Goal: Task Accomplishment & Management: Use online tool/utility

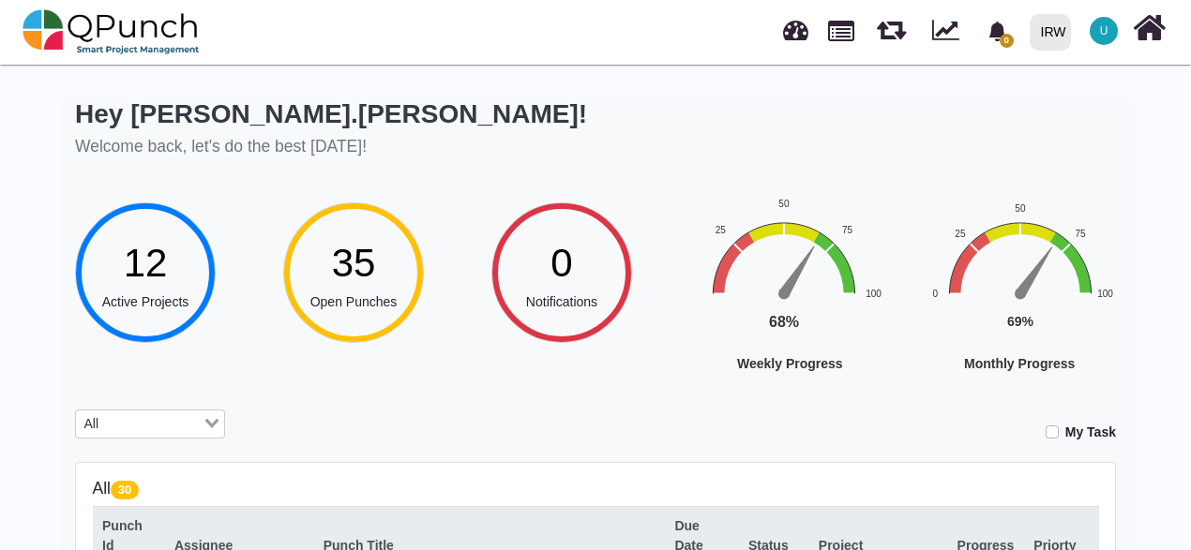
click at [127, 415] on input "Search for option" at bounding box center [153, 424] width 96 height 21
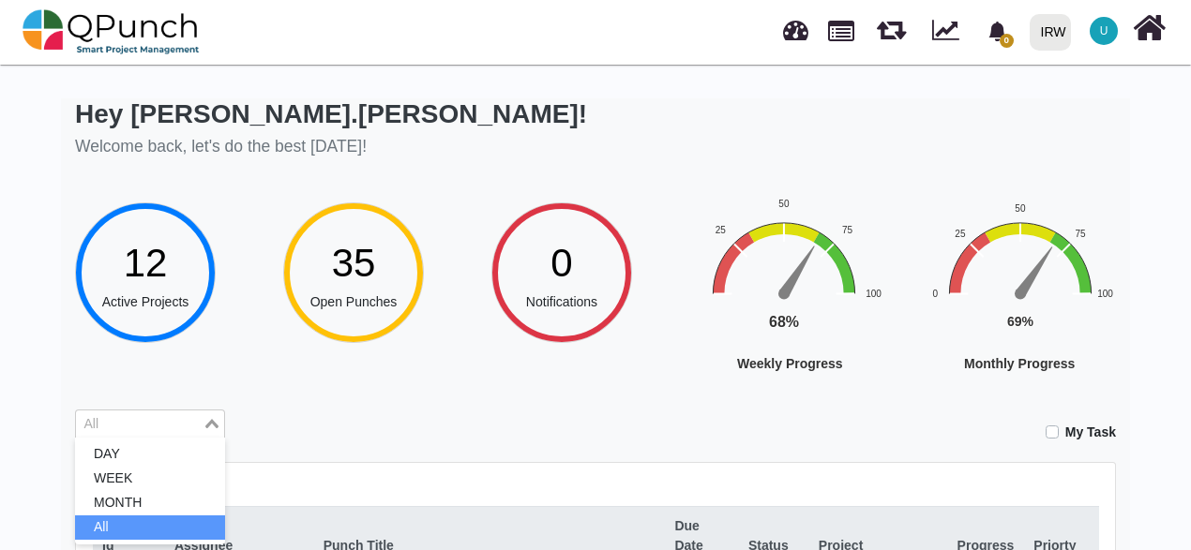
click at [127, 415] on input "Search for option" at bounding box center [139, 424] width 123 height 21
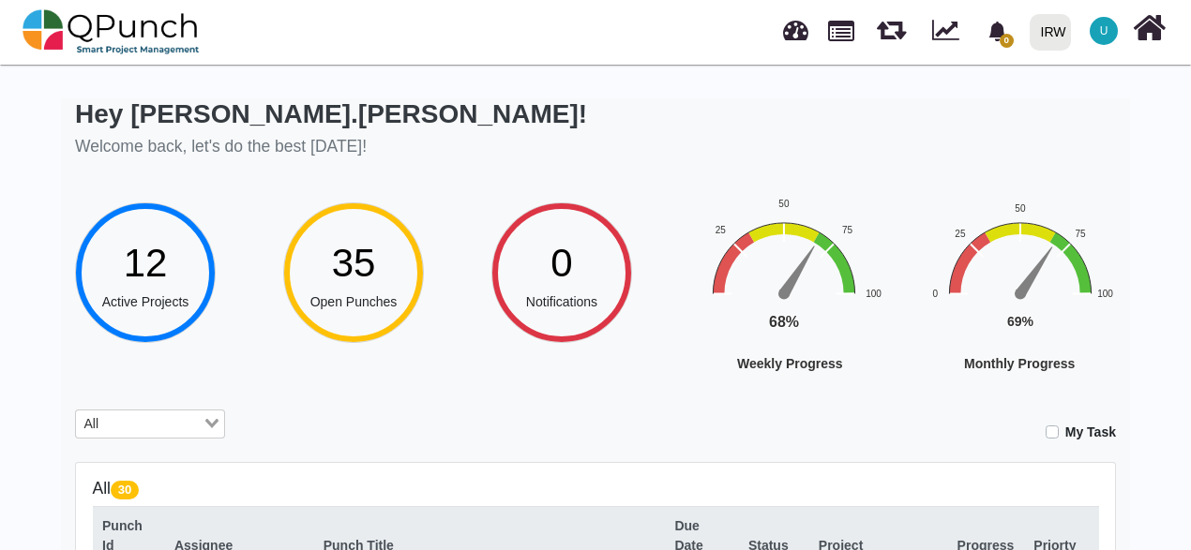
click at [92, 438] on div "All Loading..." at bounding box center [150, 426] width 178 height 33
click at [93, 431] on div "All" at bounding box center [139, 423] width 127 height 24
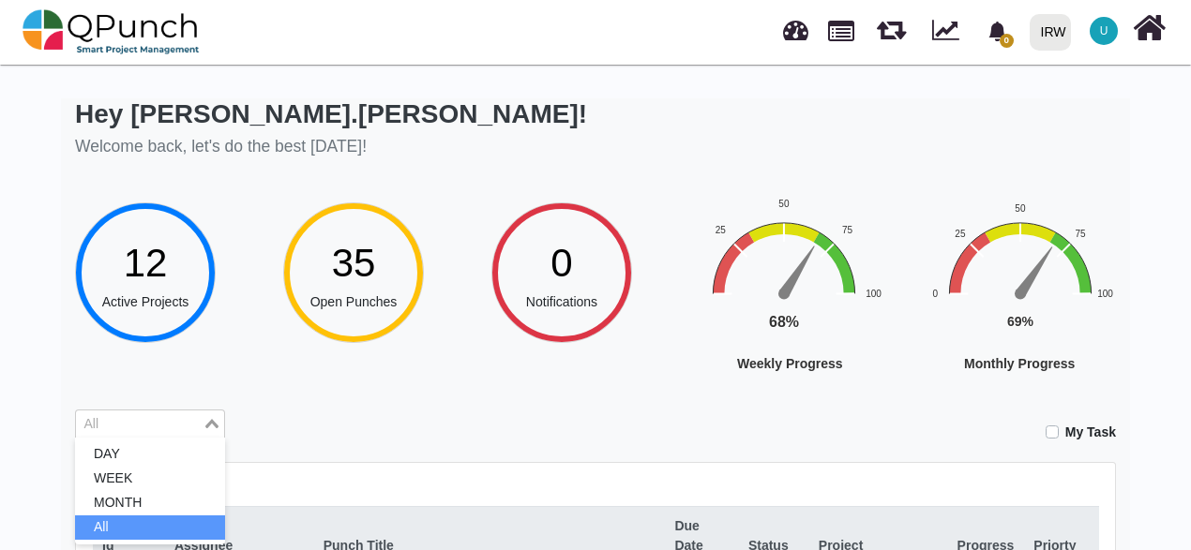
drag, startPoint x: 94, startPoint y: 431, endPoint x: 111, endPoint y: 409, distance: 28.1
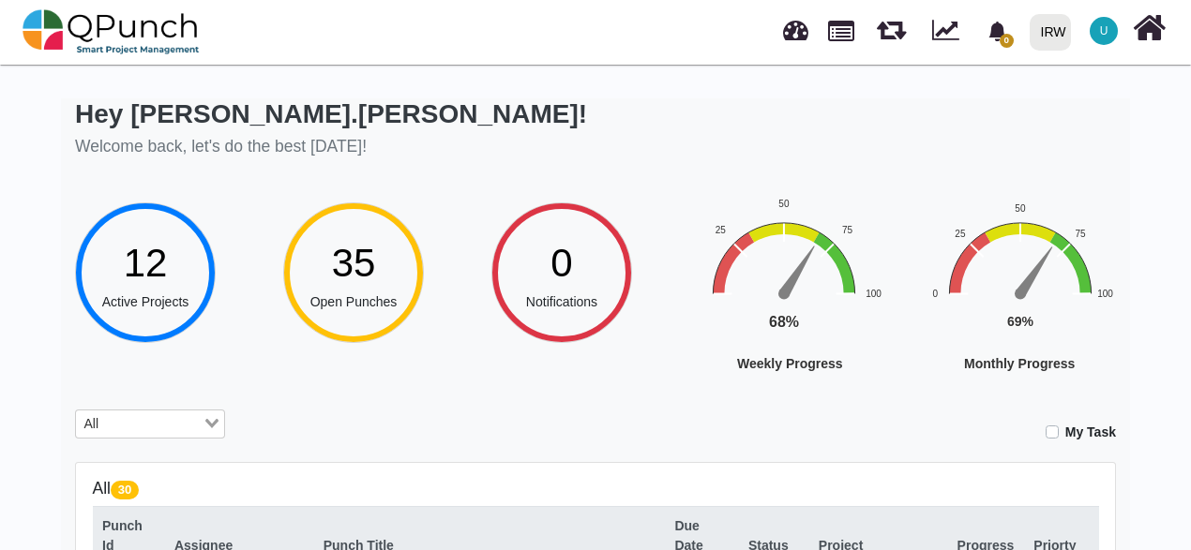
click at [111, 410] on div "All Loading..." at bounding box center [150, 425] width 150 height 30
click at [120, 364] on div "12 Active Projects" at bounding box center [179, 286] width 208 height 168
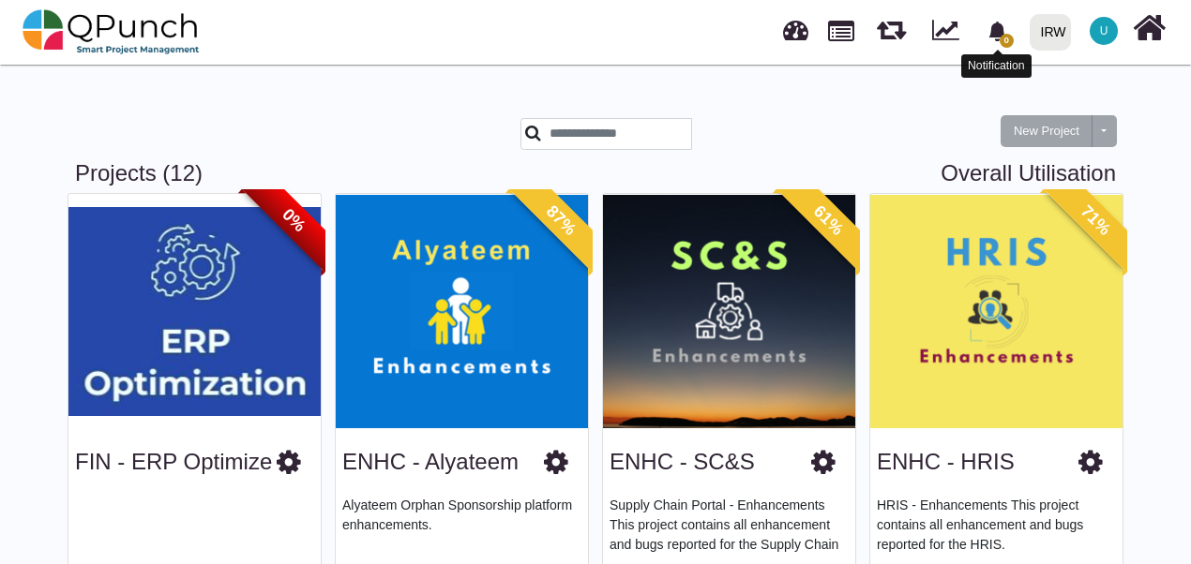
click at [1000, 34] on icon "bell fill" at bounding box center [996, 32] width 17 height 20
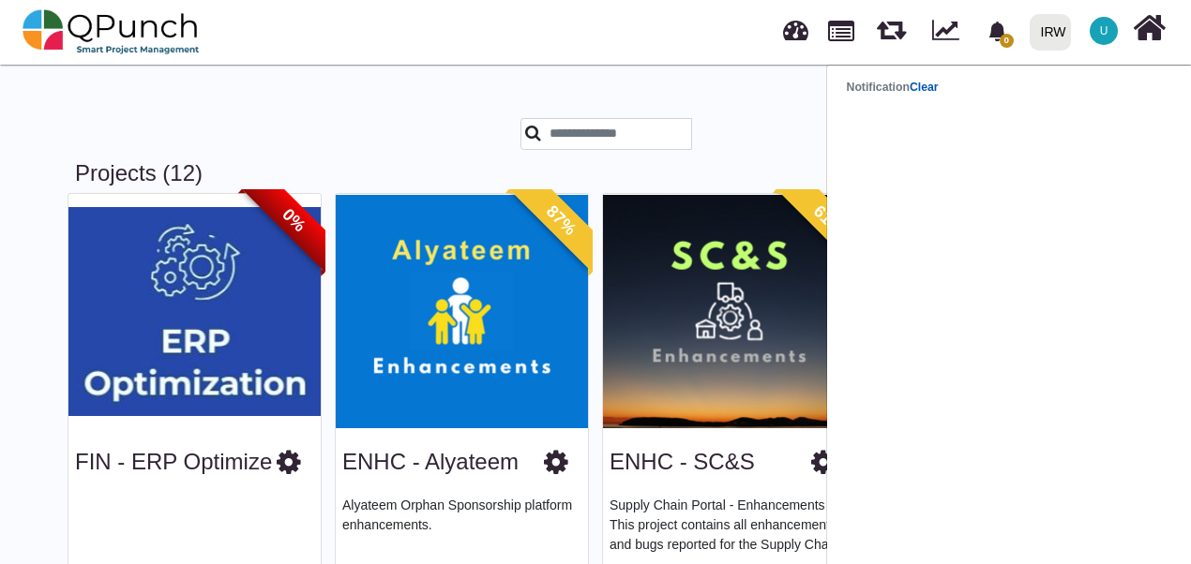
click at [926, 87] on link "Clear" at bounding box center [923, 87] width 29 height 13
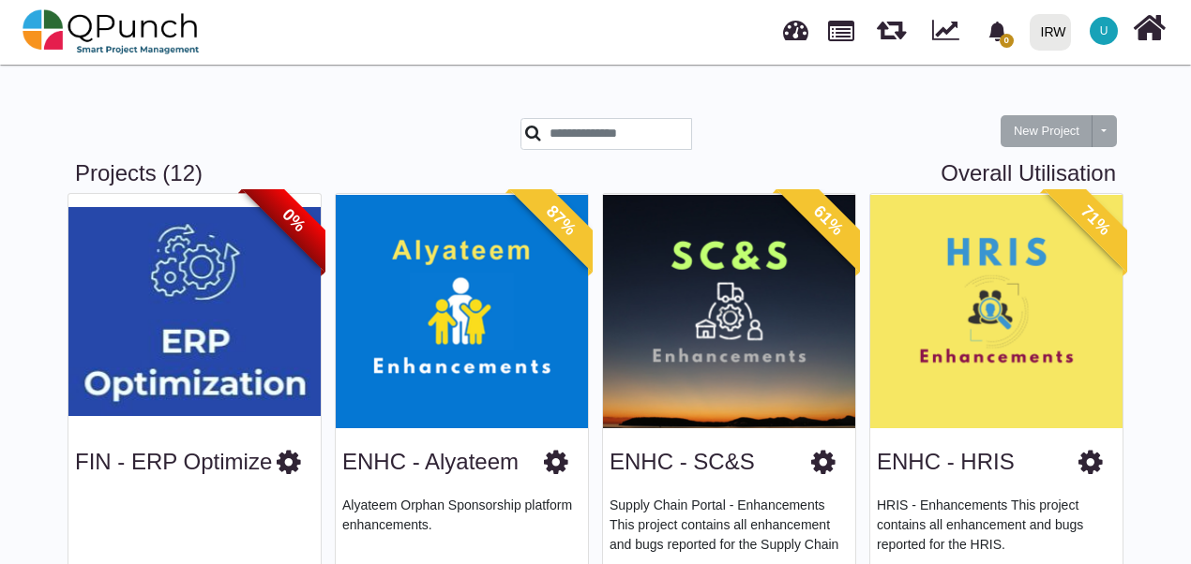
click at [783, 35] on div at bounding box center [798, 32] width 45 height 62
click at [803, 38] on link at bounding box center [795, 27] width 25 height 31
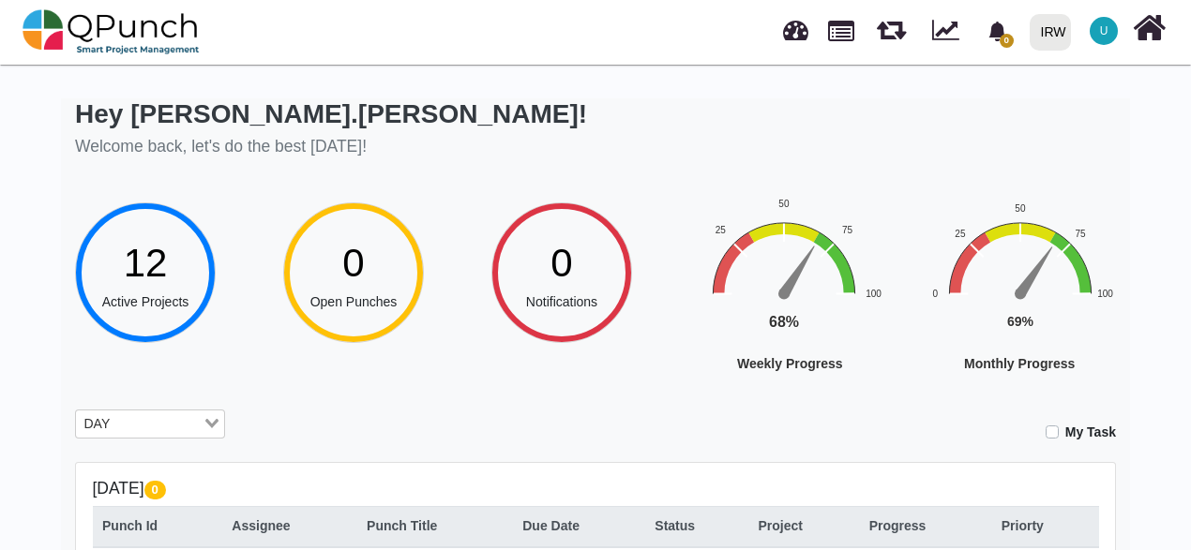
click at [185, 430] on input "Search for option" at bounding box center [158, 424] width 84 height 21
click at [185, 430] on input "Search for option" at bounding box center [139, 424] width 123 height 21
click at [347, 406] on div "Hey Usman.ali! Welcome back, let's do the best today! 12 Active Projects 0 Open…" at bounding box center [595, 512] width 1069 height 828
click at [95, 420] on div "DAY" at bounding box center [139, 423] width 127 height 24
click at [116, 390] on div "Hey Usman.ali! Welcome back, let's do the best today! 12 Active Projects 0 Open…" at bounding box center [595, 512] width 1069 height 828
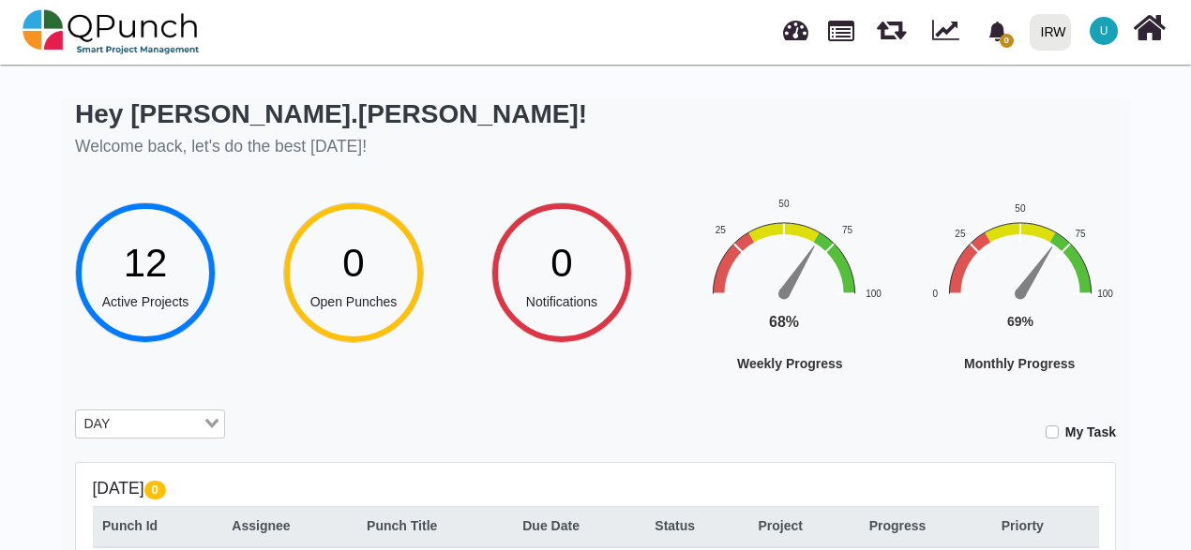
click at [174, 432] on input "Search for option" at bounding box center [158, 424] width 84 height 21
click at [212, 421] on icon "Search for option" at bounding box center [211, 423] width 13 height 9
click at [207, 424] on icon "Search for option" at bounding box center [211, 423] width 13 height 9
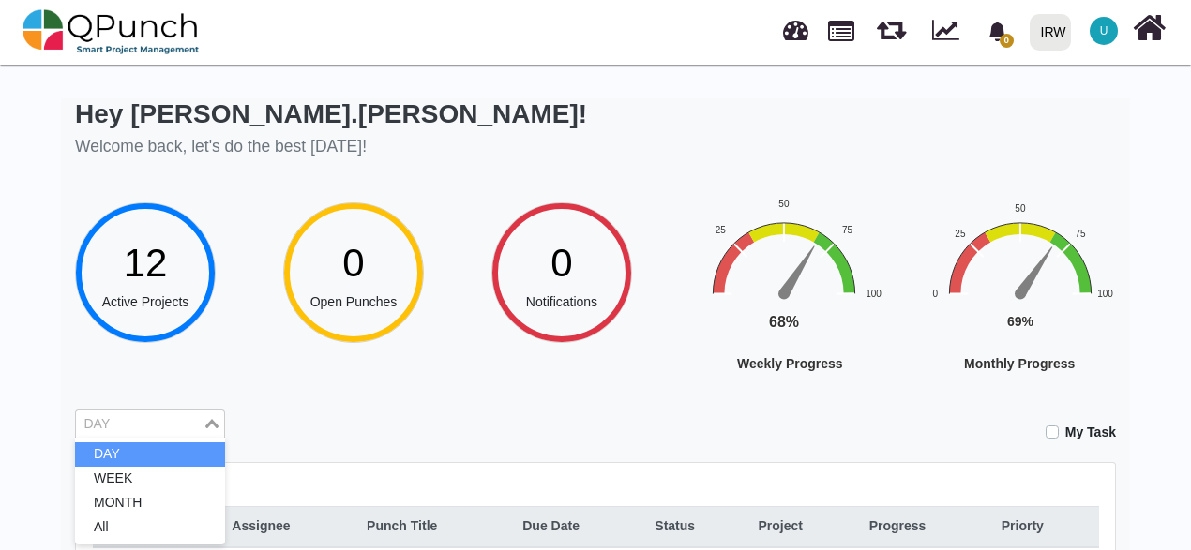
click at [207, 424] on icon "Search for option" at bounding box center [211, 423] width 13 height 9
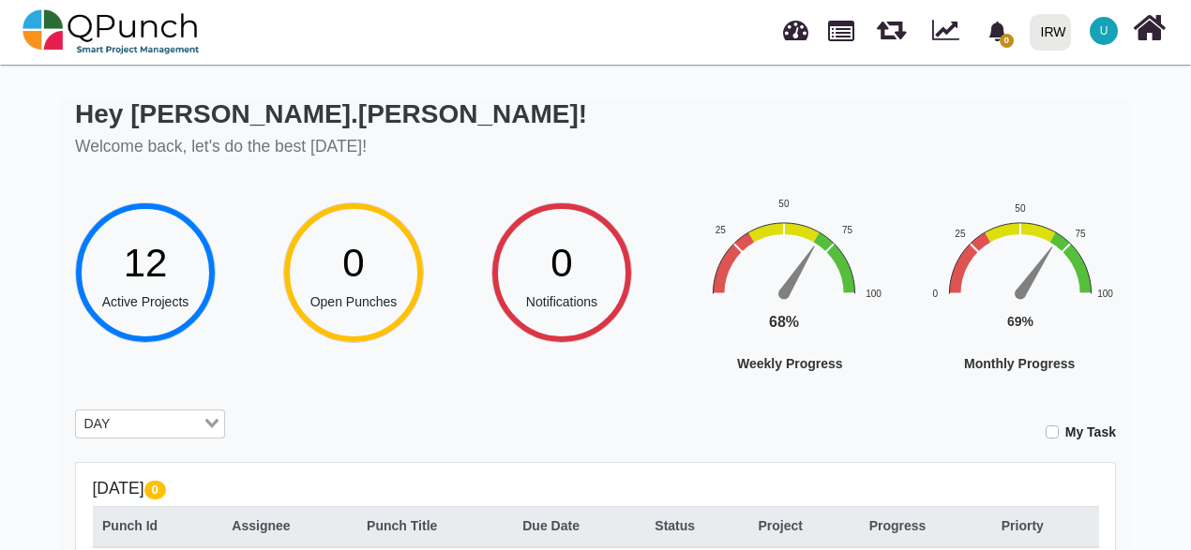
click at [207, 424] on icon "Search for option" at bounding box center [211, 423] width 13 height 9
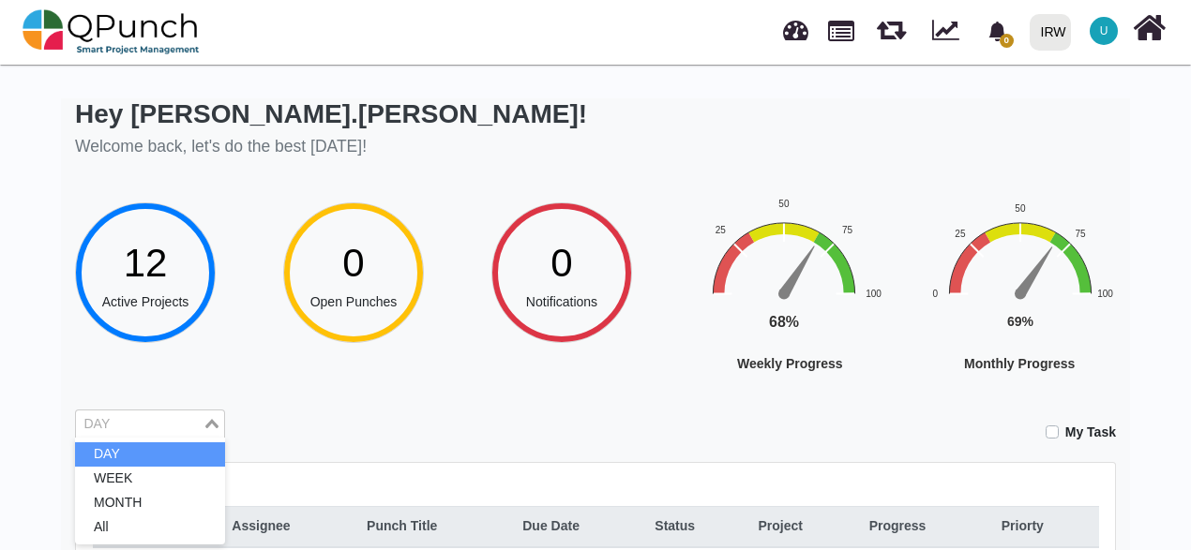
click at [207, 424] on icon "Search for option" at bounding box center [211, 423] width 13 height 9
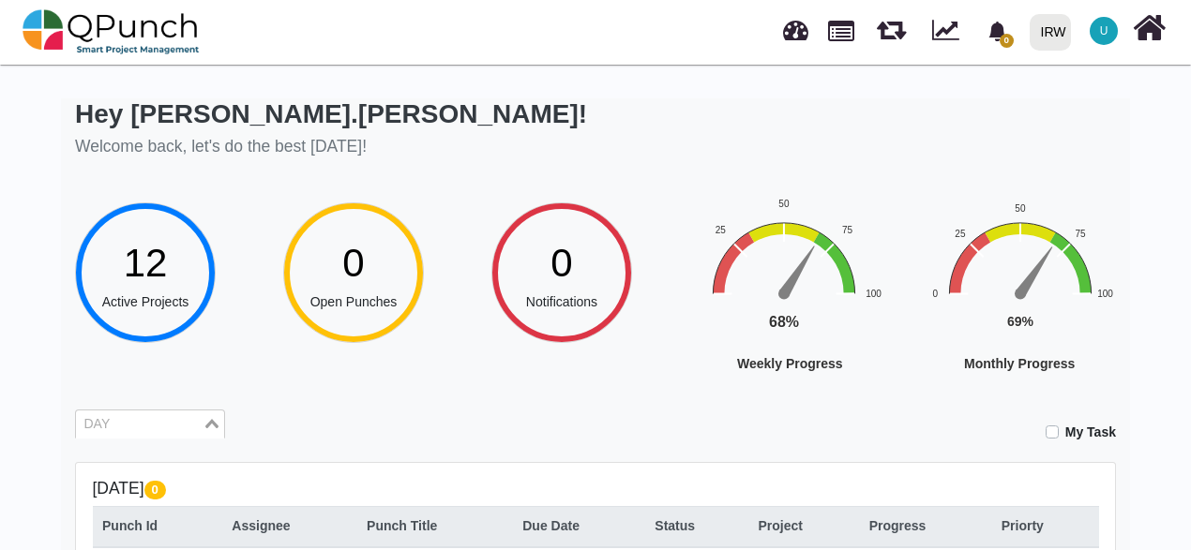
click at [207, 424] on icon "Search for option" at bounding box center [211, 423] width 13 height 9
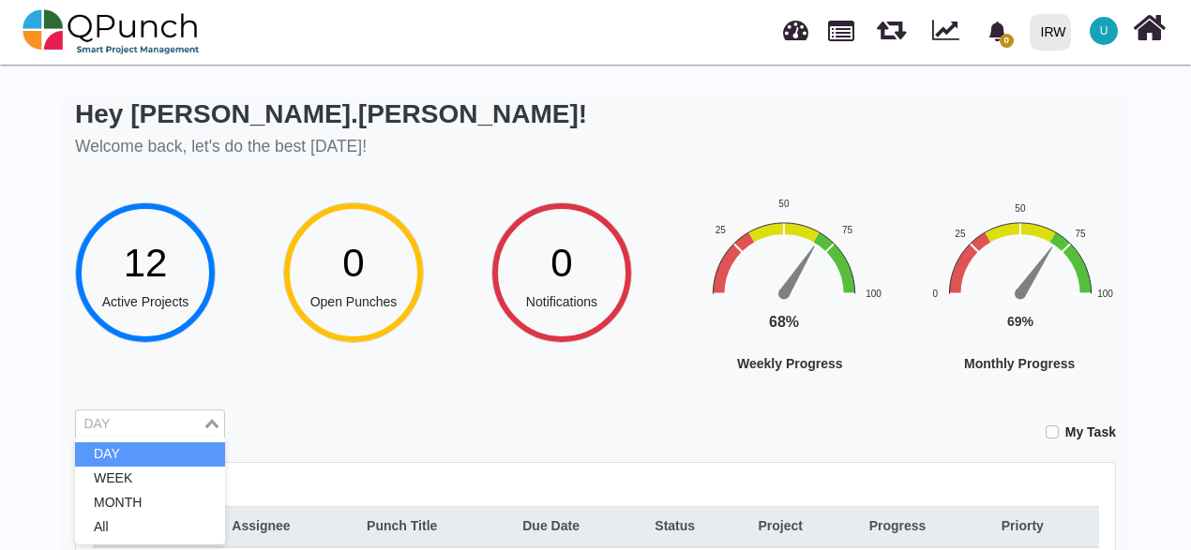
click at [207, 424] on icon "Search for option" at bounding box center [211, 423] width 13 height 9
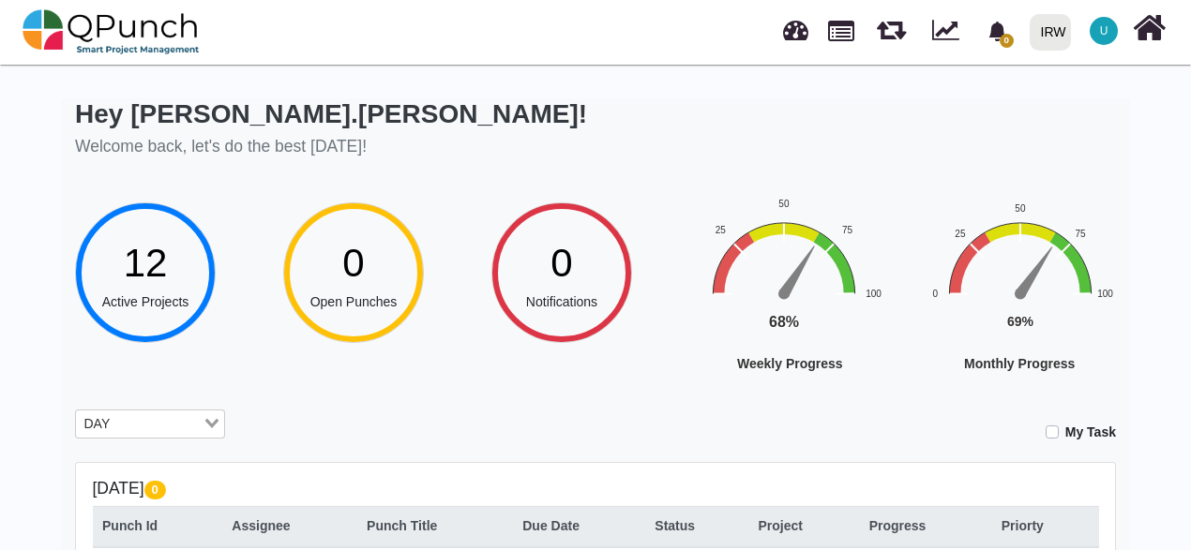
click at [207, 424] on icon "Search for option" at bounding box center [211, 423] width 13 height 9
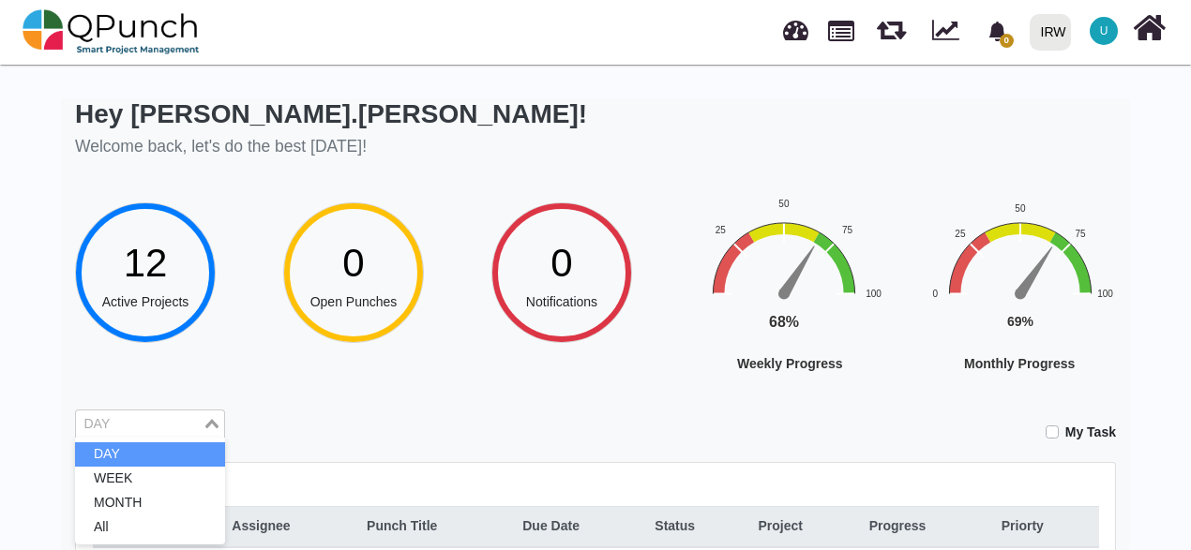
click at [207, 424] on icon "Search for option" at bounding box center [211, 423] width 13 height 9
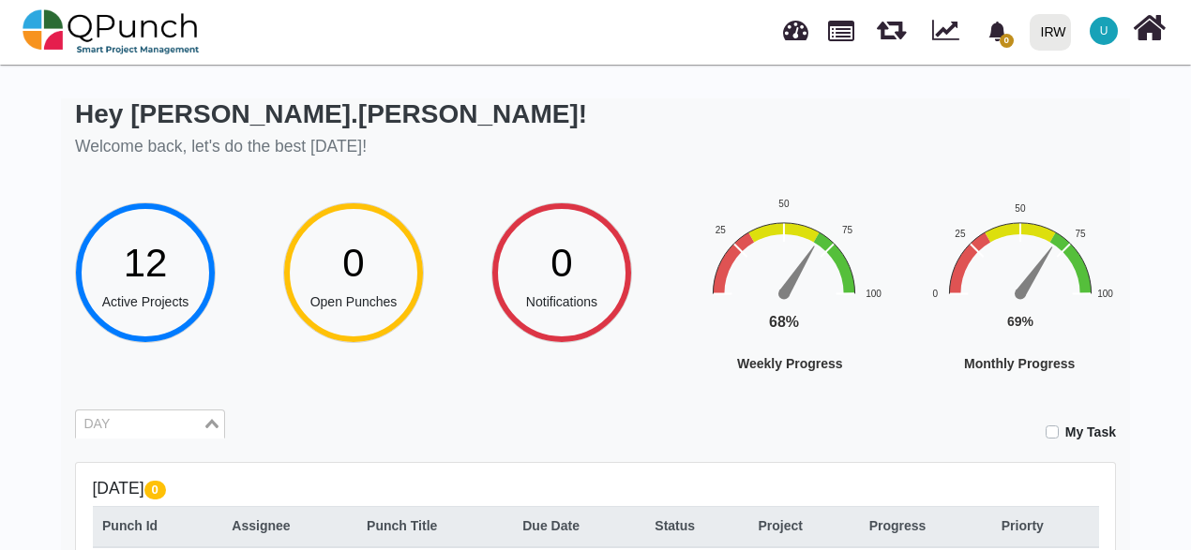
click at [207, 424] on icon "Search for option" at bounding box center [211, 423] width 13 height 9
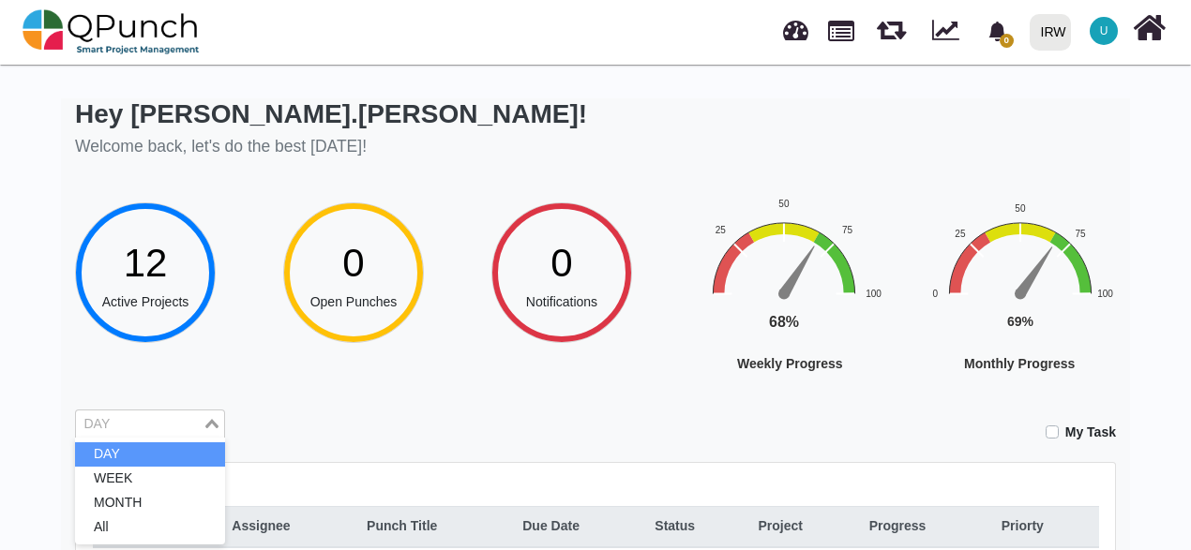
click at [207, 424] on icon "Search for option" at bounding box center [211, 423] width 13 height 9
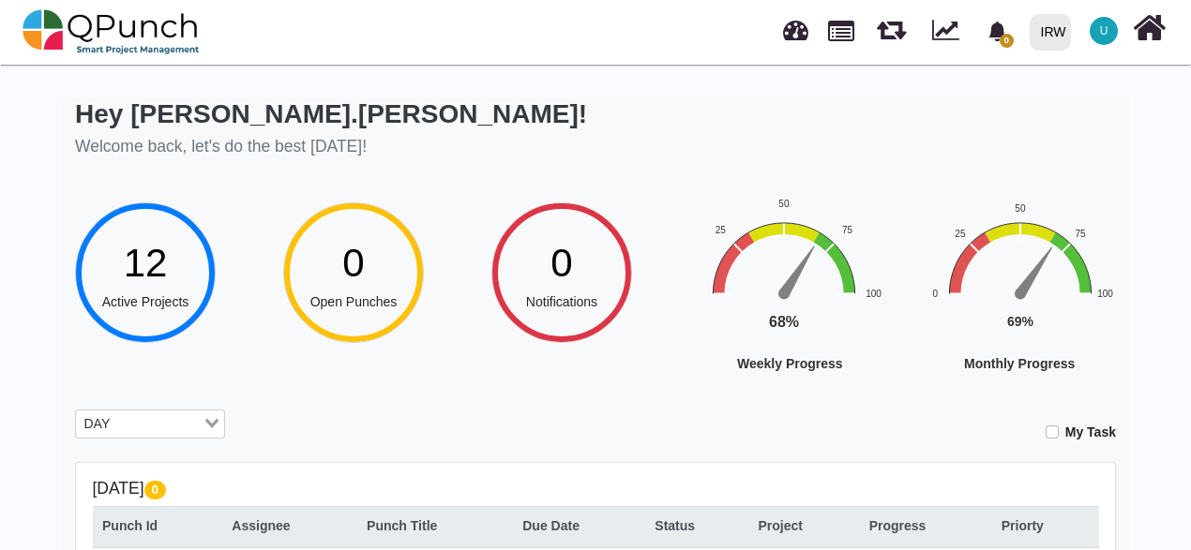
click at [207, 424] on icon "Search for option" at bounding box center [211, 423] width 13 height 9
click at [1013, 36] on span "0" at bounding box center [997, 31] width 33 height 33
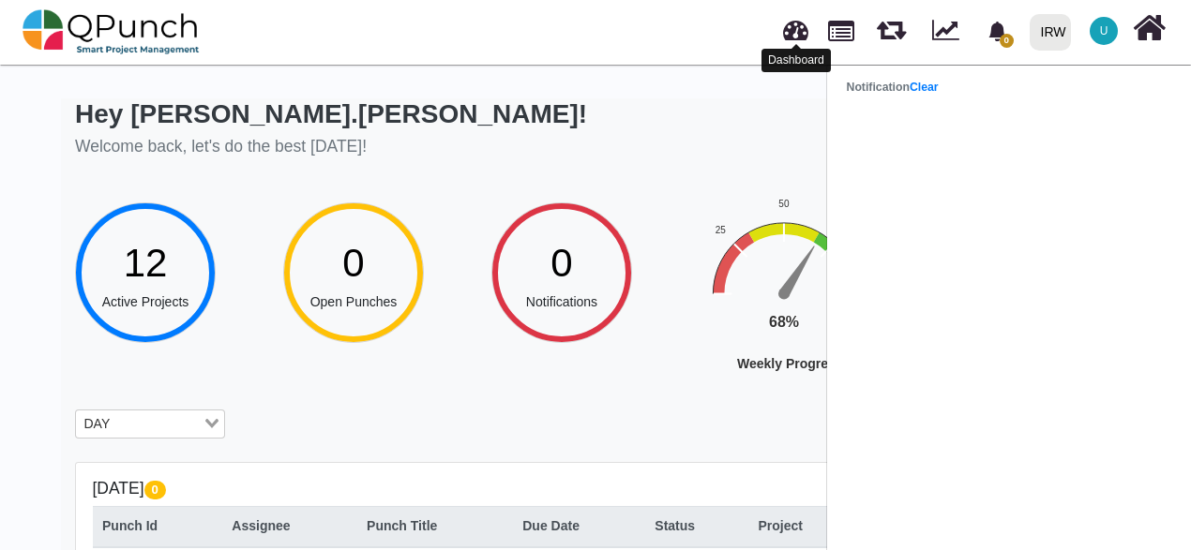
click at [784, 30] on link at bounding box center [795, 27] width 25 height 31
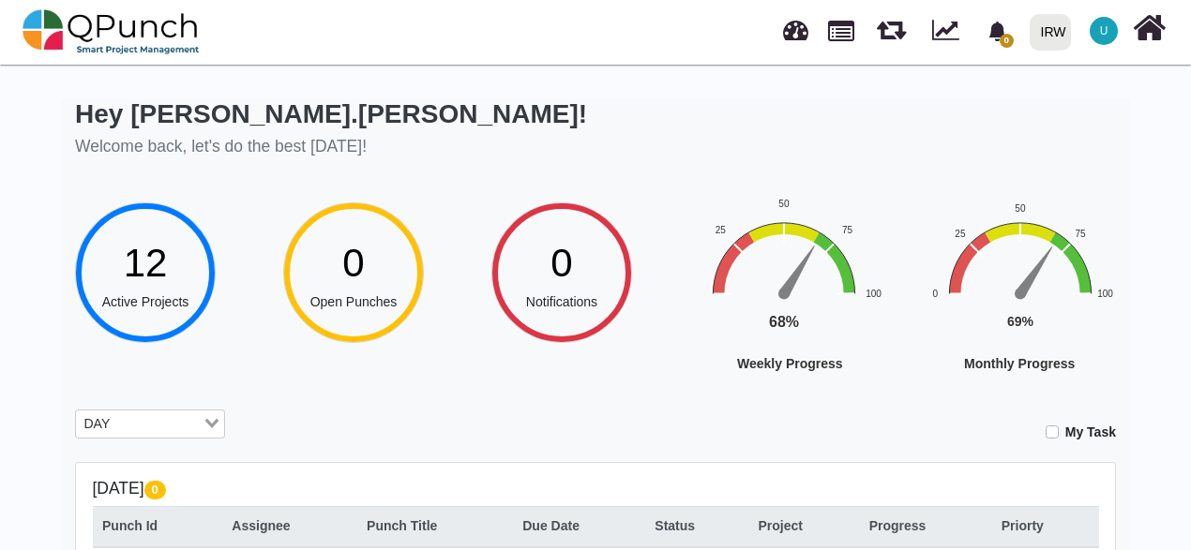
click at [161, 263] on span "12" at bounding box center [146, 263] width 44 height 44
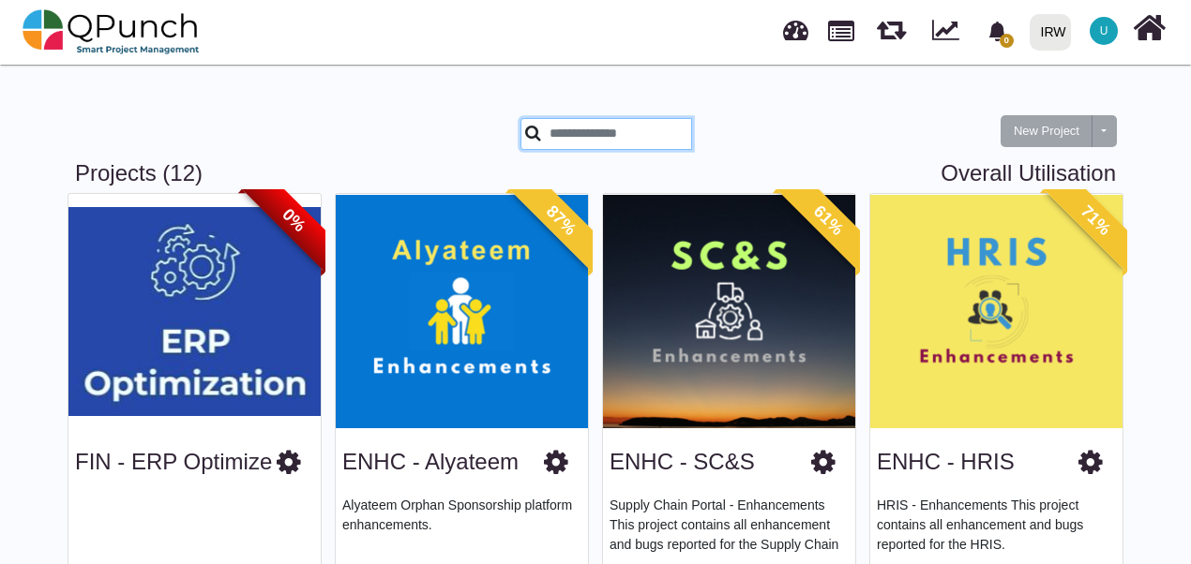
click at [589, 125] on input "text" at bounding box center [606, 134] width 172 height 32
click at [328, 125] on div at bounding box center [417, 139] width 178 height 42
click at [604, 148] on input "text" at bounding box center [606, 134] width 172 height 32
click at [432, 112] on div "New Project Toggle dropdown New Project Wiz" at bounding box center [595, 120] width 1069 height 82
drag, startPoint x: 67, startPoint y: 178, endPoint x: 230, endPoint y: 167, distance: 163.5
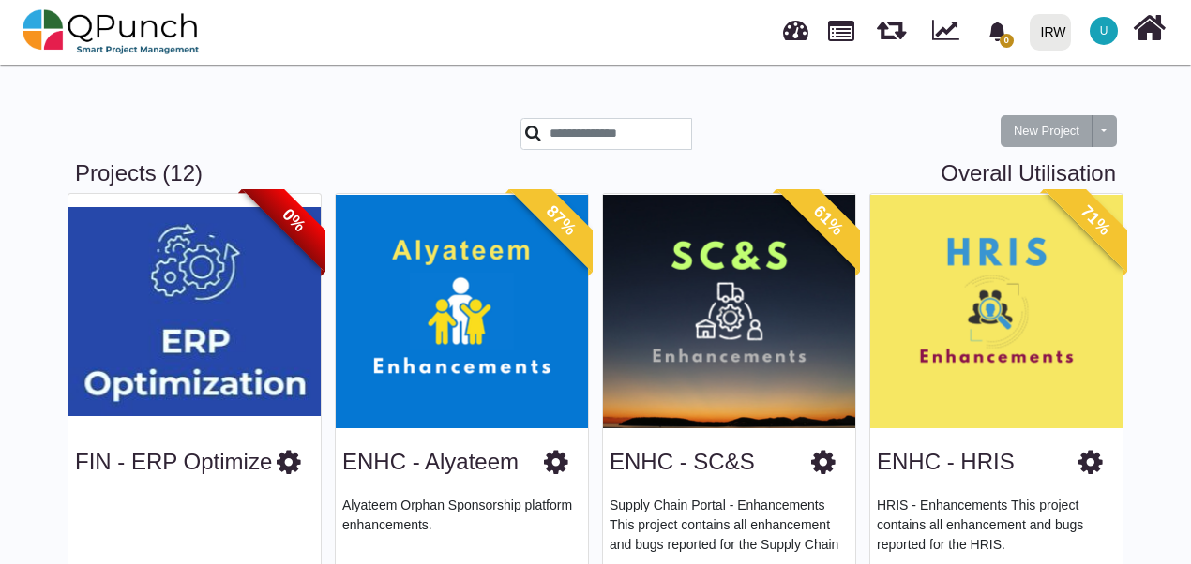
drag, startPoint x: 230, startPoint y: 167, endPoint x: 239, endPoint y: 141, distance: 27.9
click at [239, 141] on div at bounding box center [194, 139] width 267 height 42
click at [559, 130] on input "text" at bounding box center [606, 134] width 172 height 32
click at [996, 26] on icon "bell fill" at bounding box center [996, 32] width 17 height 20
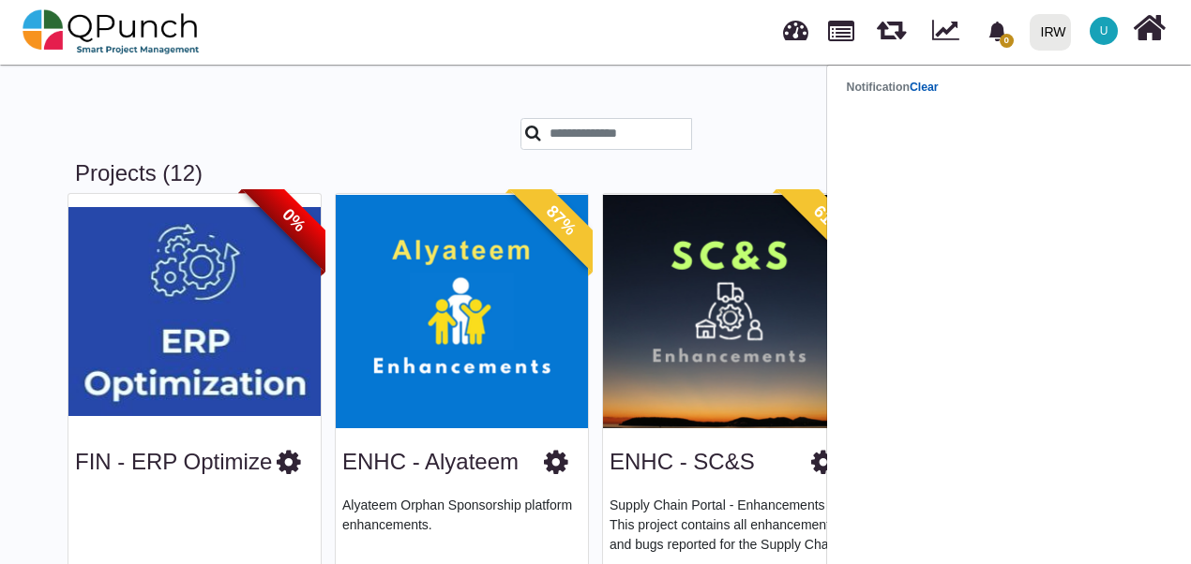
click at [938, 90] on link "Clear" at bounding box center [923, 87] width 29 height 13
click at [741, 107] on div "New Project Toggle dropdown New Project Wiz" at bounding box center [595, 120] width 1069 height 82
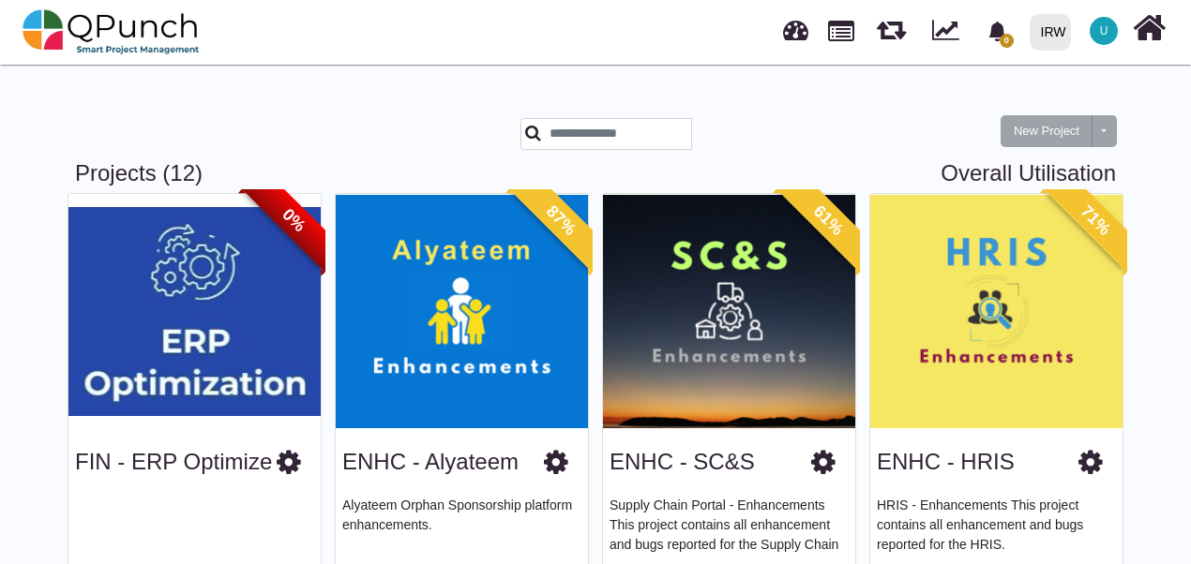
click at [1097, 37] on span "U" at bounding box center [1103, 31] width 28 height 28
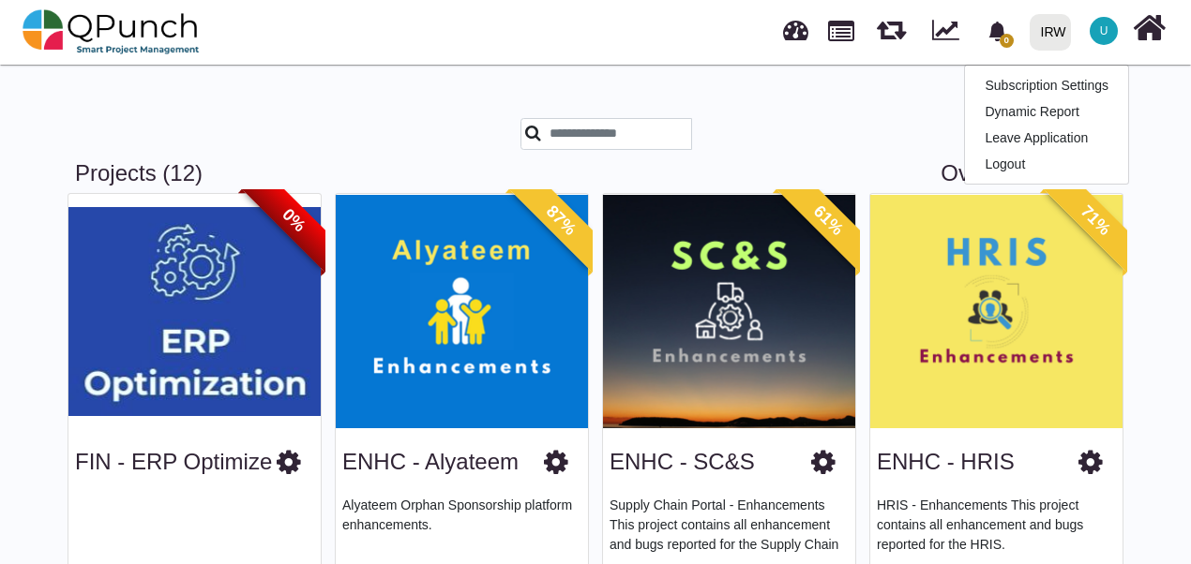
click at [932, 126] on div "New Project Toggle dropdown New Project Wiz" at bounding box center [995, 120] width 267 height 82
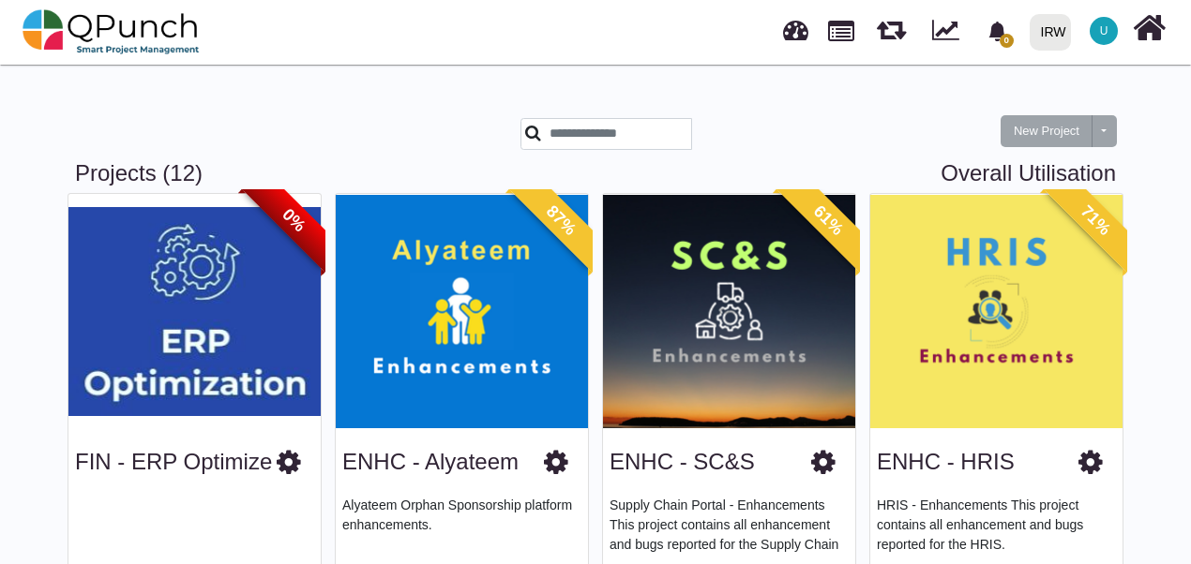
drag, startPoint x: 1189, startPoint y: 66, endPoint x: 1186, endPoint y: 135, distance: 69.4
click at [287, 142] on div at bounding box center [194, 139] width 267 height 42
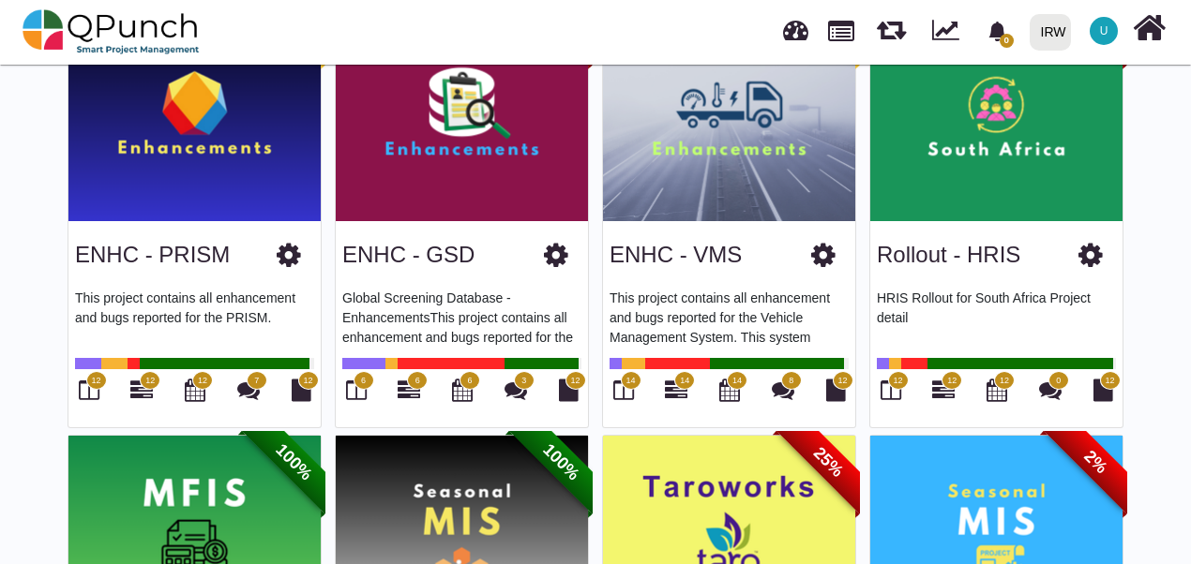
scroll to position [996, 0]
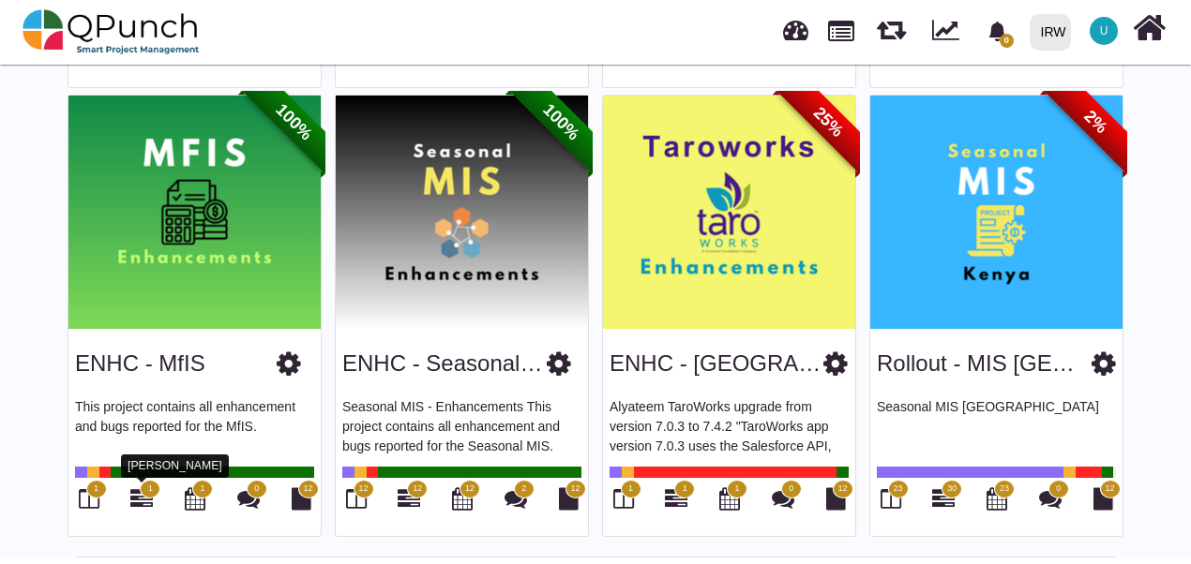
click at [143, 501] on icon at bounding box center [141, 498] width 22 height 22
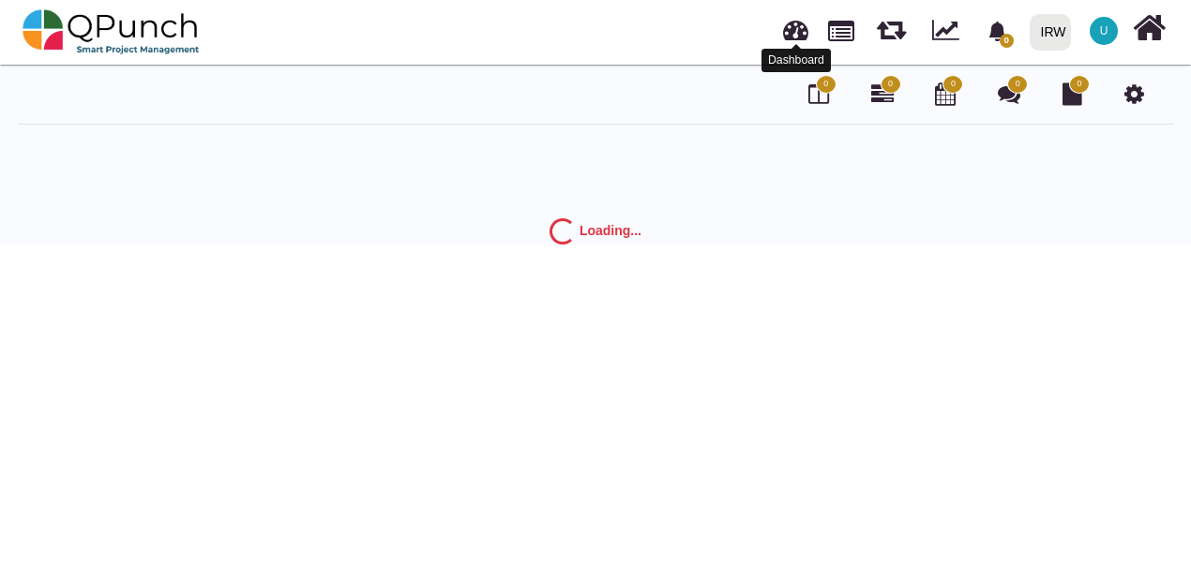
click at [793, 36] on link at bounding box center [795, 27] width 25 height 31
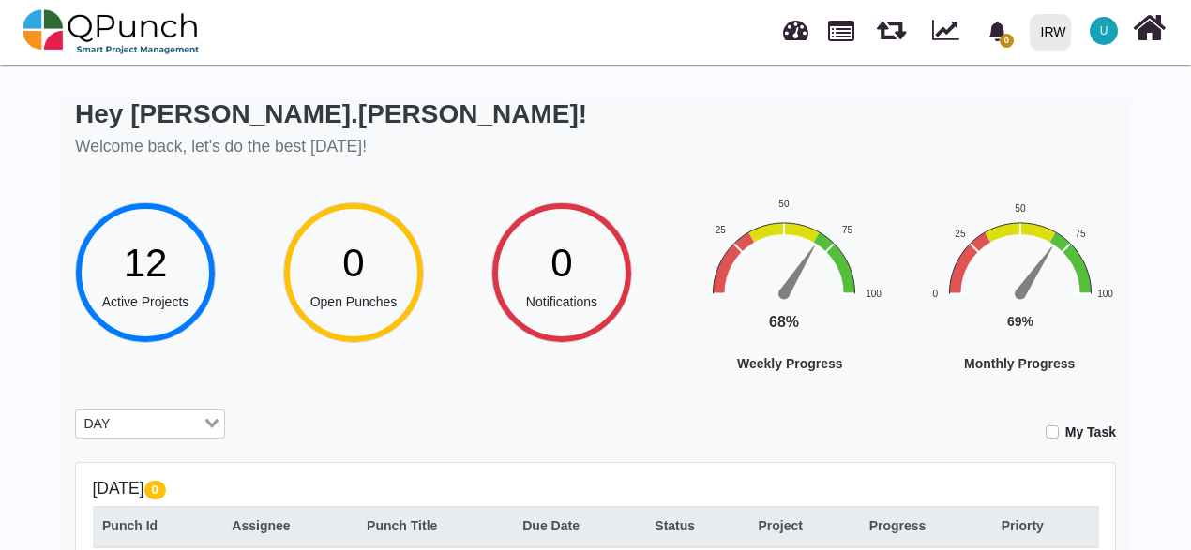
click at [148, 426] on input "Search for option" at bounding box center [158, 424] width 84 height 21
click at [148, 426] on input "Search for option" at bounding box center [139, 424] width 123 height 21
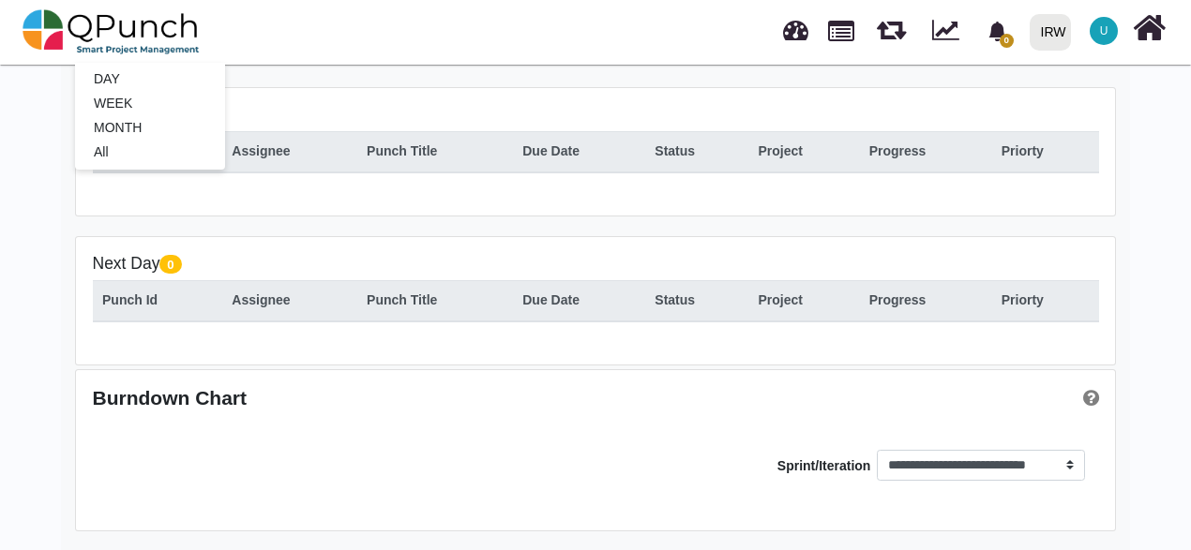
scroll to position [187, 0]
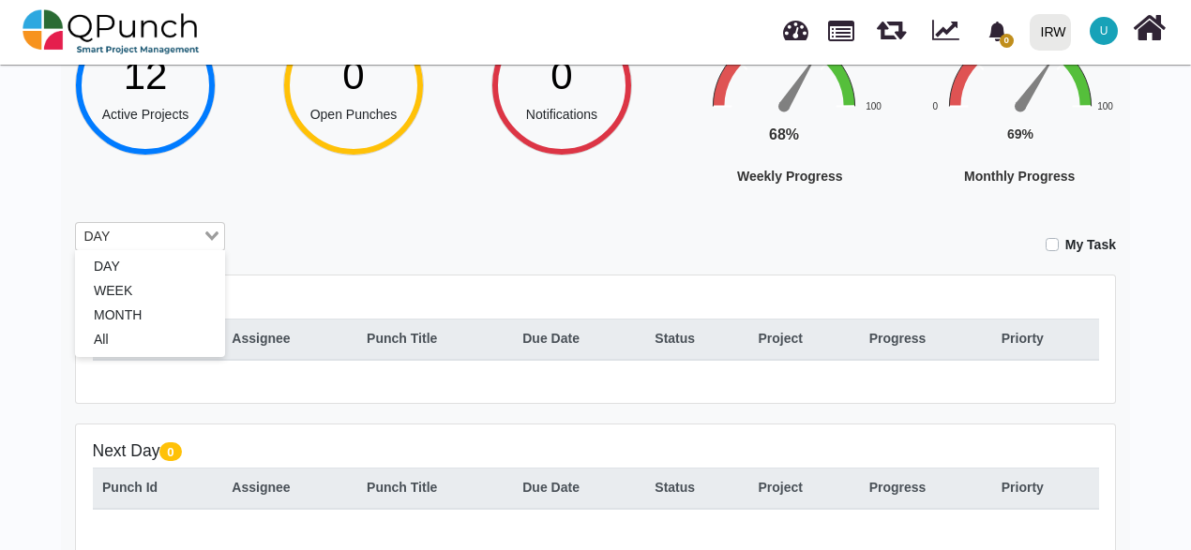
click at [215, 240] on div "Loading..." at bounding box center [213, 235] width 22 height 24
click at [1059, 248] on div "My Task" at bounding box center [684, 238] width 862 height 33
click at [1044, 248] on div "My Task" at bounding box center [684, 238] width 862 height 33
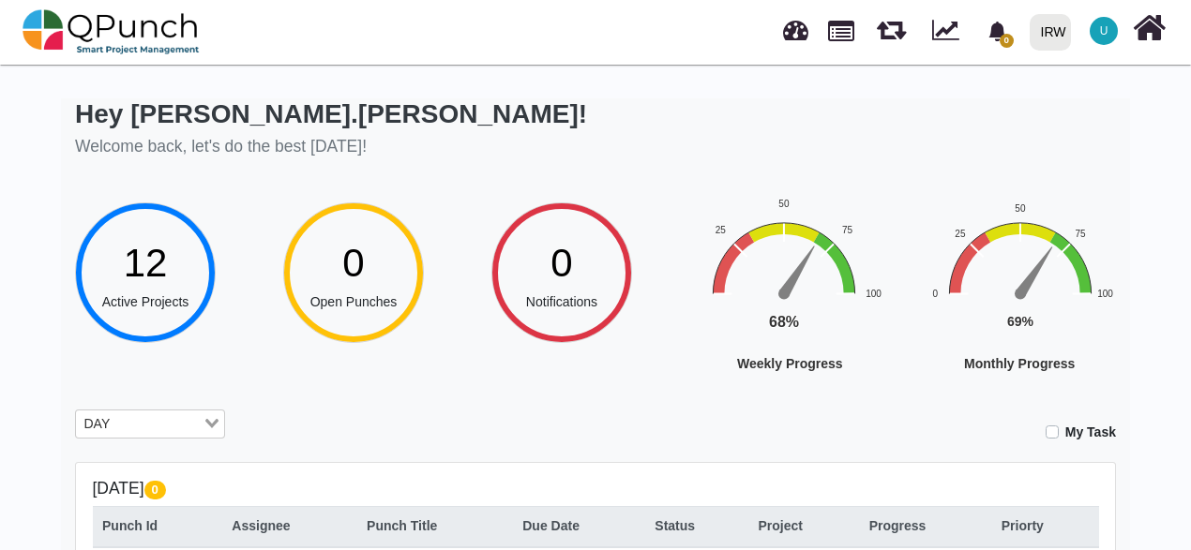
click at [139, 407] on div "**********" at bounding box center [595, 512] width 1069 height 828
click at [138, 424] on input "Search for option" at bounding box center [158, 424] width 84 height 21
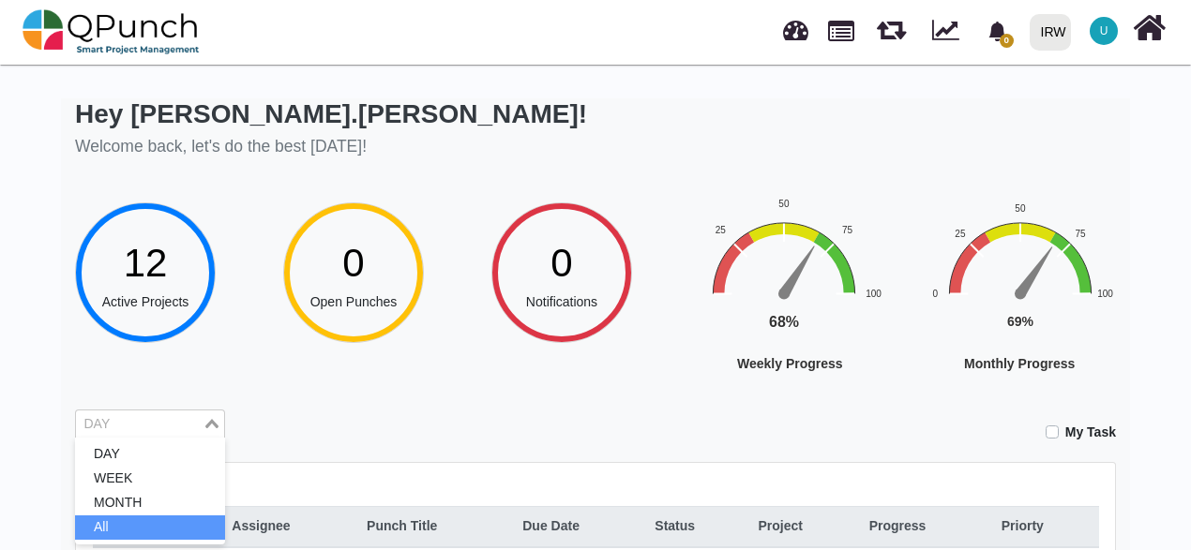
click at [131, 521] on li "All" at bounding box center [150, 528] width 150 height 24
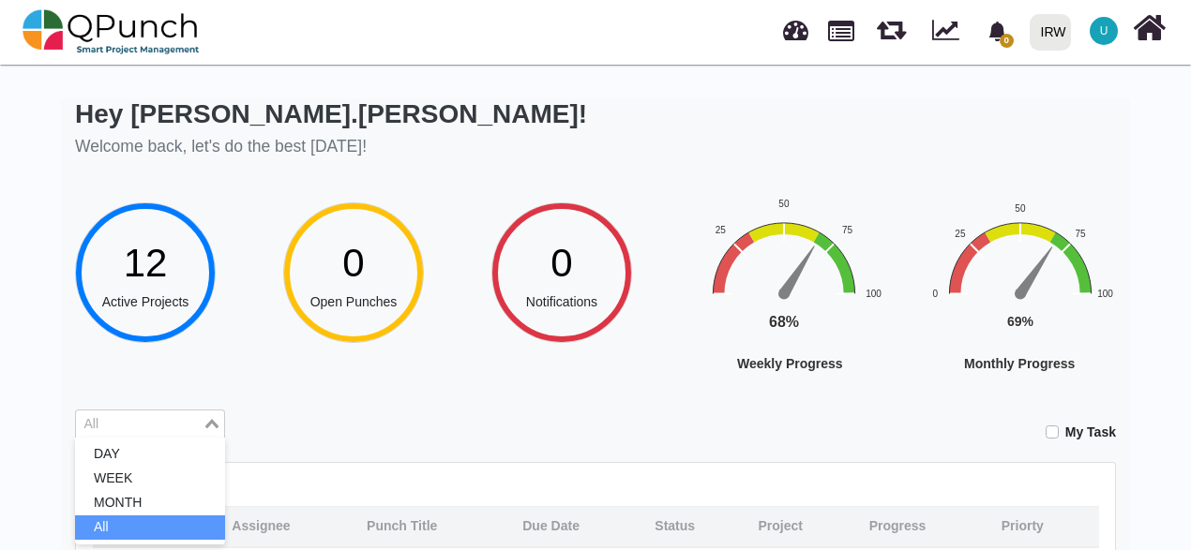
click at [127, 416] on input "Search for option" at bounding box center [139, 424] width 123 height 21
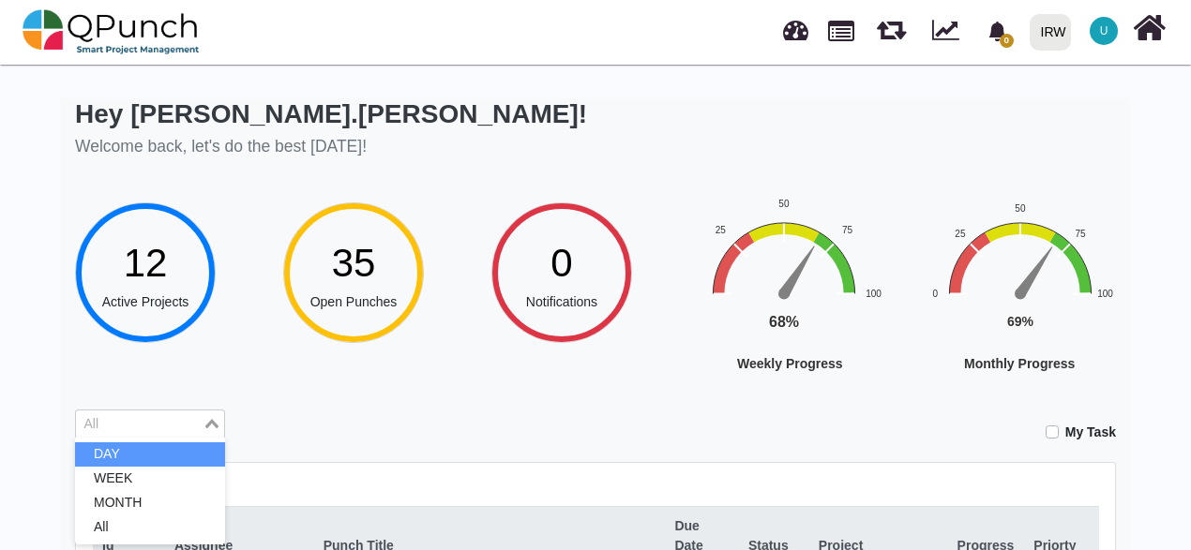
click at [127, 449] on li "DAY" at bounding box center [150, 454] width 150 height 24
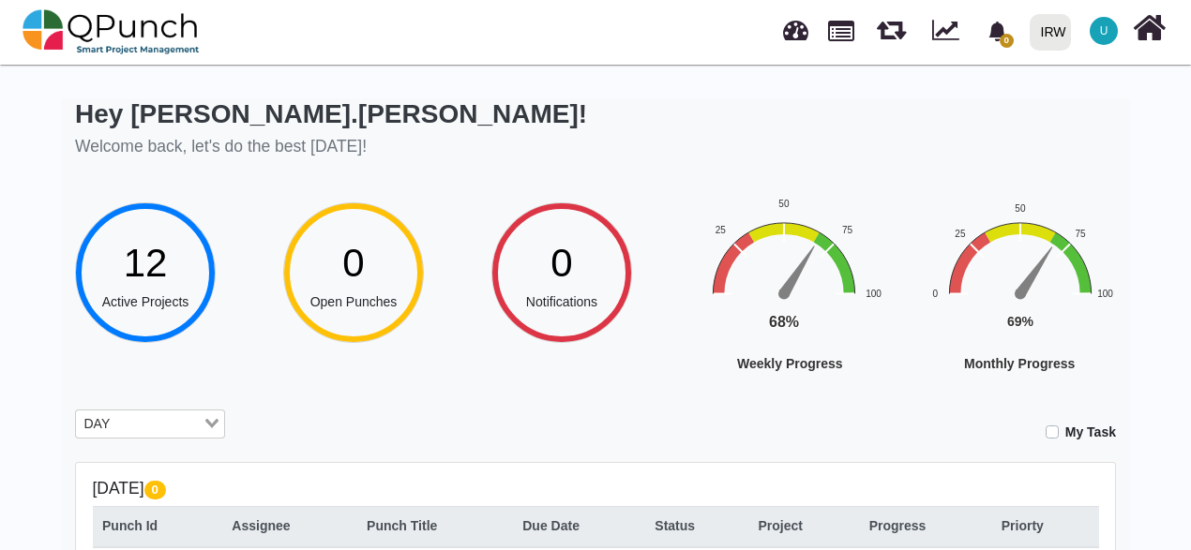
click at [131, 430] on input "Search for option" at bounding box center [158, 424] width 84 height 21
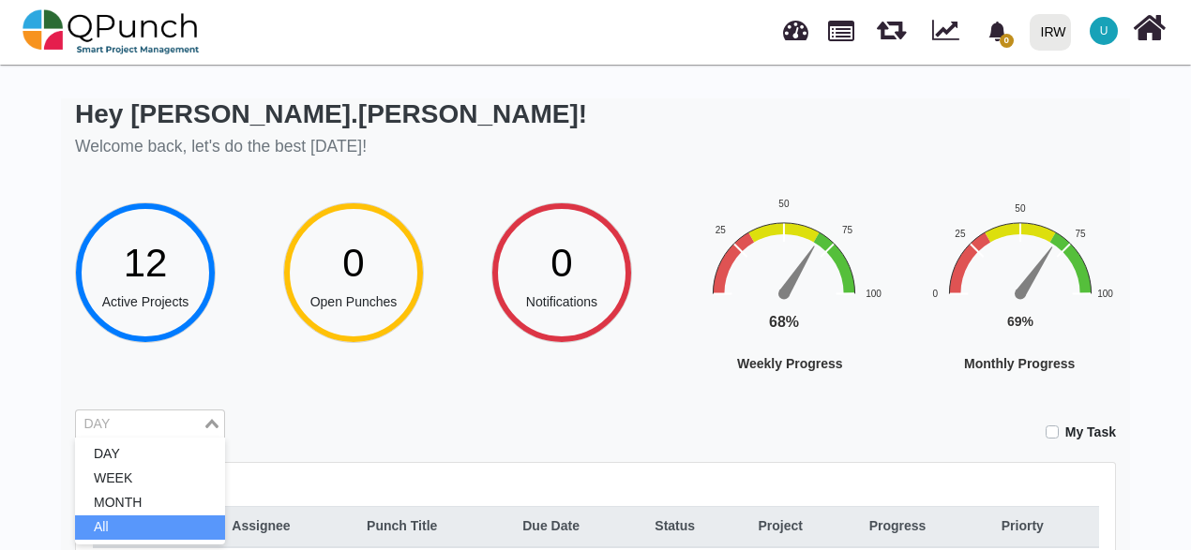
click at [139, 521] on li "All" at bounding box center [150, 528] width 150 height 24
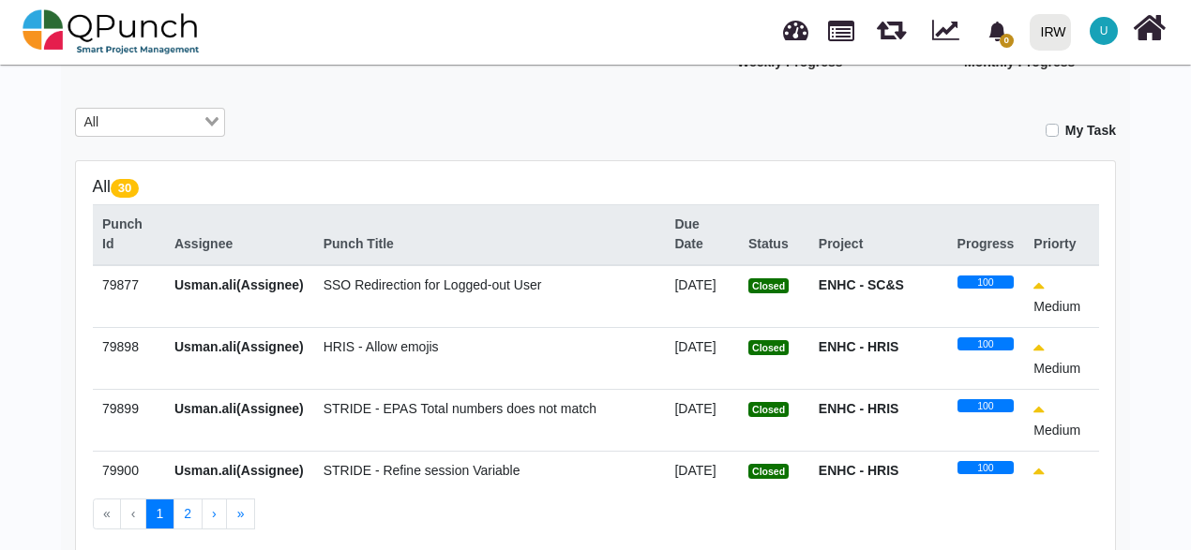
scroll to position [187, 0]
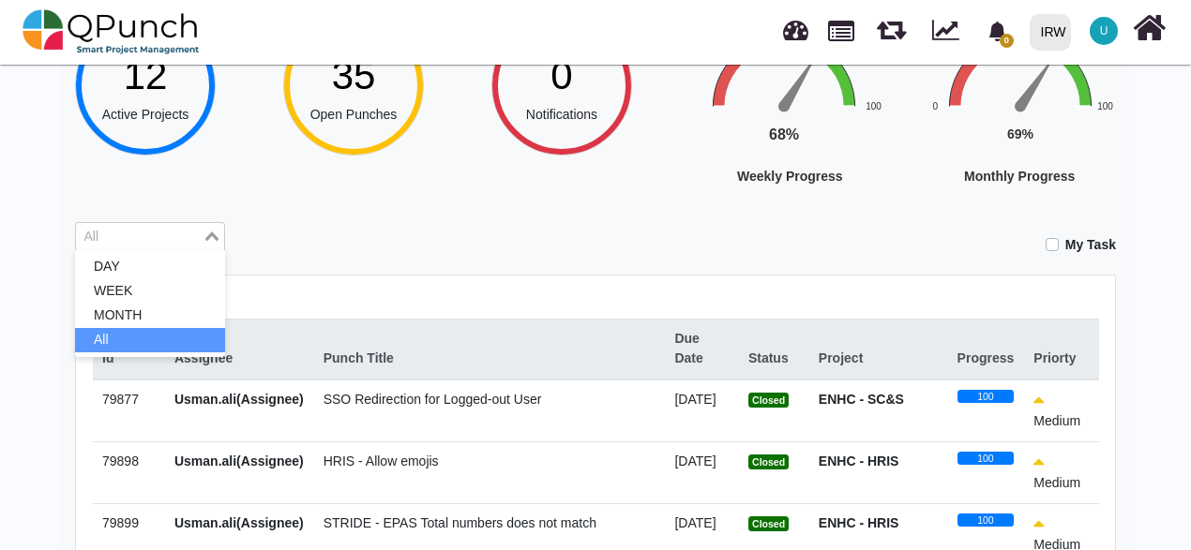
click at [219, 250] on ul "DAY WEEK MONTH All" at bounding box center [150, 303] width 150 height 107
click at [218, 239] on div "Loading..." at bounding box center [213, 235] width 22 height 24
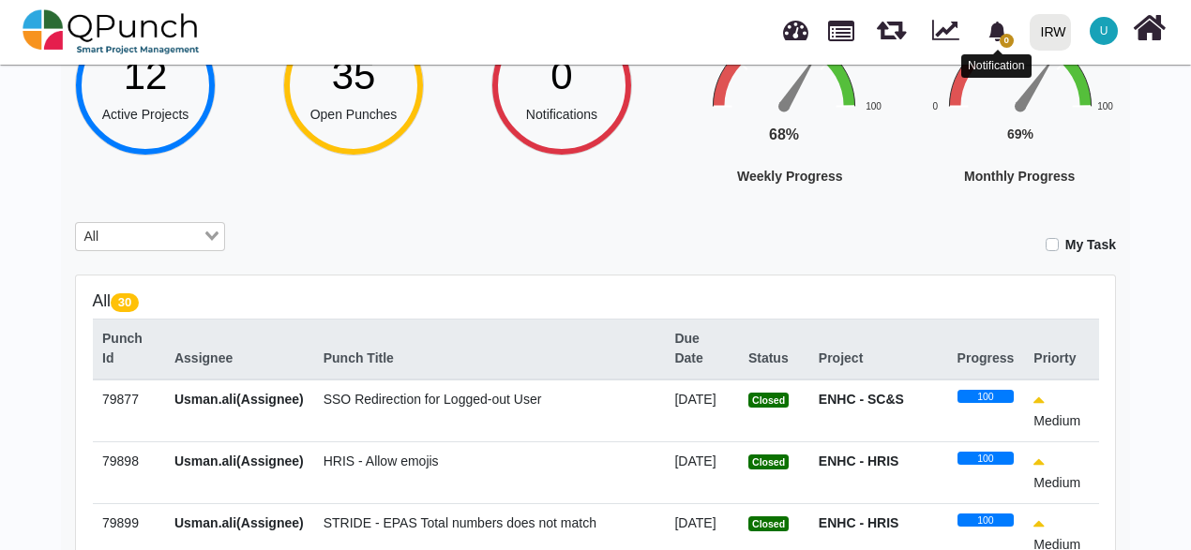
click at [1007, 34] on icon "bell fill" at bounding box center [997, 32] width 20 height 20
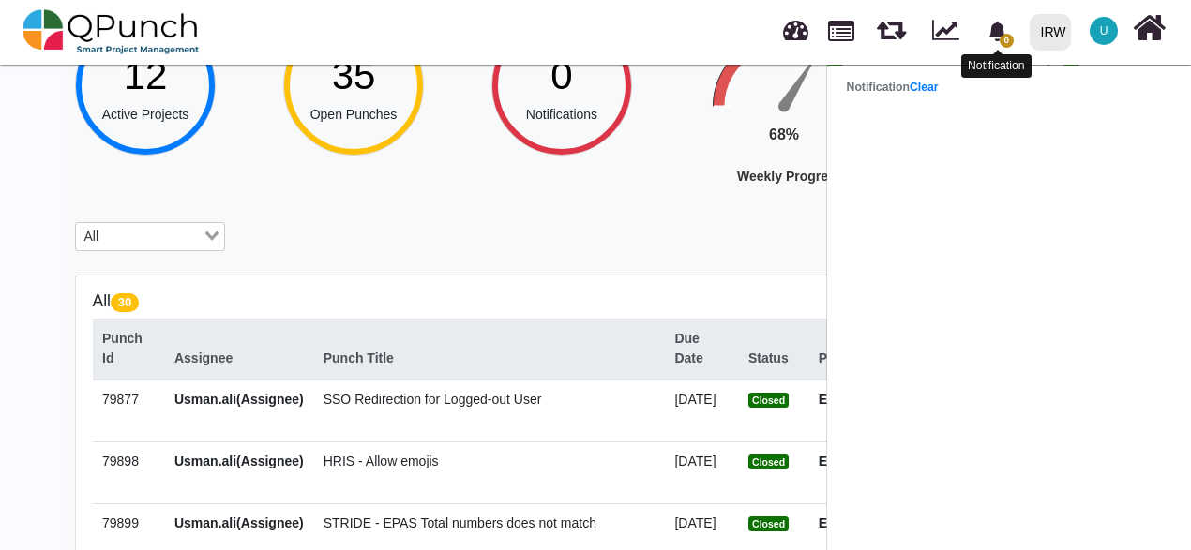
click at [1007, 34] on icon "bell fill" at bounding box center [997, 32] width 20 height 20
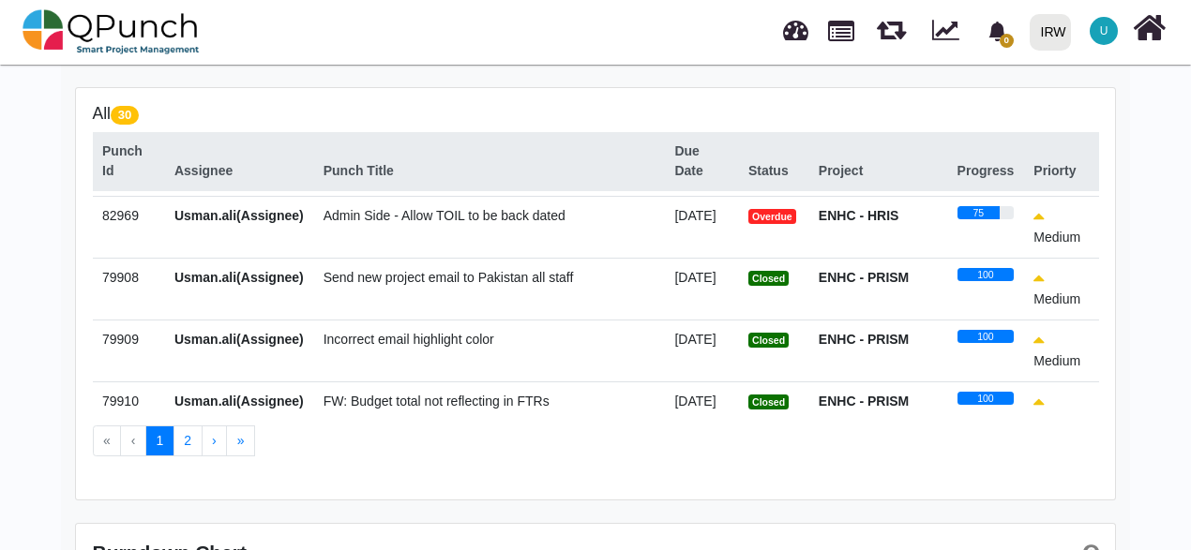
scroll to position [750, 0]
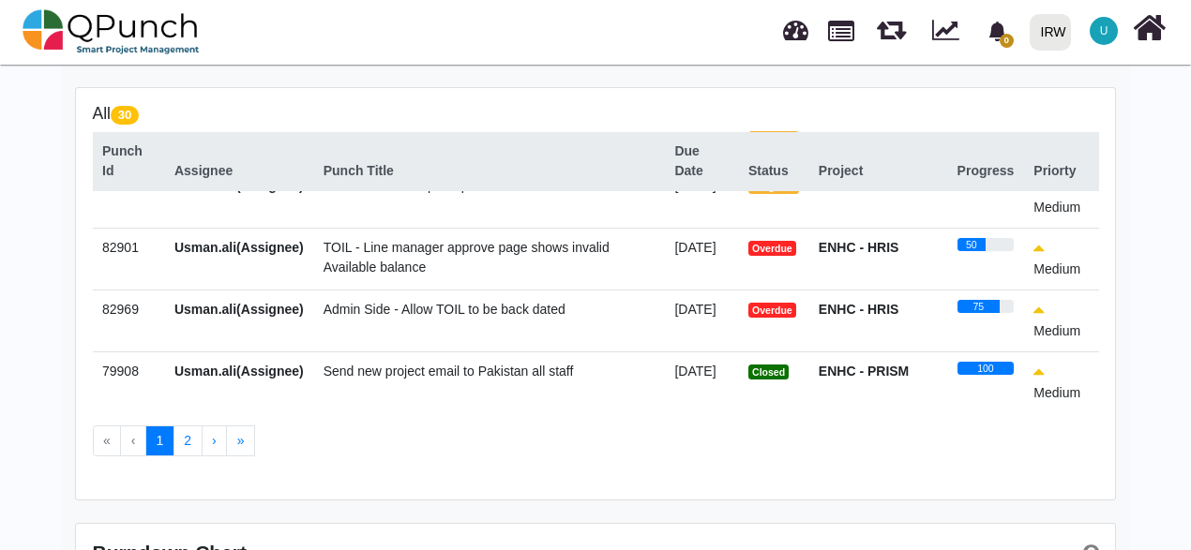
click at [421, 317] on span "Admin Side - Allow TOIL to be back dated" at bounding box center [444, 309] width 242 height 15
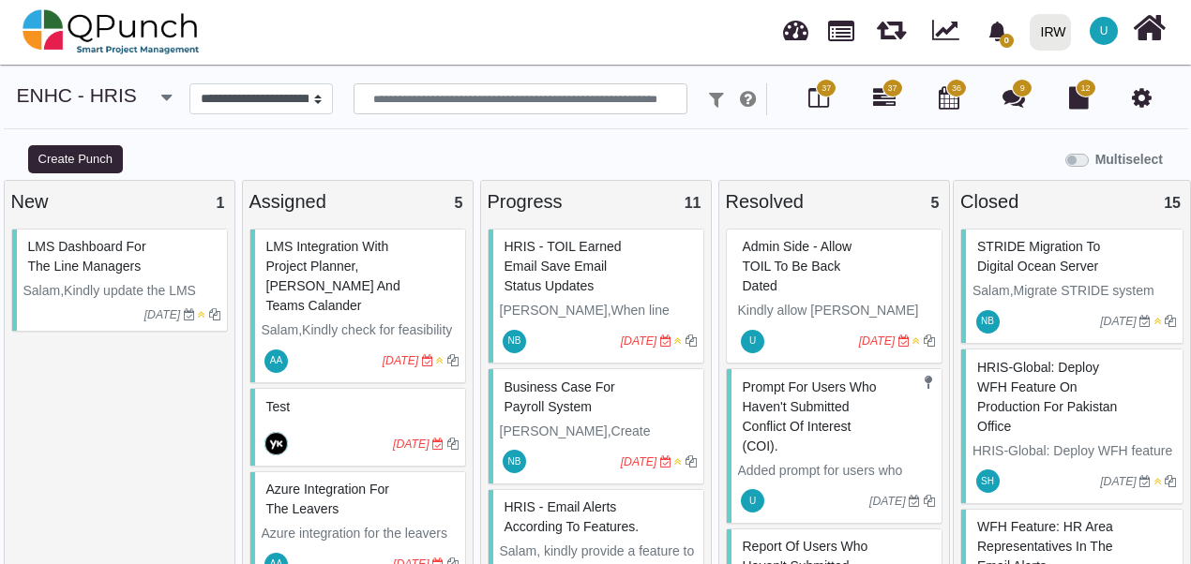
click at [841, 265] on div "Admin Side - Allow TOIL to be back dated" at bounding box center [836, 266] width 197 height 68
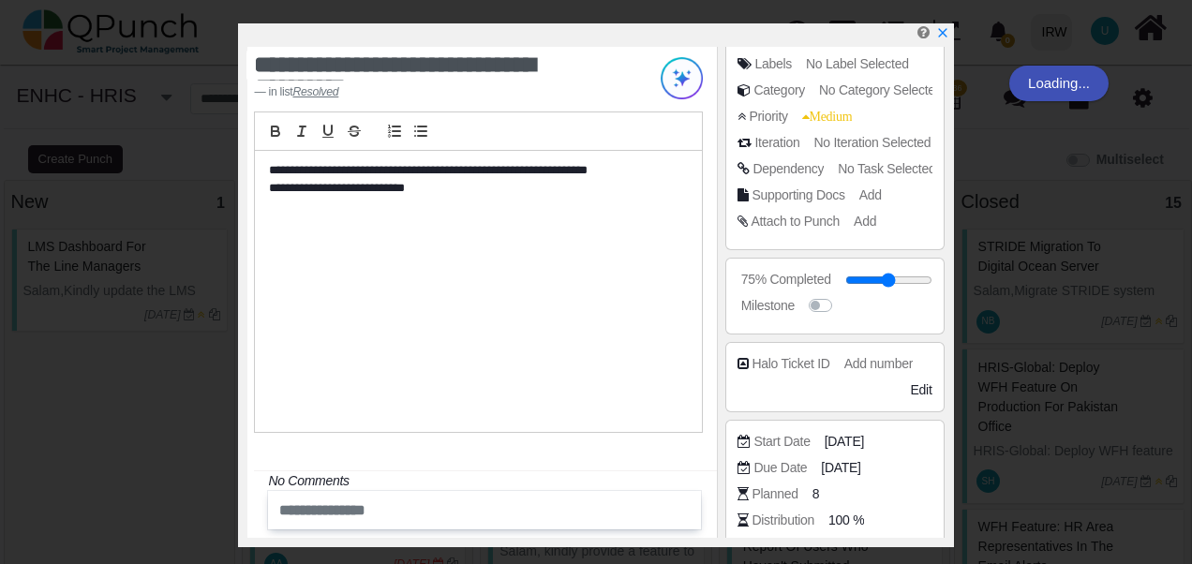
scroll to position [250, 0]
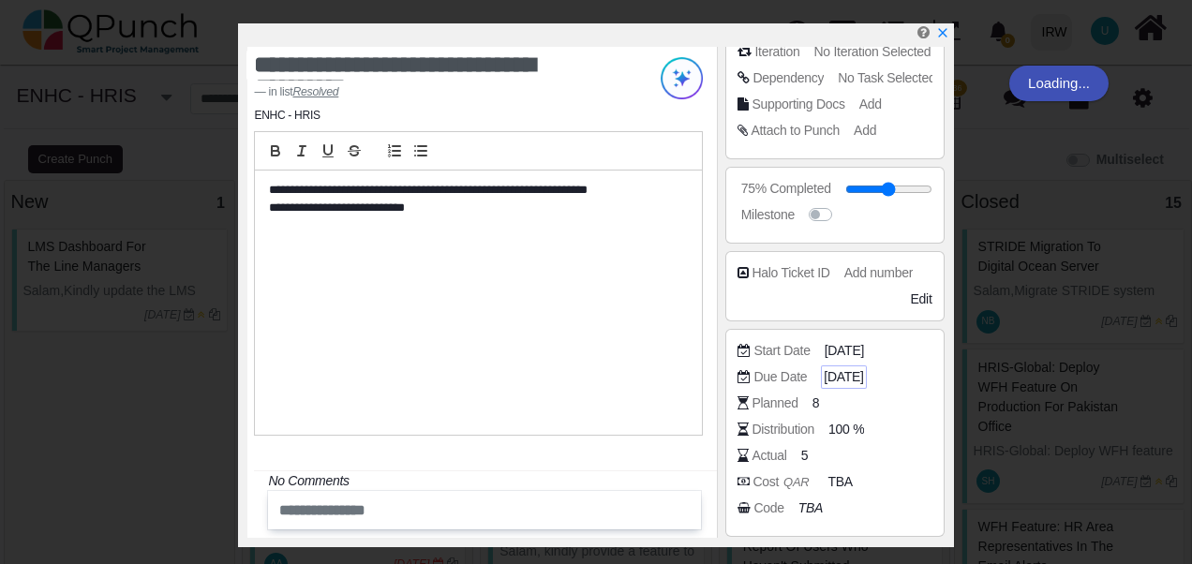
click at [850, 376] on span "02-09-2025" at bounding box center [843, 377] width 39 height 20
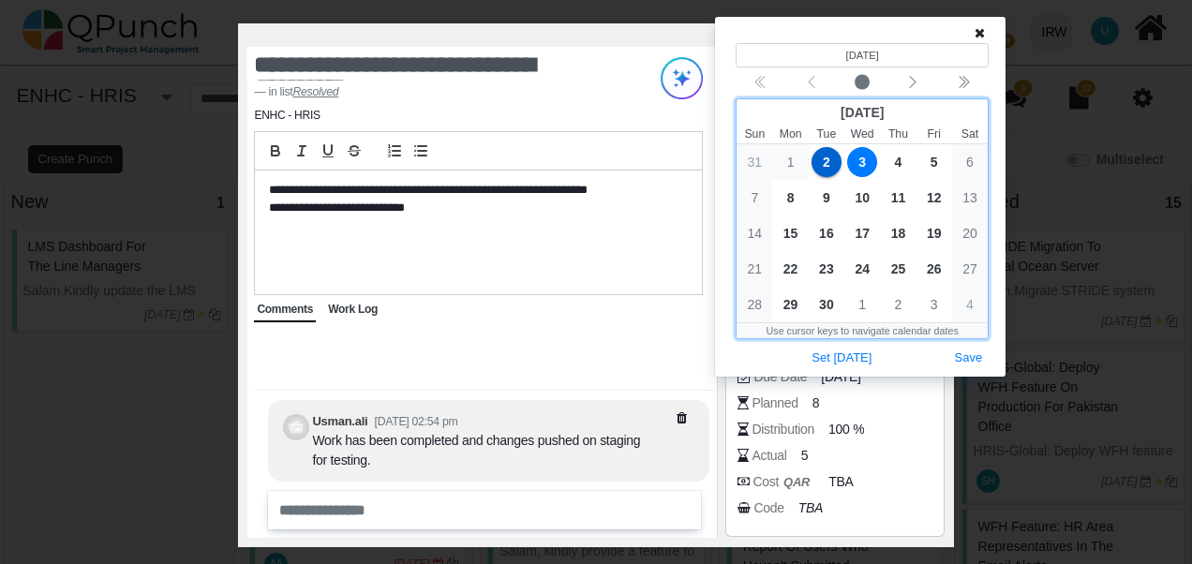
click at [865, 159] on span "3" at bounding box center [862, 162] width 30 height 30
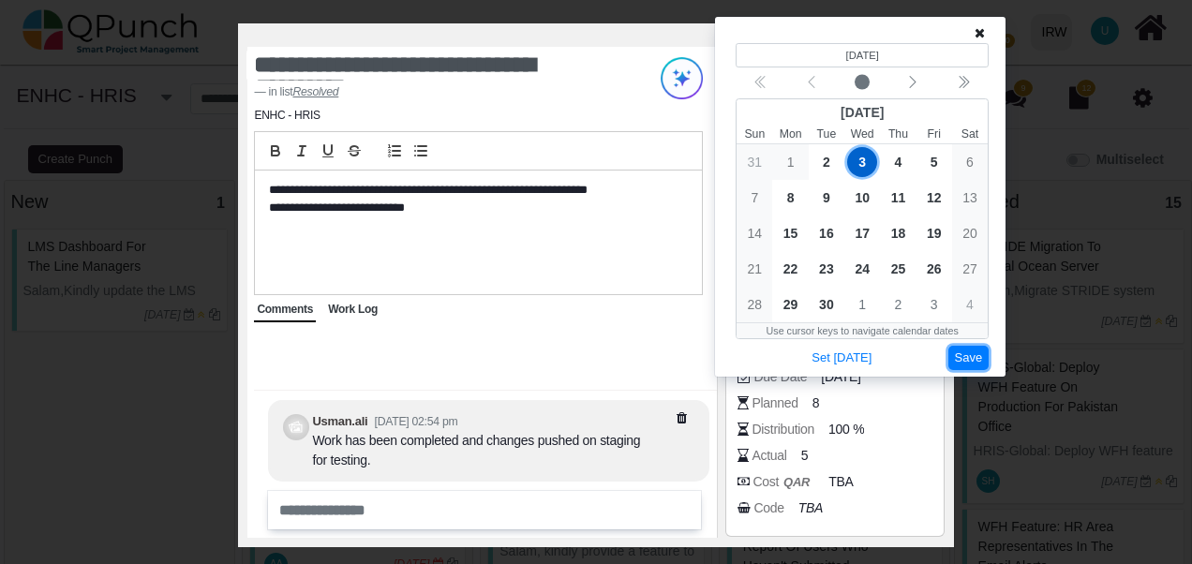
click at [980, 355] on button "Save" at bounding box center [969, 358] width 41 height 25
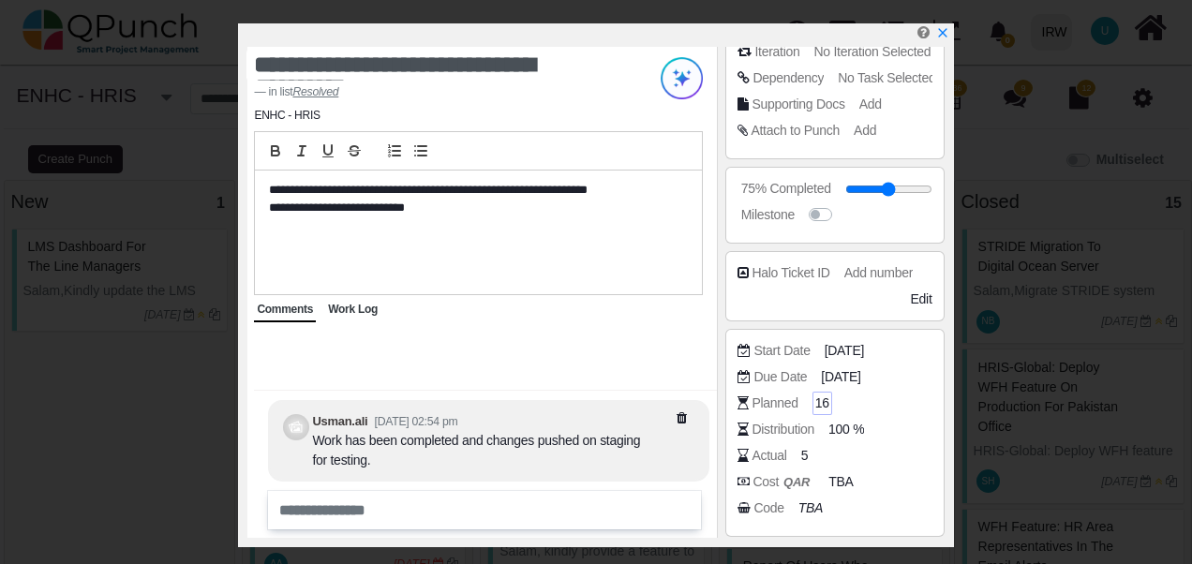
click at [817, 400] on span "16" at bounding box center [823, 404] width 14 height 20
click at [825, 397] on div "Planned 16" at bounding box center [839, 403] width 203 height 19
click at [813, 397] on div "16" at bounding box center [823, 403] width 20 height 23
click at [816, 397] on div "16" at bounding box center [823, 403] width 20 height 23
drag, startPoint x: 816, startPoint y: 397, endPoint x: 843, endPoint y: 427, distance: 40.5
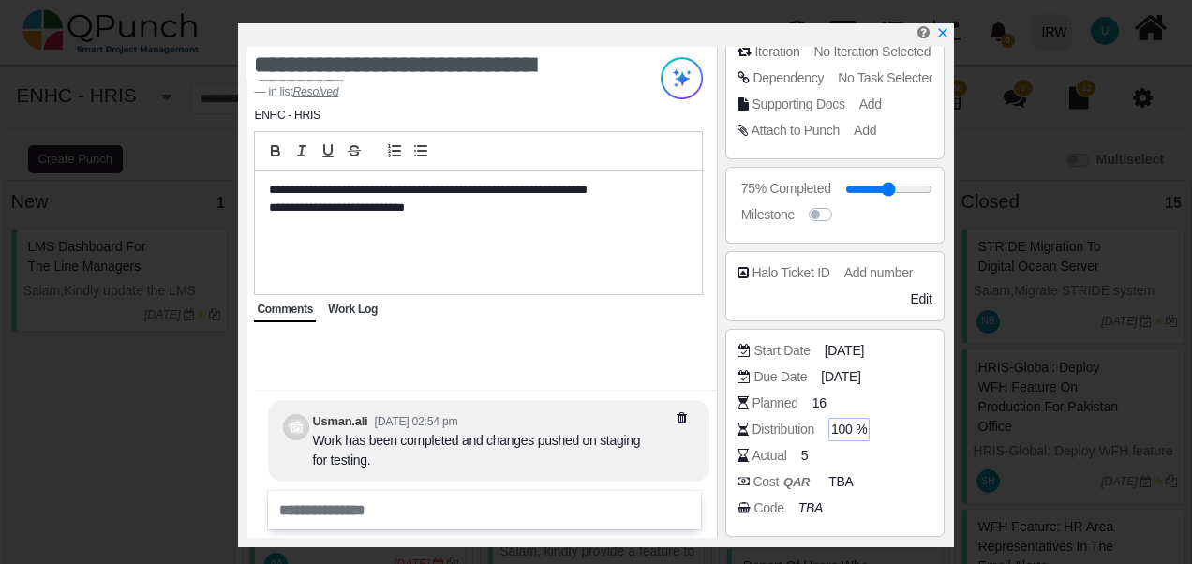
click at [843, 427] on span "100 %" at bounding box center [849, 430] width 36 height 20
click at [907, 421] on input "***" at bounding box center [880, 430] width 94 height 19
click at [906, 430] on input "***" at bounding box center [880, 430] width 94 height 19
click at [906, 430] on input "**" at bounding box center [880, 430] width 94 height 19
click at [906, 431] on input "**" at bounding box center [880, 430] width 94 height 19
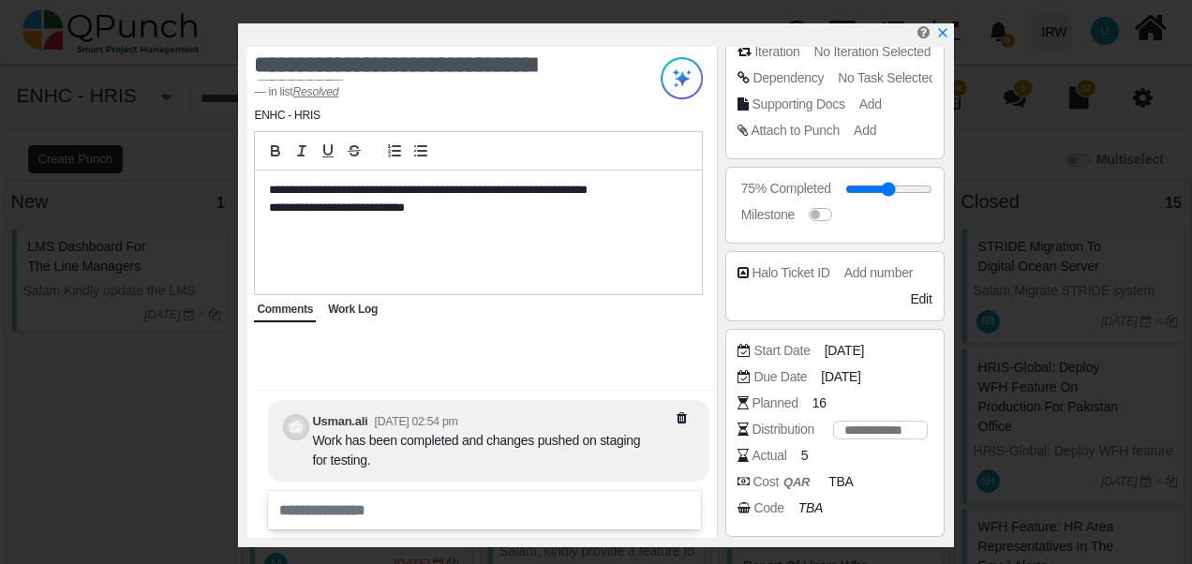
click at [906, 431] on input "**" at bounding box center [880, 430] width 94 height 19
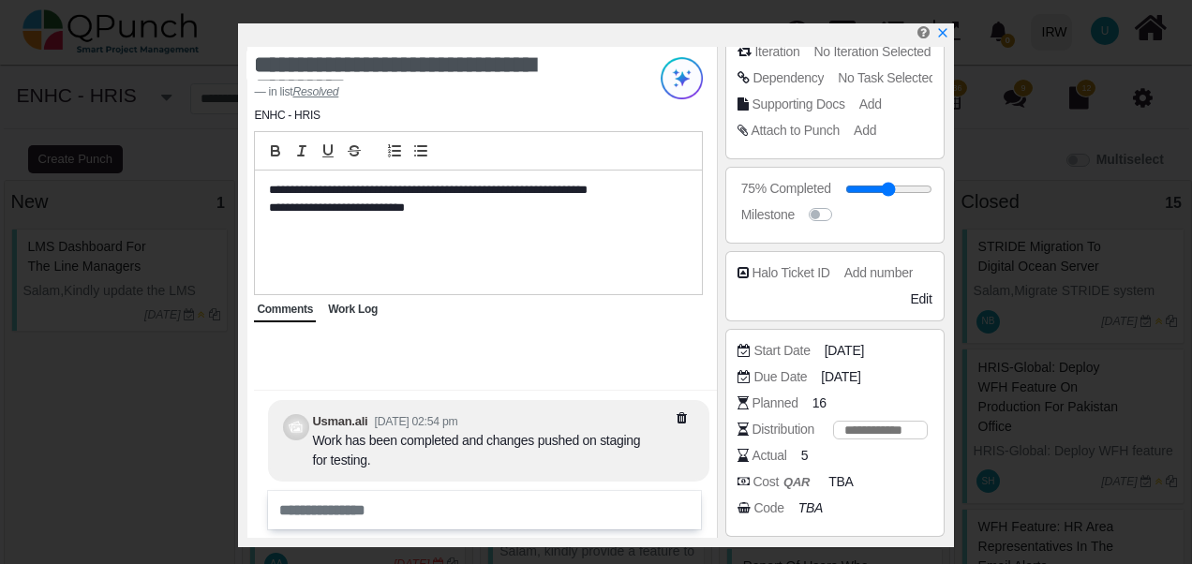
click at [906, 431] on input "**" at bounding box center [880, 430] width 94 height 19
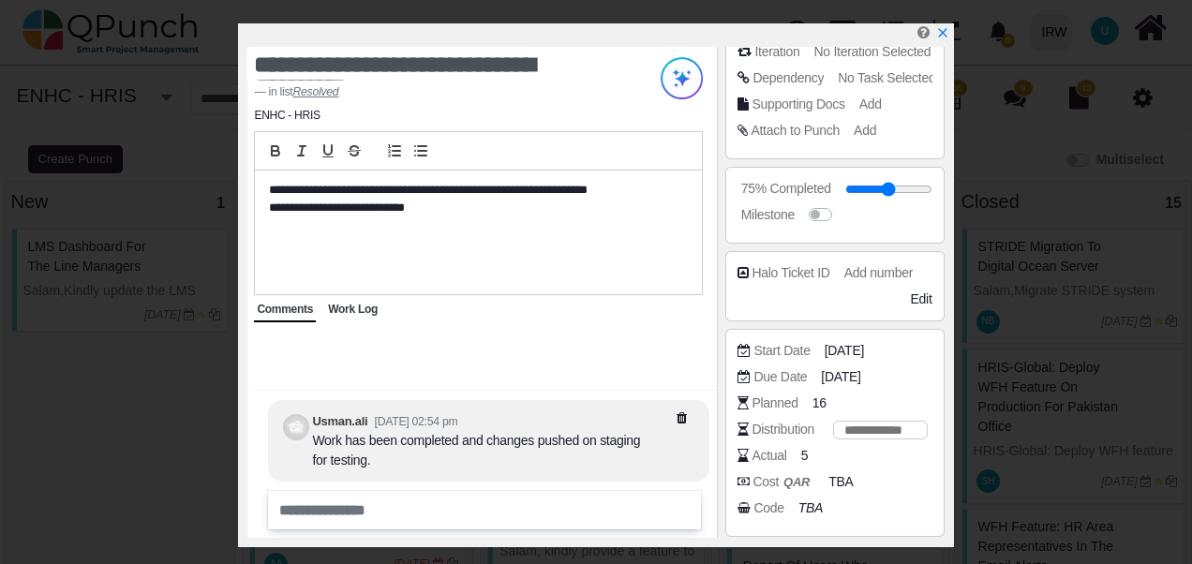
click at [906, 431] on input "**" at bounding box center [880, 430] width 94 height 19
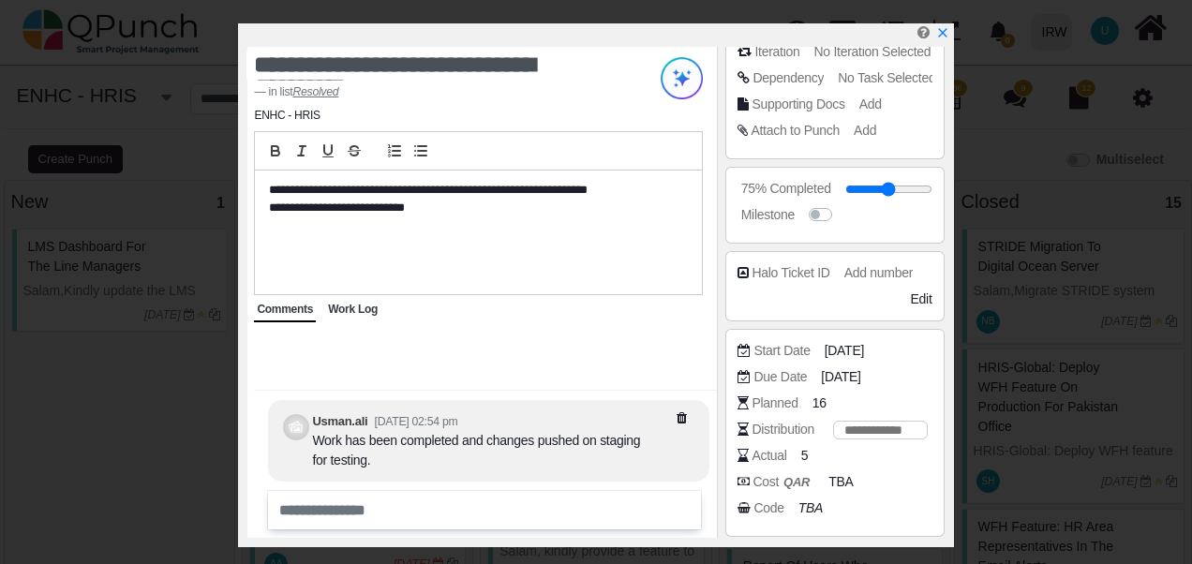
click at [906, 431] on input "**" at bounding box center [880, 430] width 94 height 19
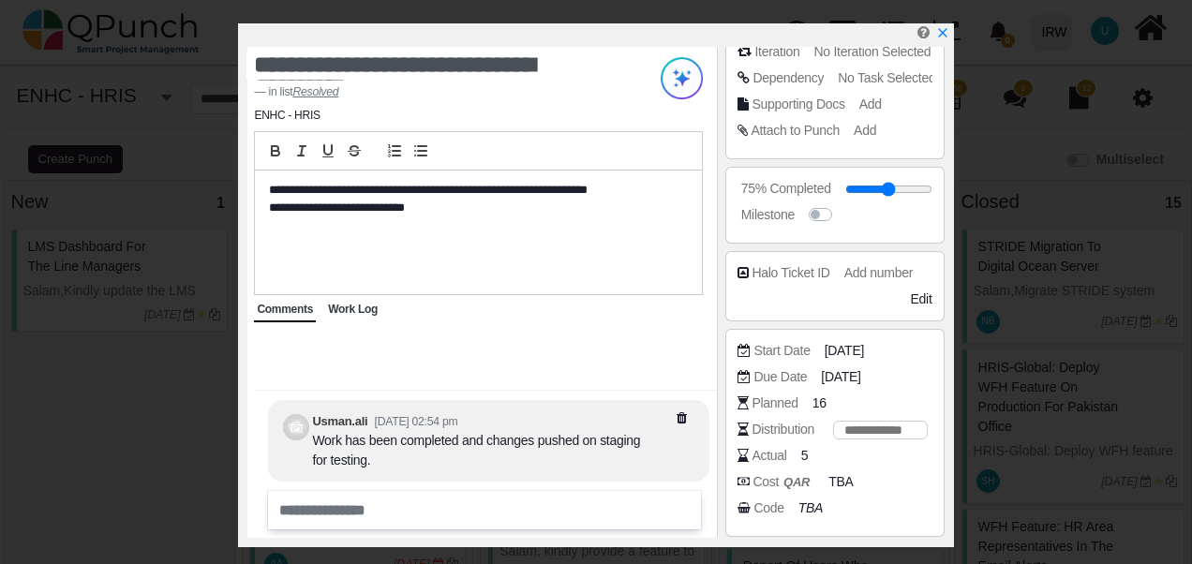
click at [906, 431] on input "**" at bounding box center [880, 430] width 94 height 19
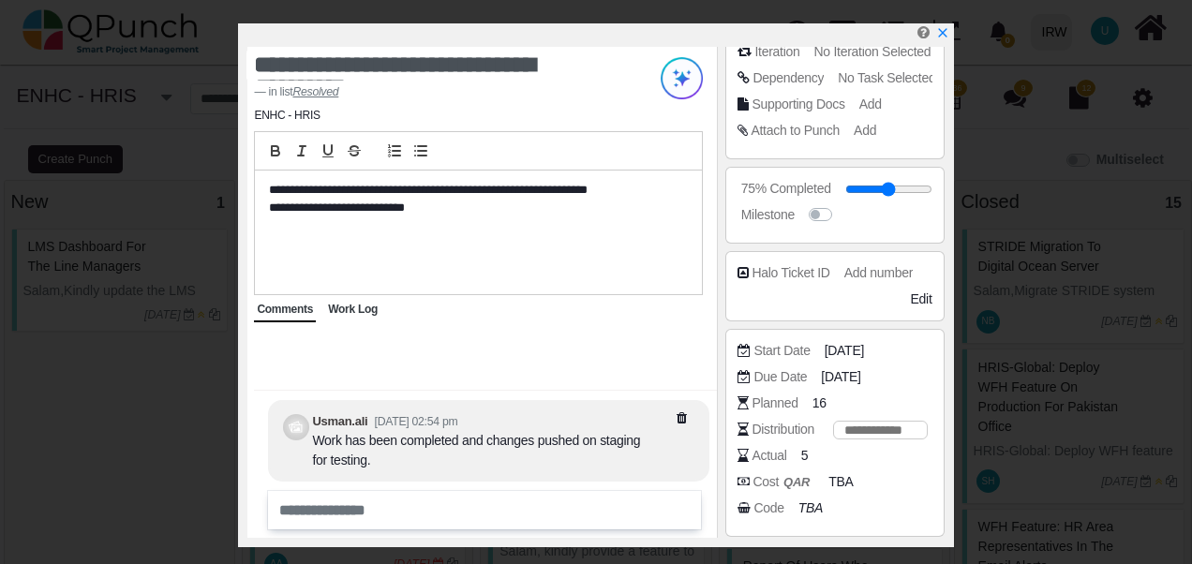
click at [906, 431] on input "**" at bounding box center [880, 430] width 94 height 19
click at [903, 421] on input "**" at bounding box center [880, 430] width 94 height 19
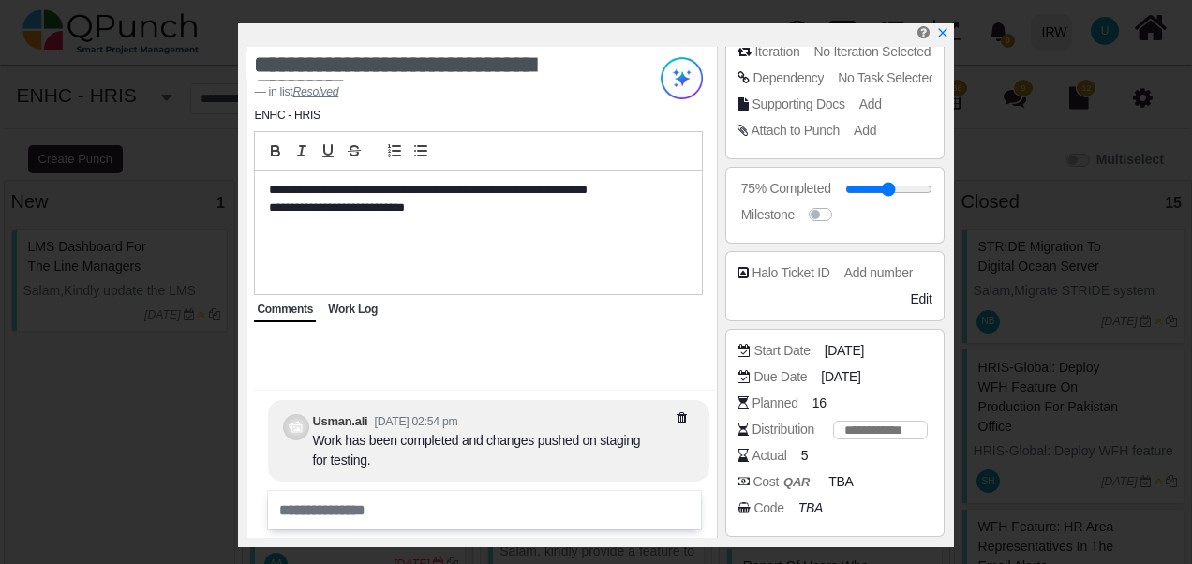
click at [903, 421] on input "**" at bounding box center [880, 430] width 94 height 19
click at [908, 432] on input "**" at bounding box center [880, 430] width 94 height 19
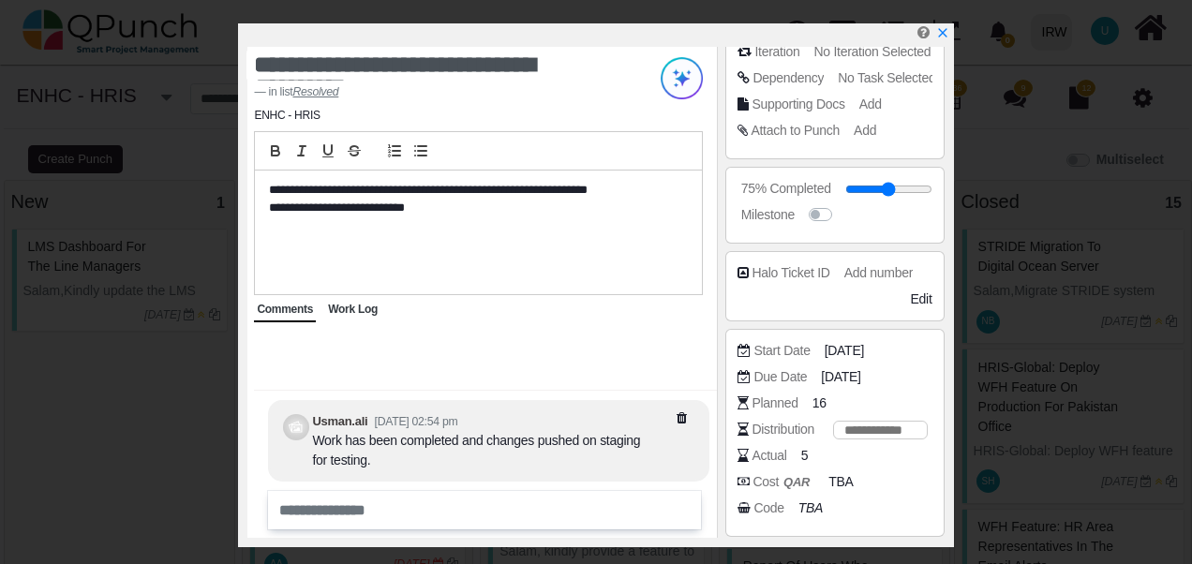
click at [906, 421] on input "**" at bounding box center [880, 430] width 94 height 19
click at [906, 421] on input "***" at bounding box center [880, 430] width 94 height 19
click at [905, 424] on input "***" at bounding box center [880, 430] width 94 height 19
click at [905, 429] on input "***" at bounding box center [880, 430] width 94 height 19
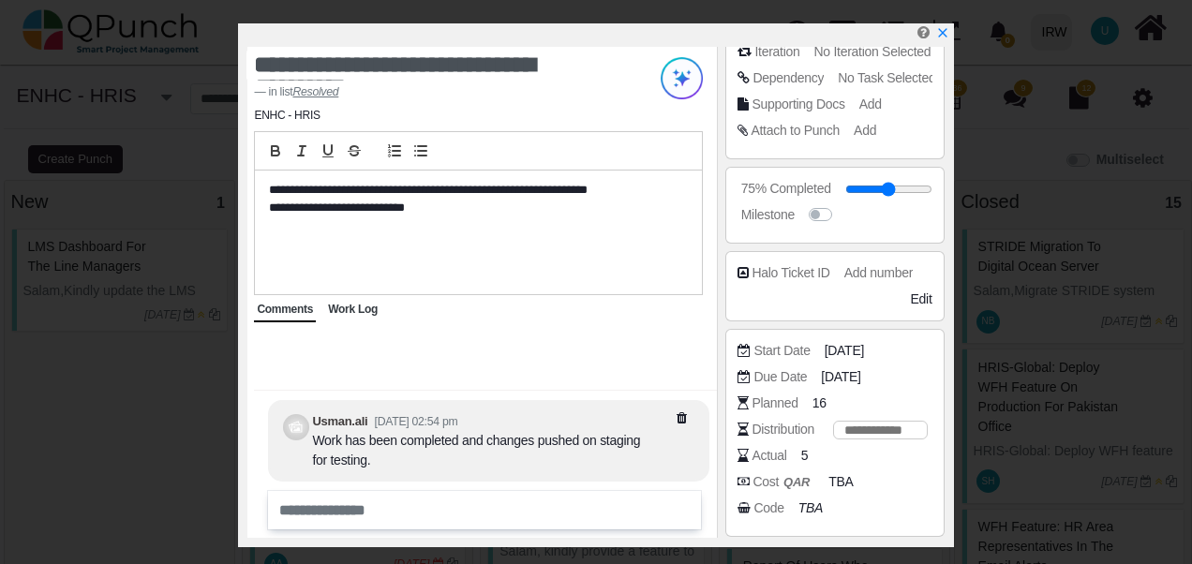
click at [905, 429] on input "***" at bounding box center [880, 430] width 94 height 19
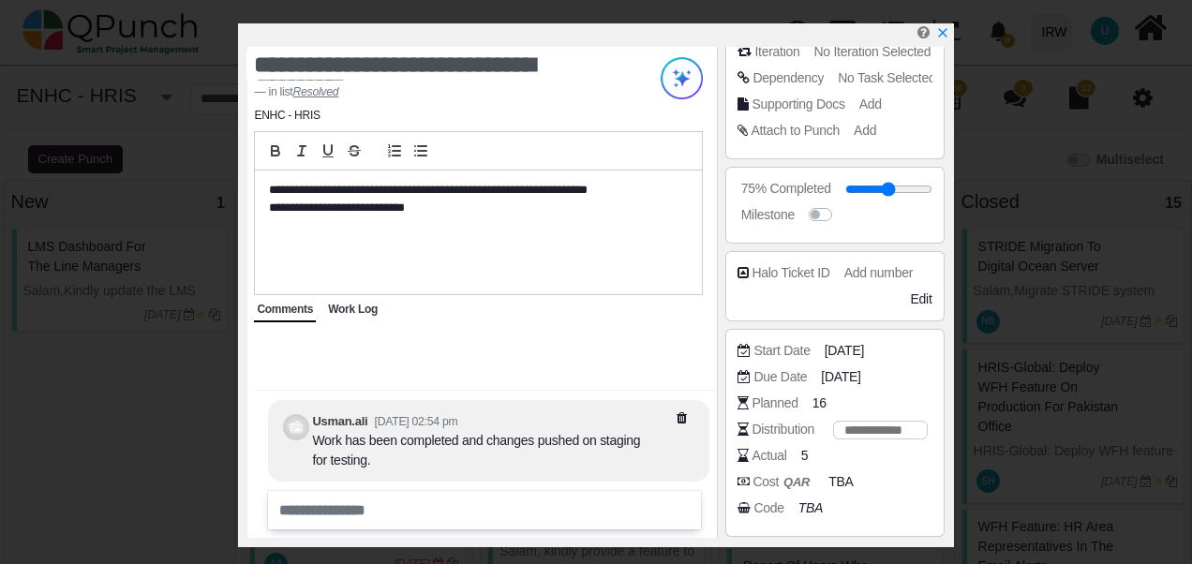
click at [905, 429] on input "***" at bounding box center [880, 430] width 94 height 19
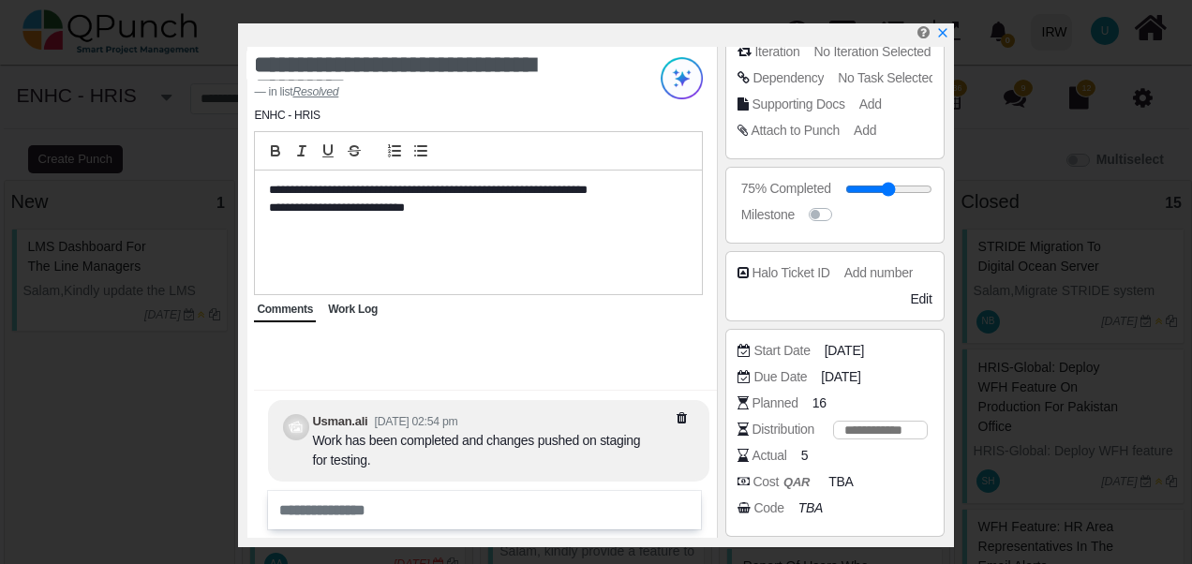
click at [905, 429] on input "***" at bounding box center [880, 430] width 94 height 19
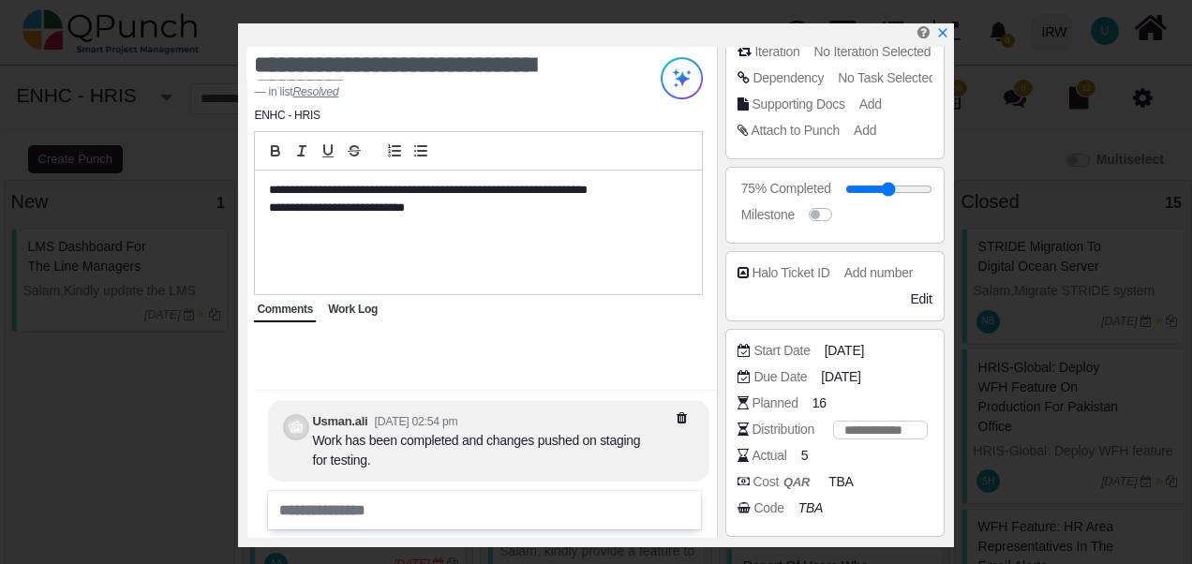
click at [905, 429] on input "***" at bounding box center [880, 430] width 94 height 19
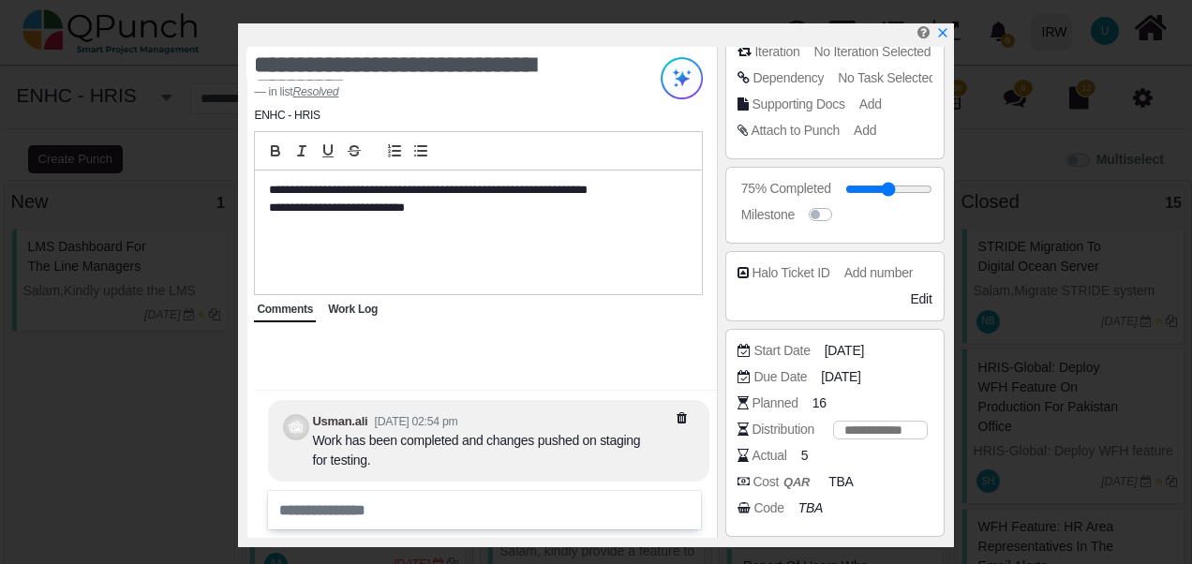
type input "***"
click at [905, 429] on input "***" at bounding box center [880, 430] width 94 height 19
click at [891, 395] on div "Planned 16" at bounding box center [839, 403] width 203 height 19
click at [347, 311] on span "Work Log" at bounding box center [353, 309] width 50 height 13
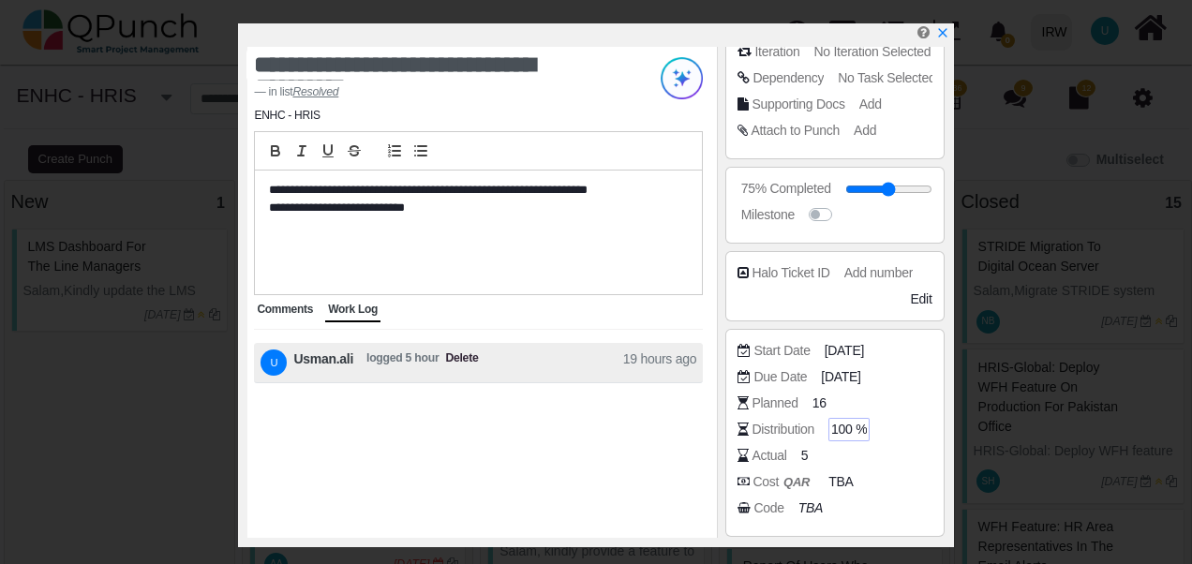
click at [278, 308] on span "Comments" at bounding box center [285, 309] width 56 height 13
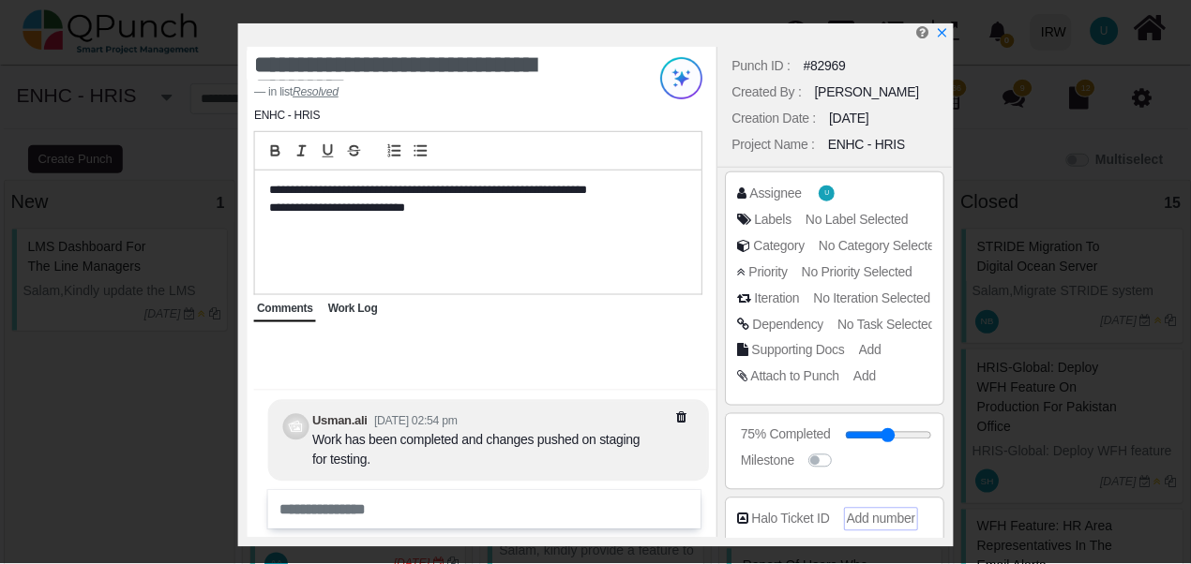
scroll to position [0, 0]
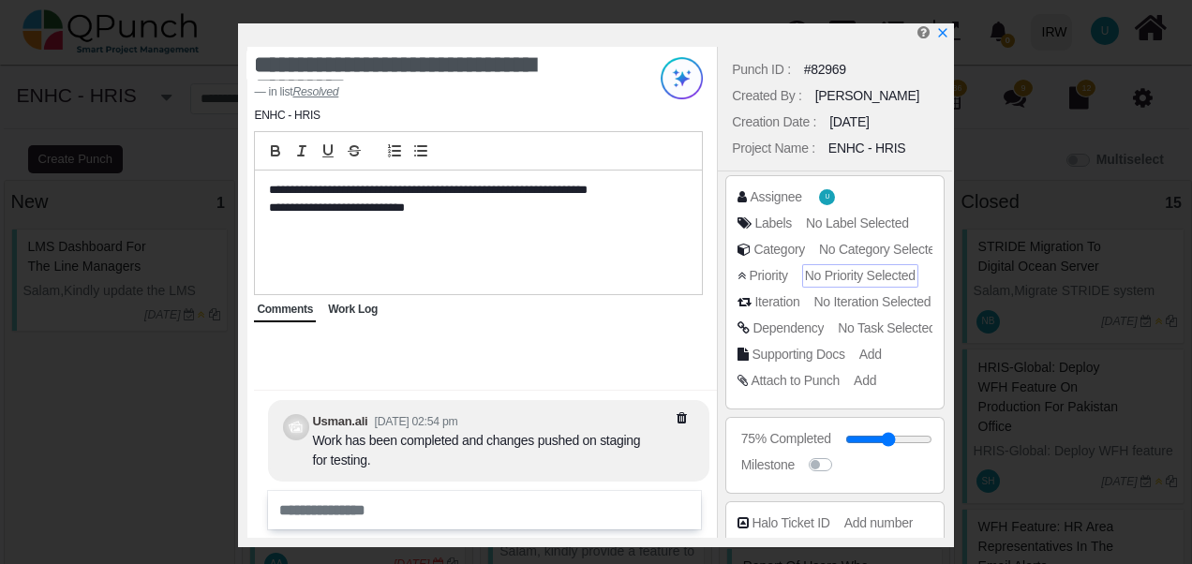
click at [842, 276] on span "No Priority Selected" at bounding box center [860, 275] width 111 height 15
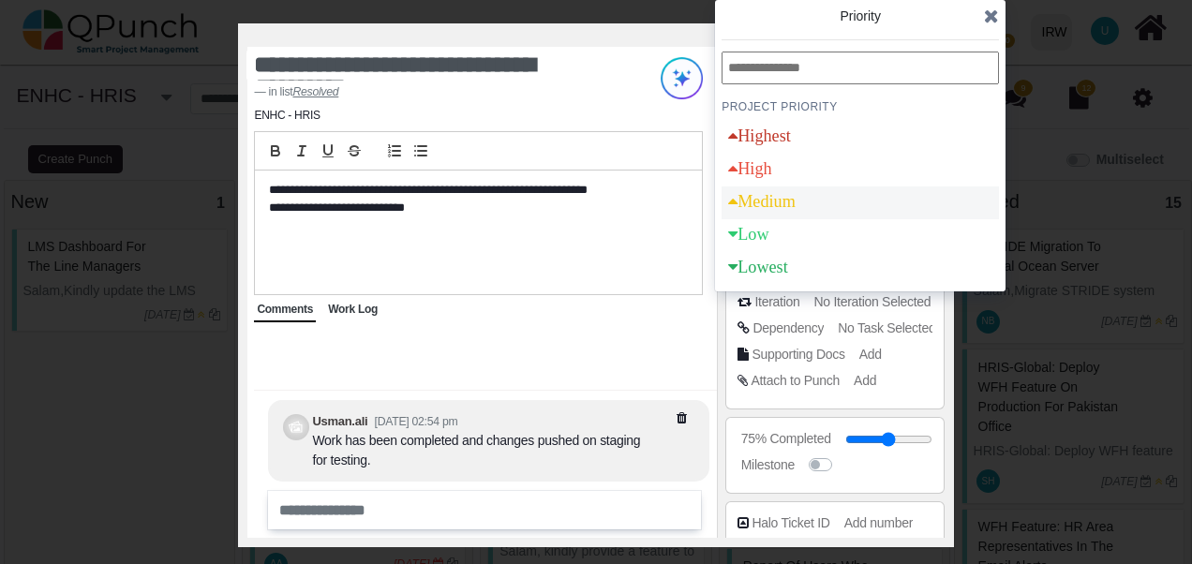
click at [779, 208] on div "Medium" at bounding box center [761, 201] width 67 height 17
click at [993, 17] on icon at bounding box center [991, 16] width 15 height 19
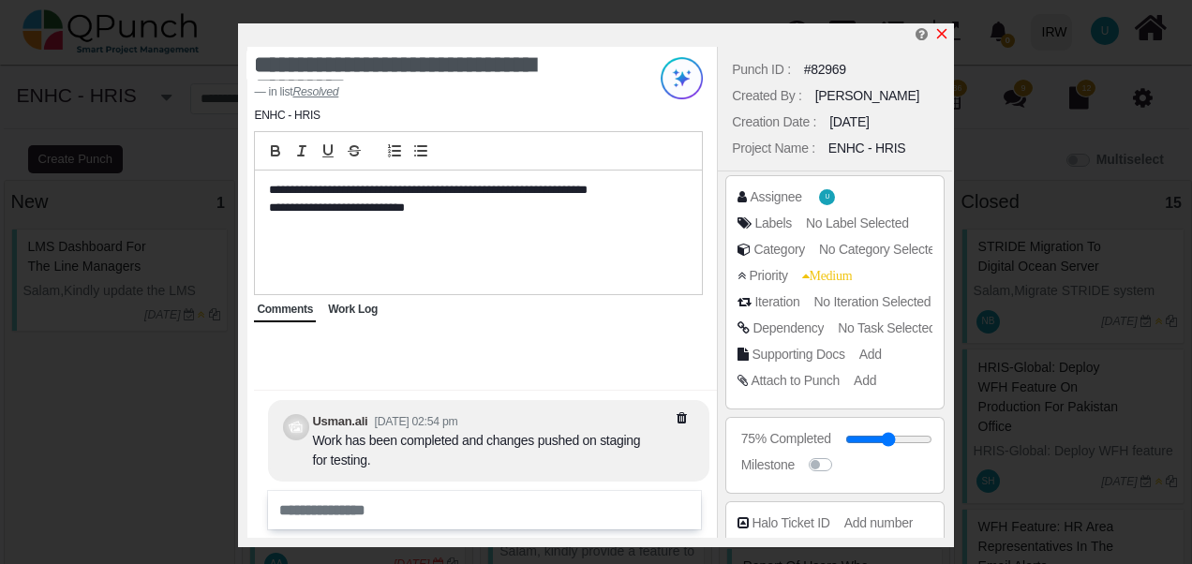
click at [939, 32] on icon "x" at bounding box center [942, 33] width 15 height 15
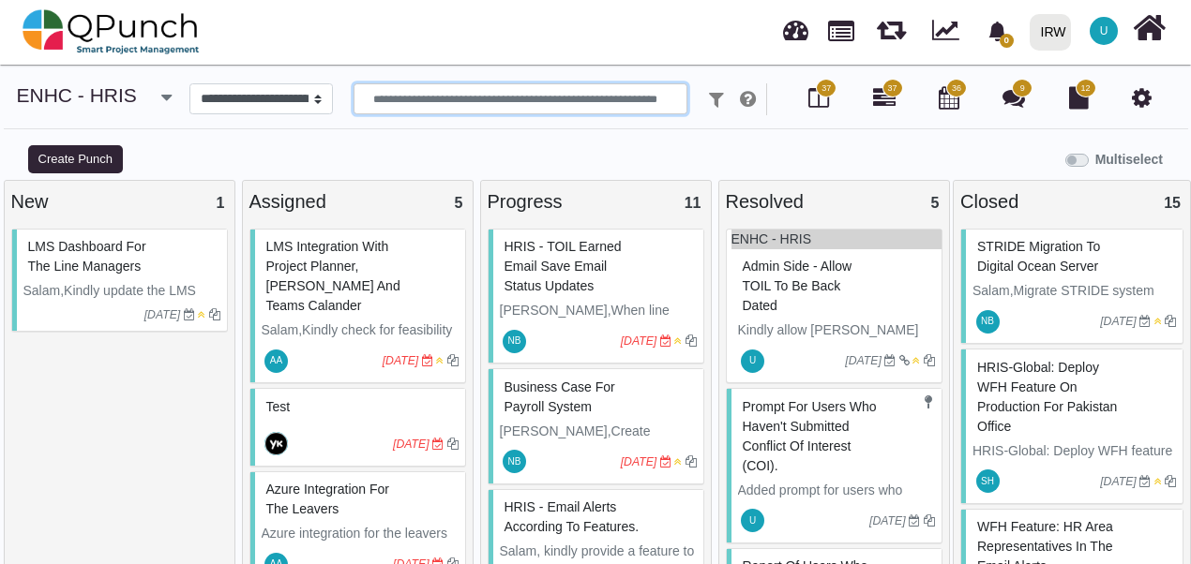
click at [611, 103] on input "text" at bounding box center [520, 99] width 334 height 32
click at [606, 143] on div "Multiselect" at bounding box center [744, 157] width 893 height 31
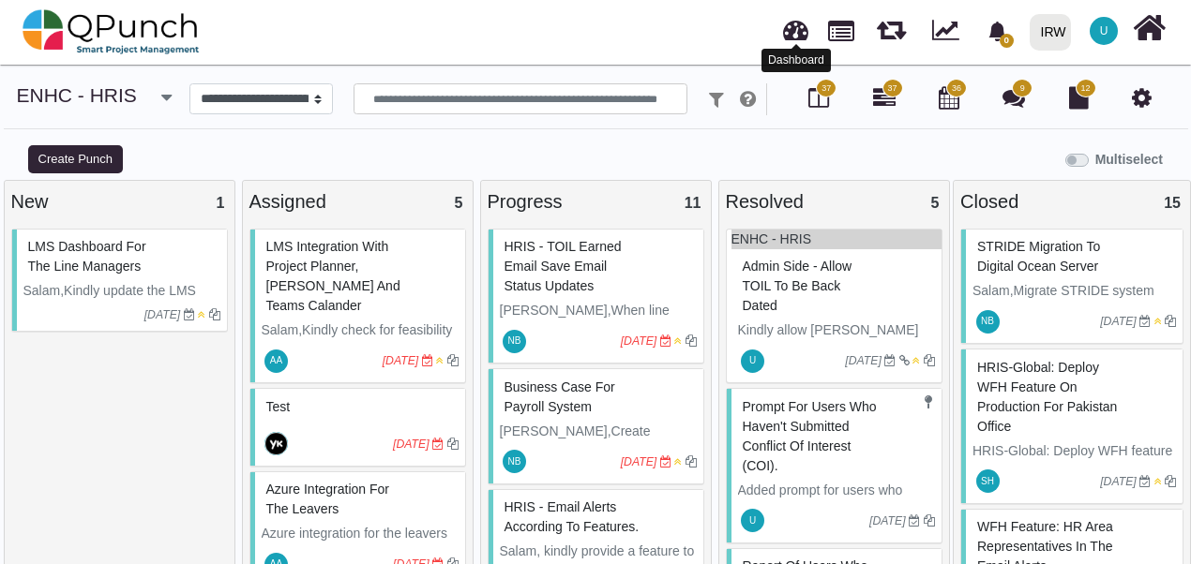
click at [799, 32] on link at bounding box center [795, 27] width 25 height 31
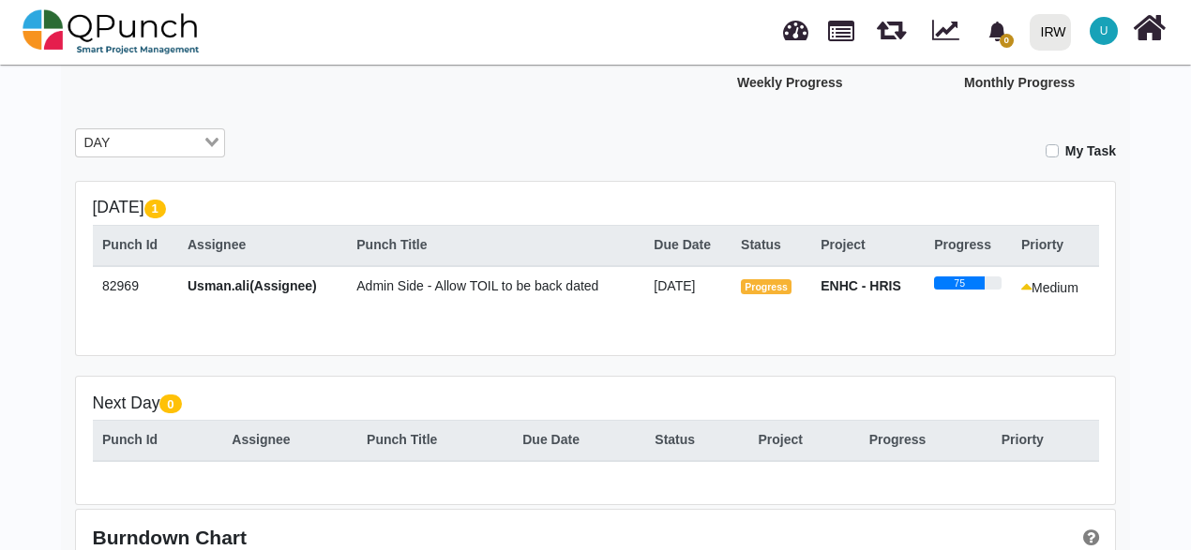
scroll to position [233, 0]
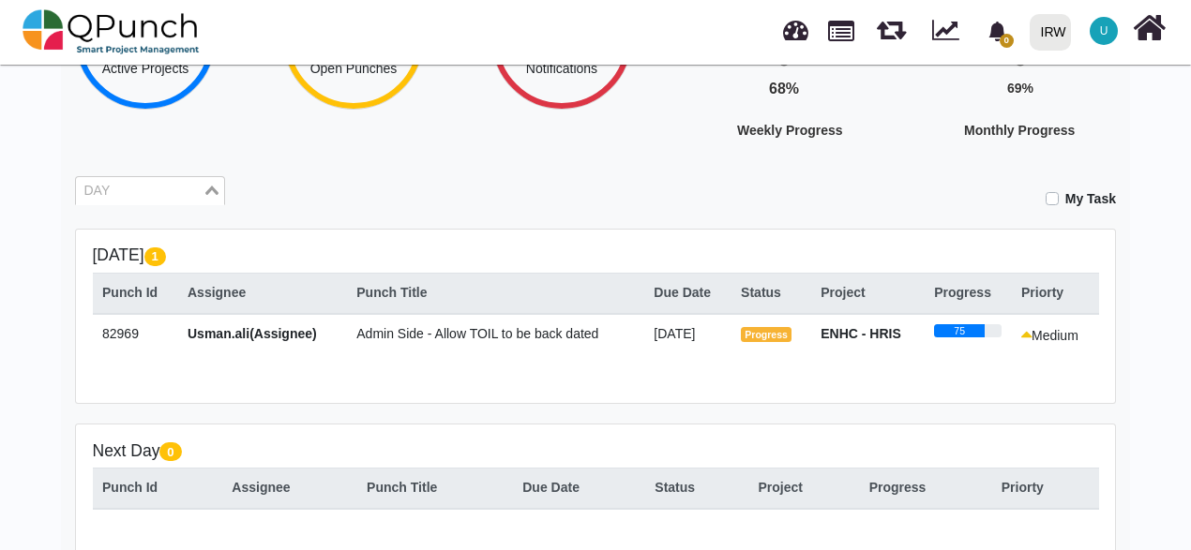
click at [203, 191] on div "Loading..." at bounding box center [213, 189] width 22 height 24
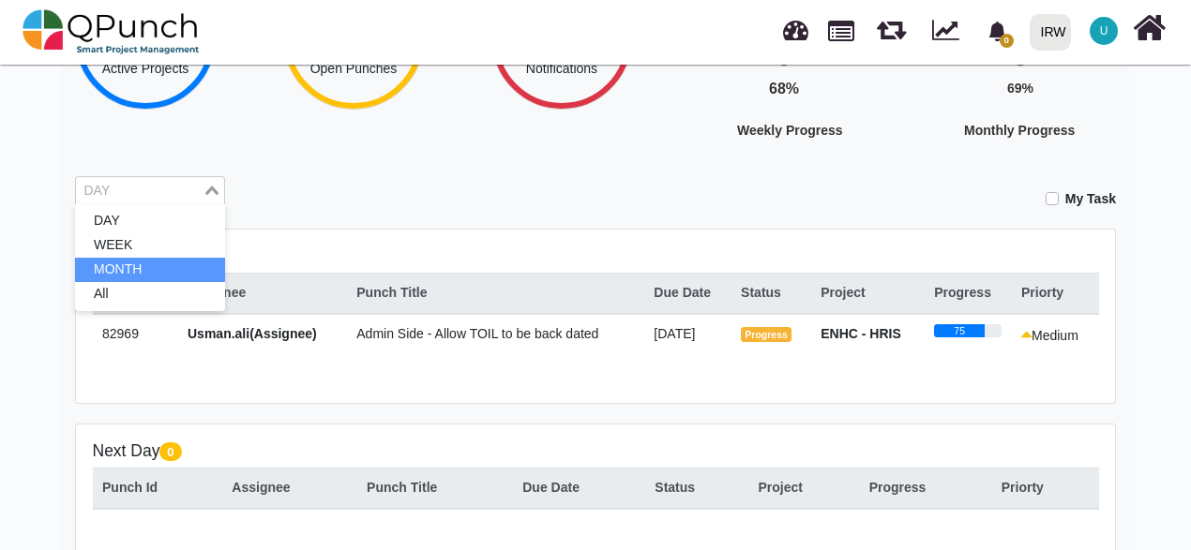
click at [154, 262] on li "MONTH" at bounding box center [150, 270] width 150 height 24
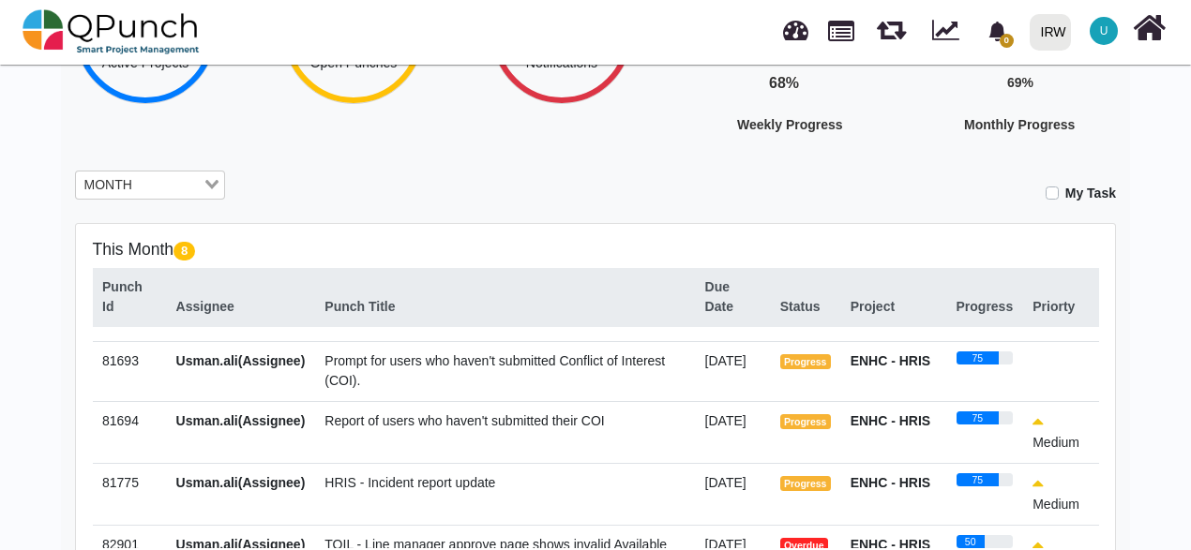
scroll to position [0, 0]
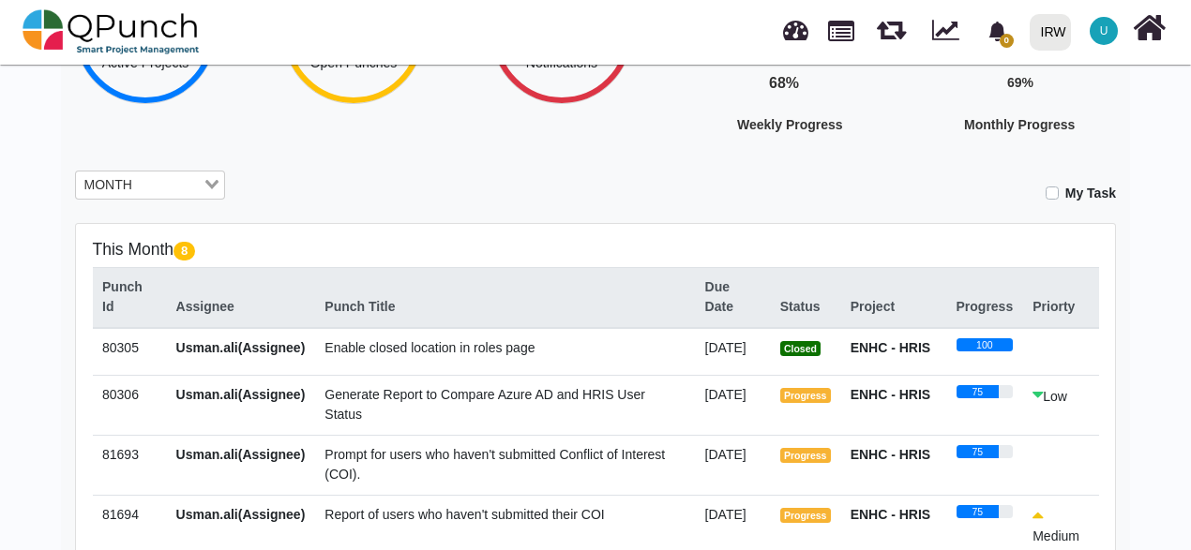
click at [464, 404] on span "Generate Report to Compare Azure AD and HRIS User Status" at bounding box center [484, 404] width 321 height 35
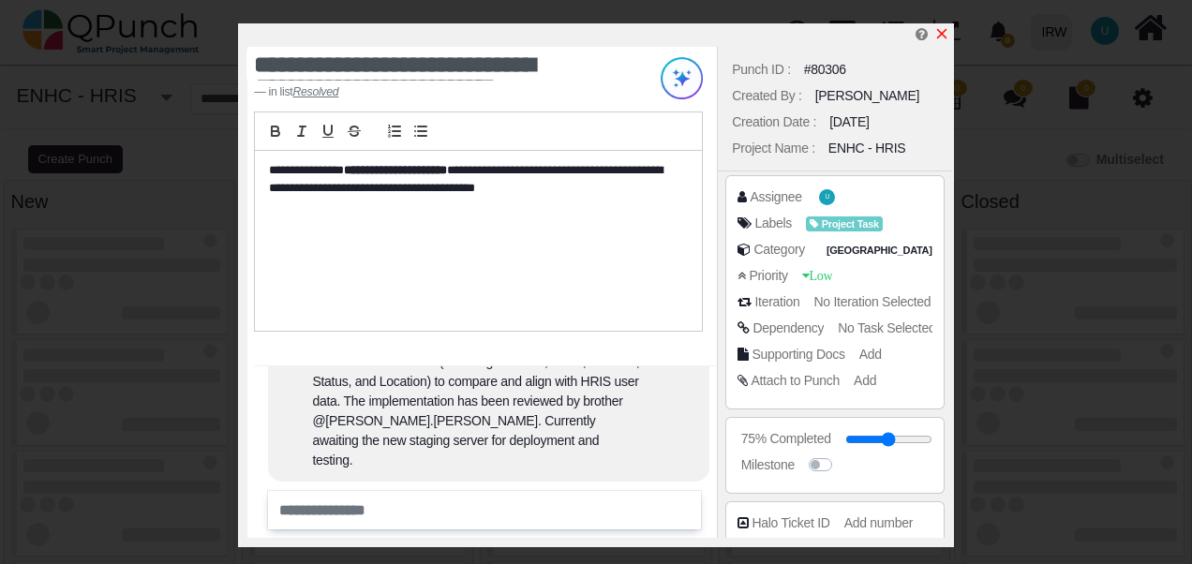
click at [941, 32] on icon "x" at bounding box center [942, 33] width 15 height 15
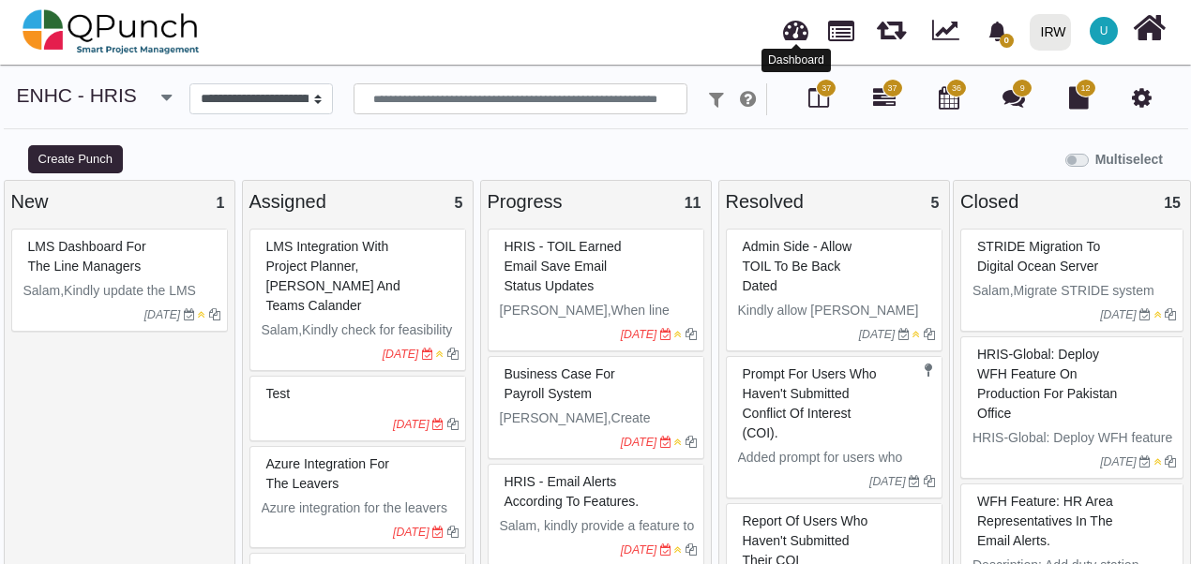
click at [806, 40] on link at bounding box center [795, 27] width 25 height 31
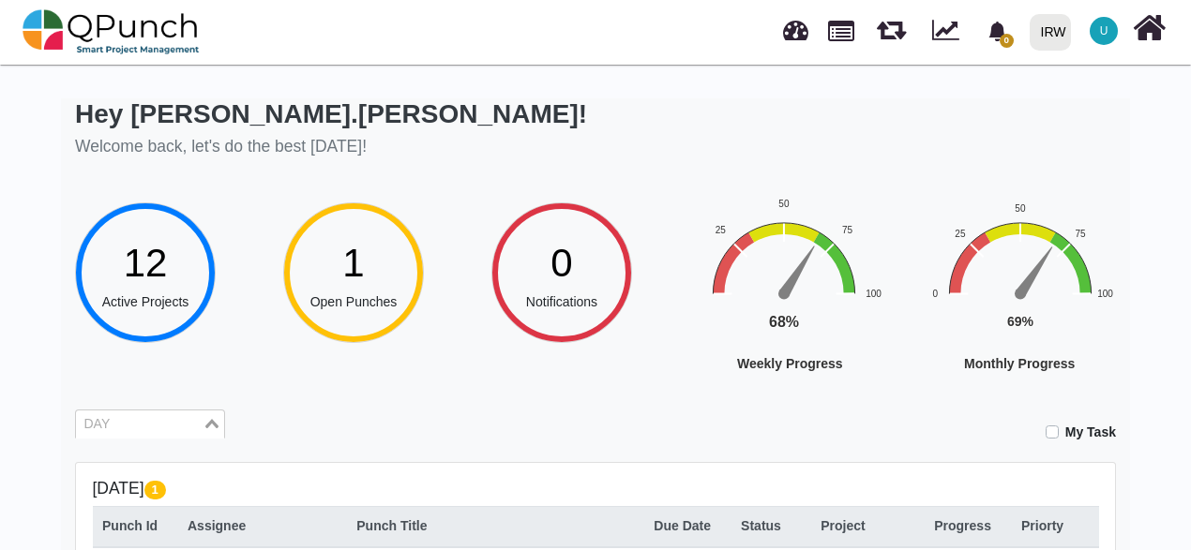
click at [195, 427] on input "Search for option" at bounding box center [139, 424] width 123 height 21
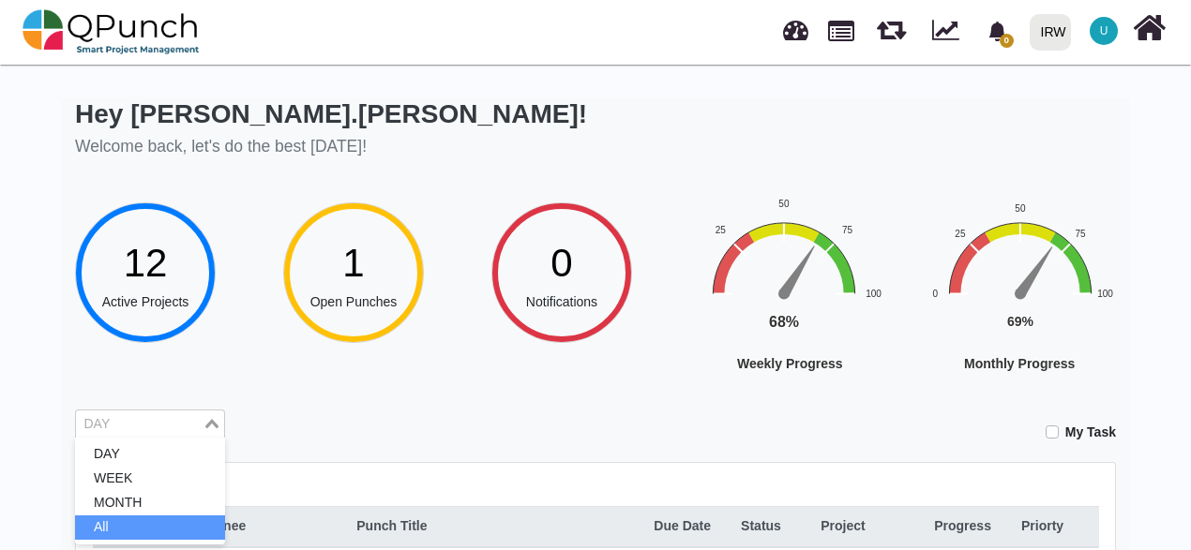
click at [127, 529] on li "All" at bounding box center [150, 528] width 150 height 24
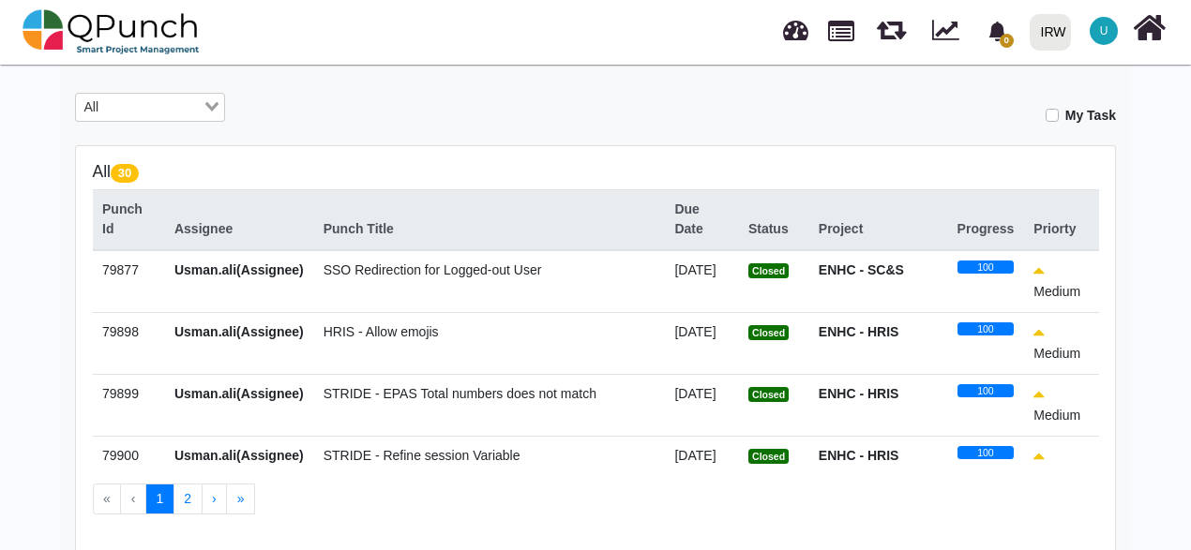
scroll to position [435, 0]
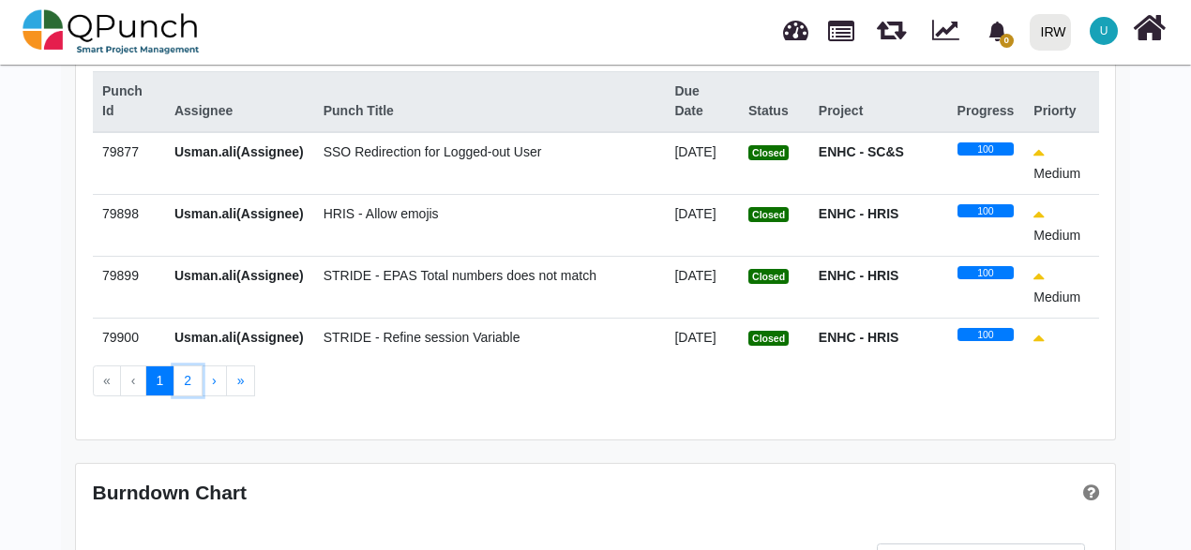
click at [175, 384] on button "2" at bounding box center [187, 382] width 29 height 32
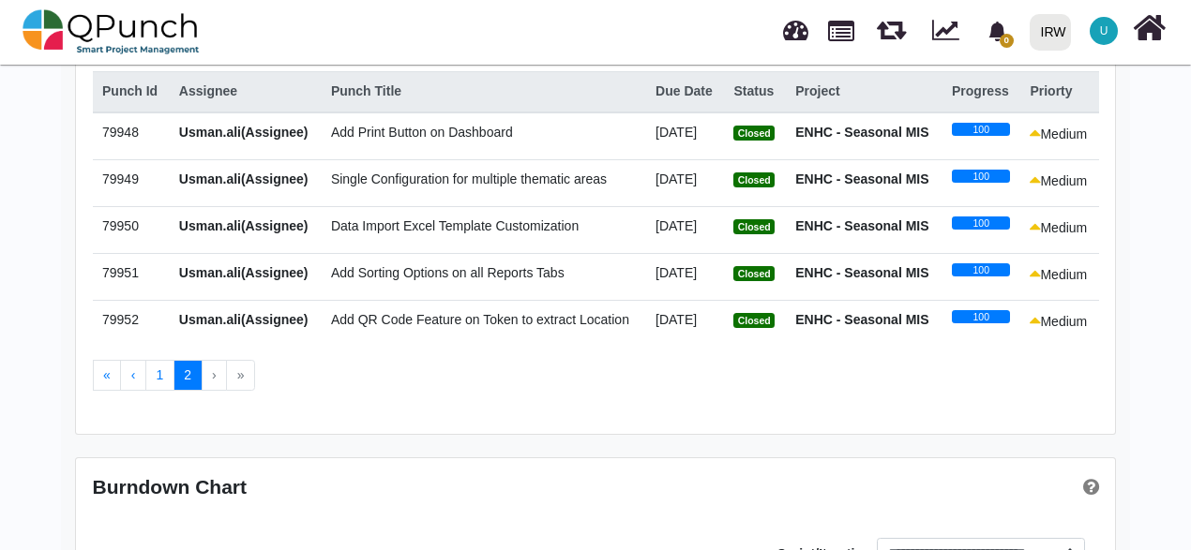
drag, startPoint x: 634, startPoint y: 505, endPoint x: 607, endPoint y: 525, distance: 32.8
click at [165, 371] on button "1" at bounding box center [159, 376] width 29 height 32
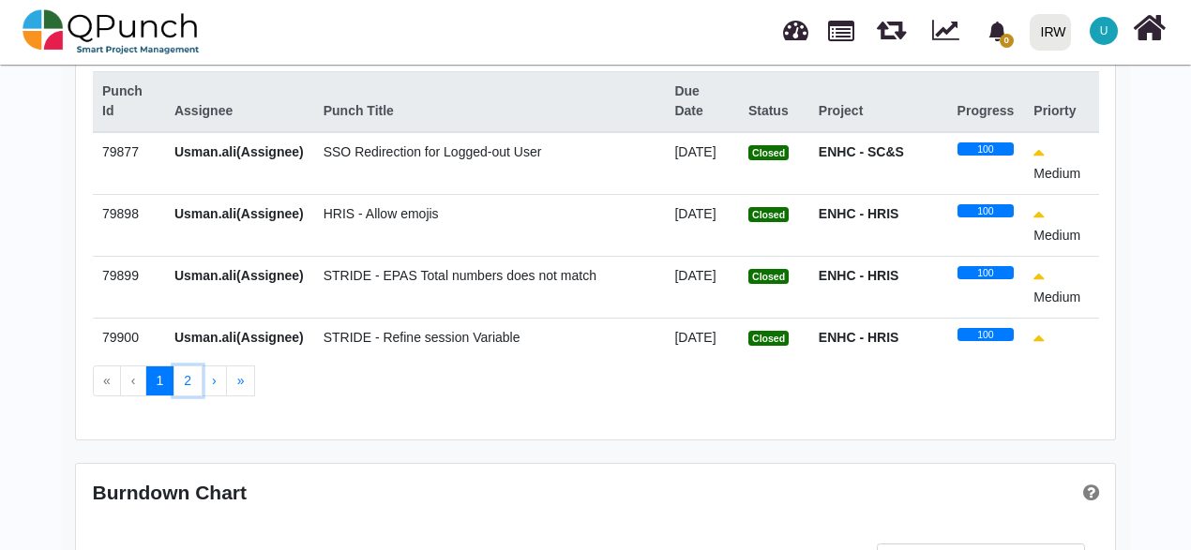
click at [176, 387] on button "2" at bounding box center [187, 382] width 29 height 32
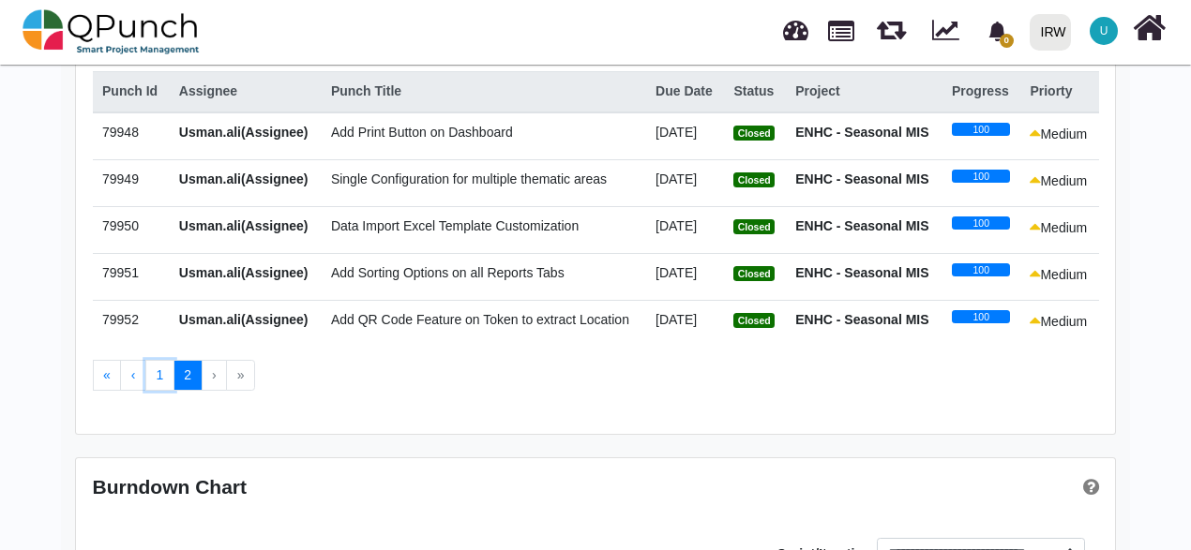
click at [163, 380] on button "1" at bounding box center [159, 376] width 29 height 32
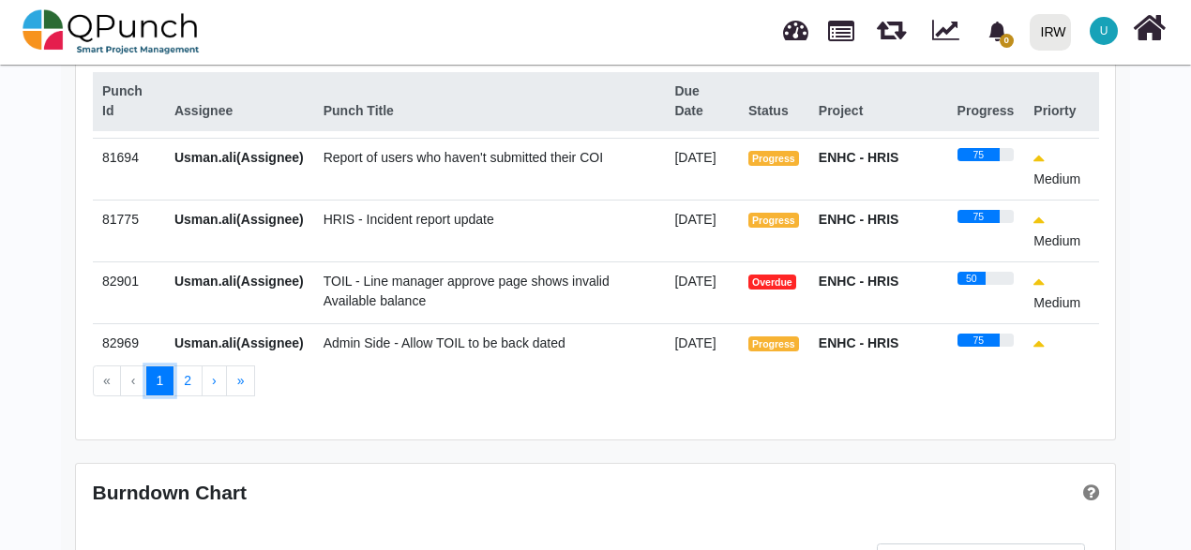
scroll to position [750, 0]
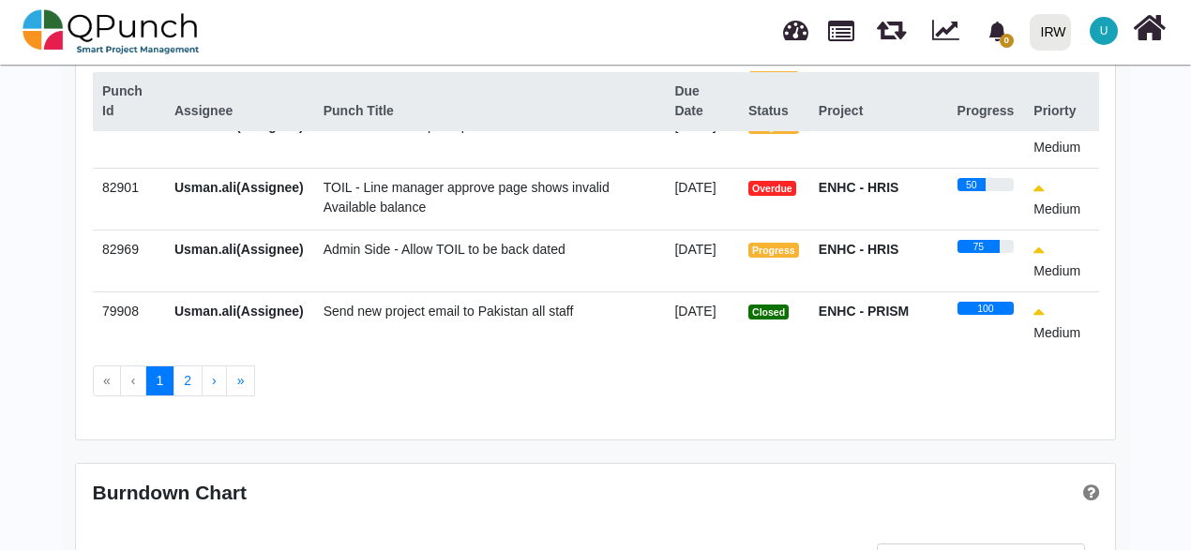
click at [381, 210] on span "TOIL - Line manager approve page shows invalid Available balance" at bounding box center [466, 197] width 286 height 35
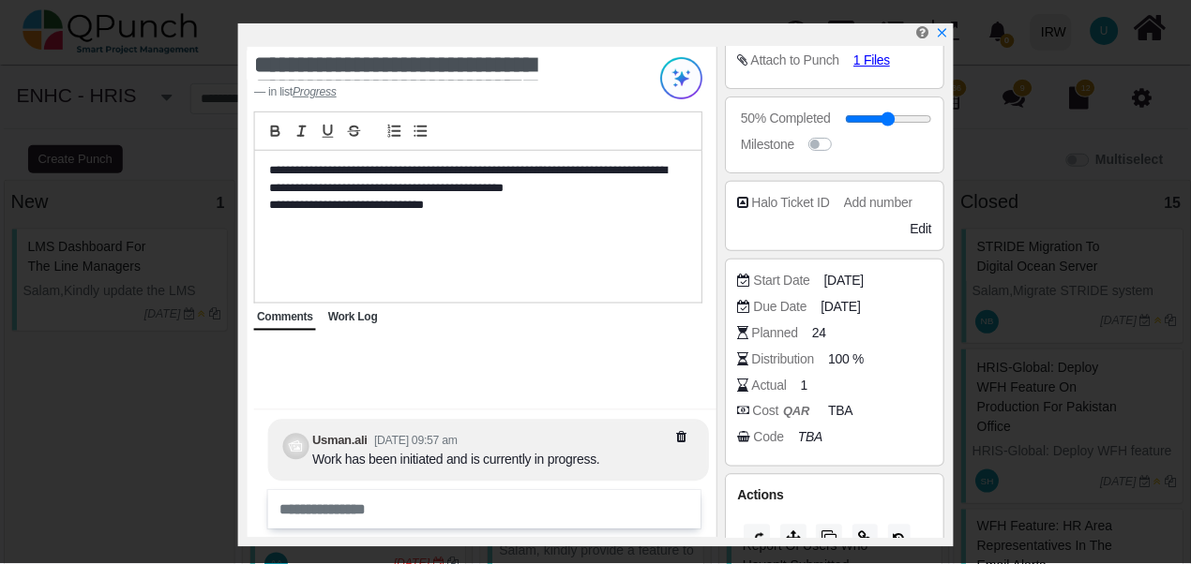
scroll to position [562, 0]
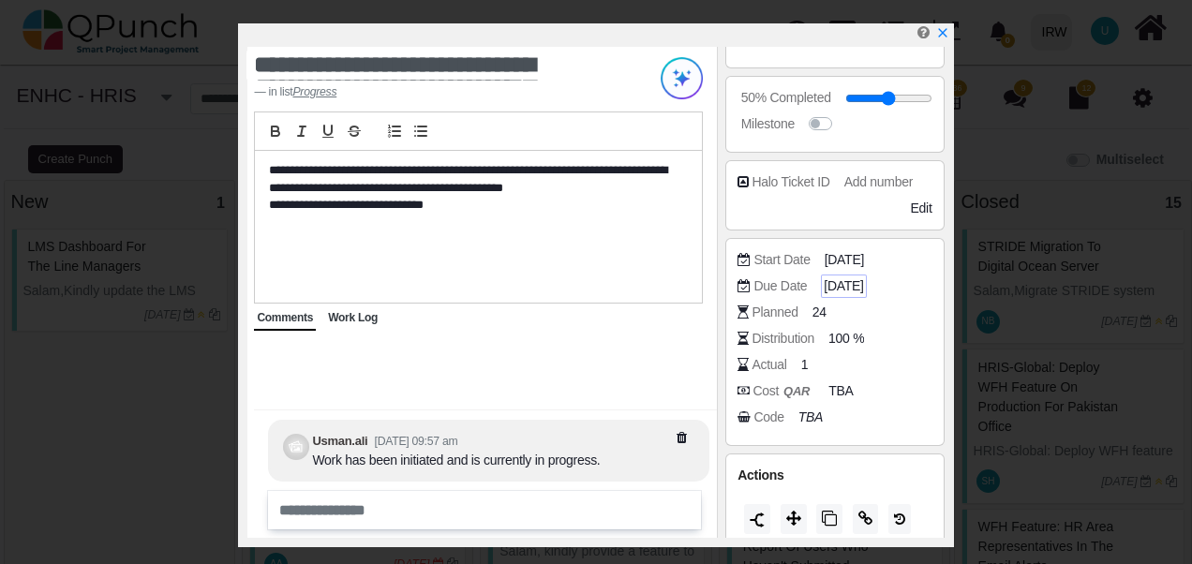
click at [851, 283] on span "02-09-2025" at bounding box center [843, 287] width 39 height 20
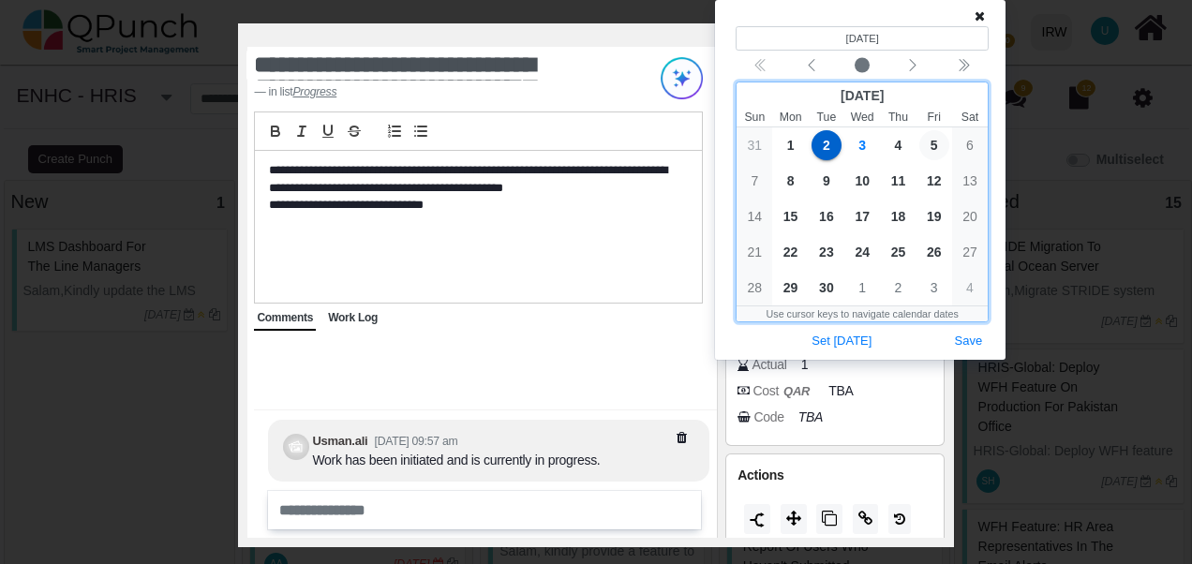
click at [936, 146] on span "5" at bounding box center [935, 145] width 30 height 30
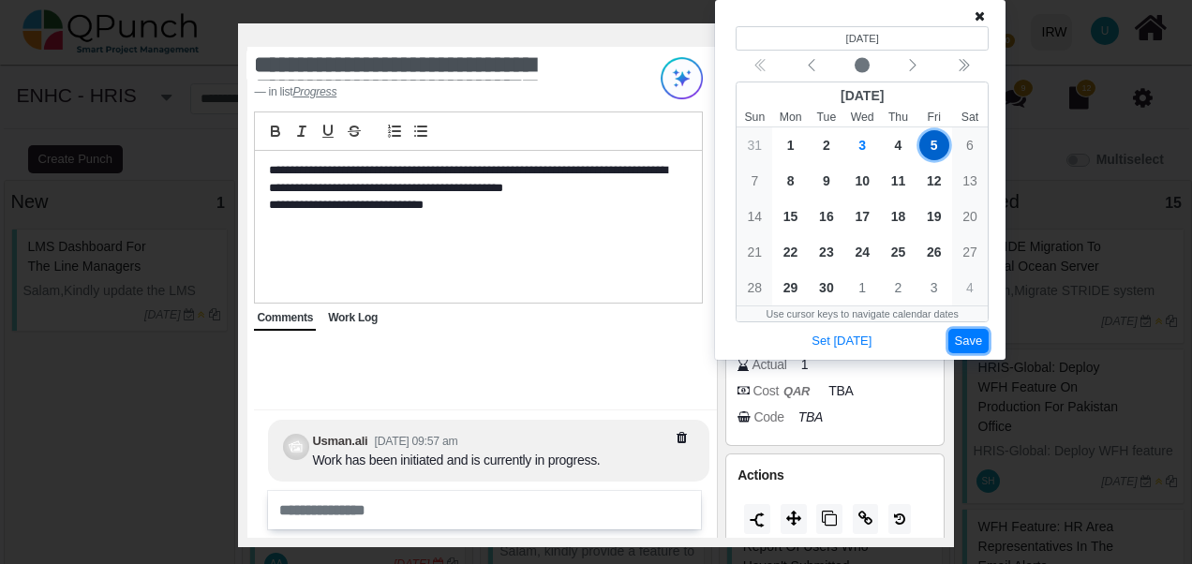
click at [967, 337] on button "Save" at bounding box center [969, 341] width 41 height 25
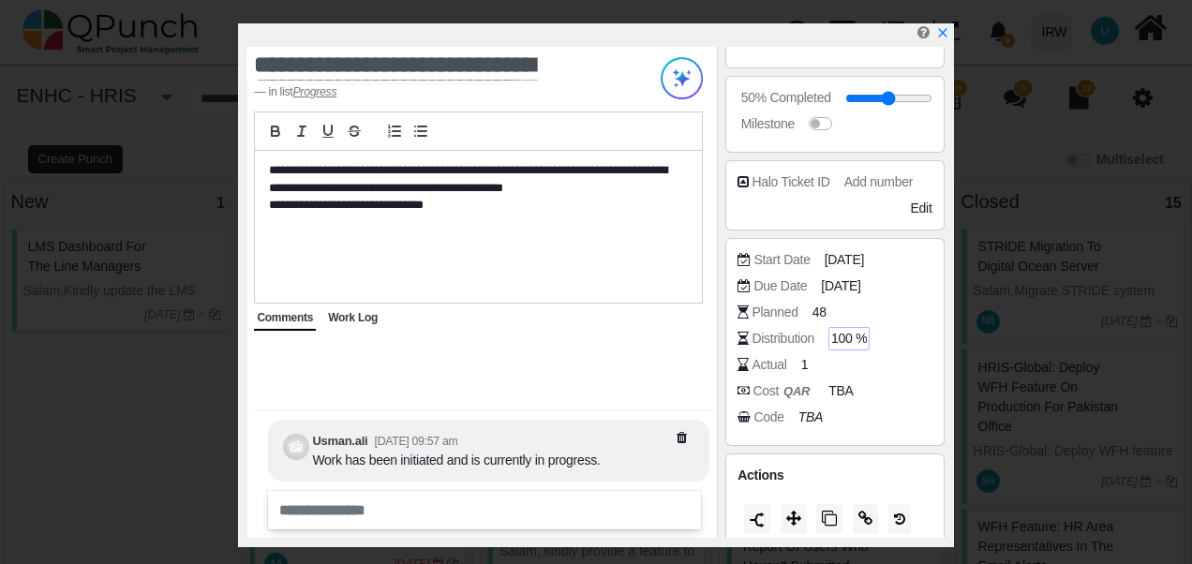
click at [856, 339] on span "100 %" at bounding box center [849, 339] width 36 height 20
drag, startPoint x: 861, startPoint y: 328, endPoint x: 835, endPoint y: 330, distance: 26.3
click at [835, 330] on input "***" at bounding box center [880, 339] width 94 height 19
drag, startPoint x: 877, startPoint y: 336, endPoint x: 822, endPoint y: 329, distance: 55.7
click at [822, 329] on div "Distribution ***" at bounding box center [839, 338] width 203 height 19
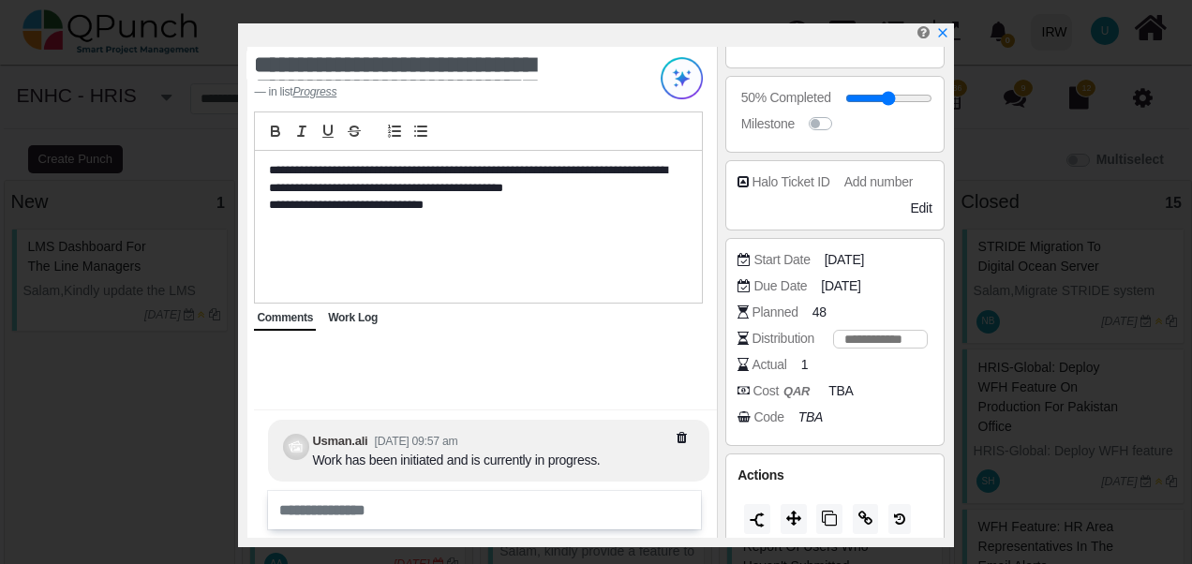
type input "**"
click at [875, 367] on div "Actual 1" at bounding box center [839, 364] width 203 height 19
click at [328, 322] on span "Work Log" at bounding box center [353, 317] width 50 height 13
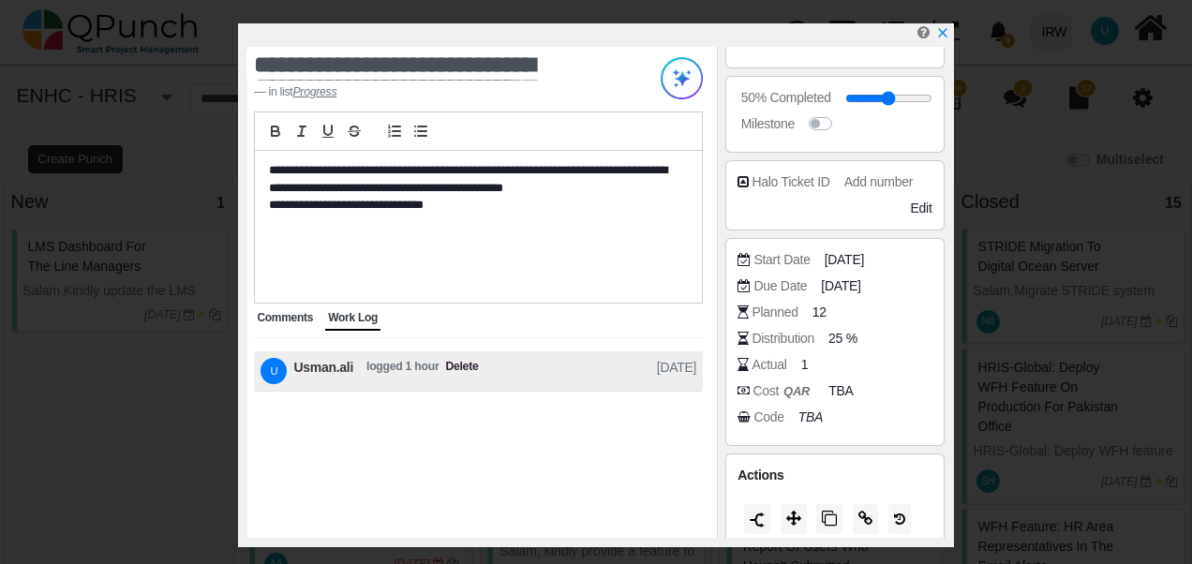
click at [267, 313] on span "Comments" at bounding box center [285, 317] width 56 height 13
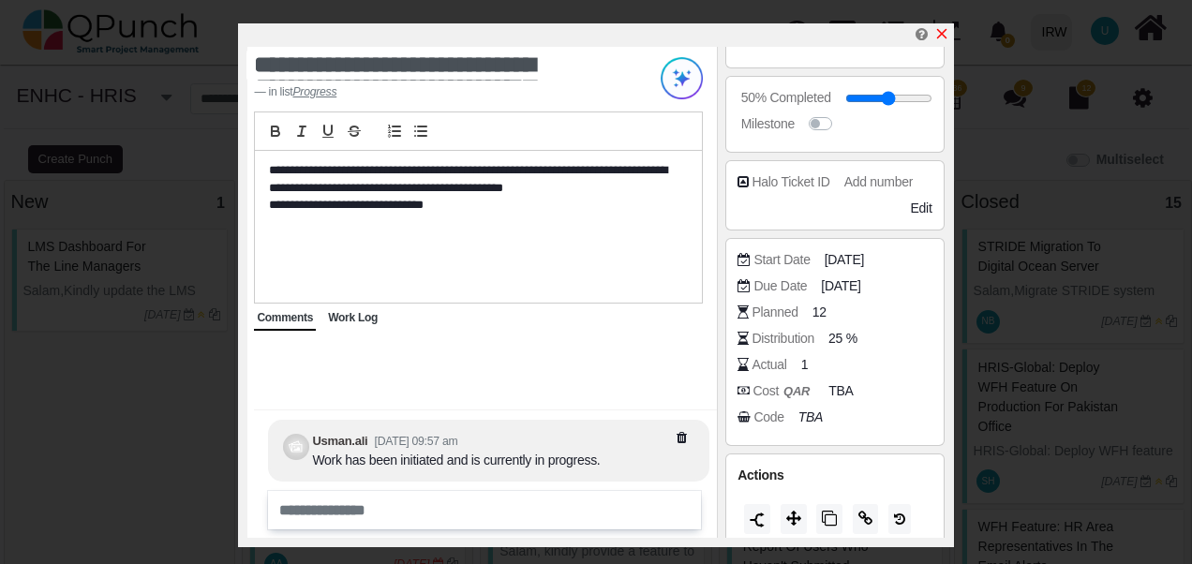
click at [940, 36] on icon "x" at bounding box center [941, 34] width 10 height 10
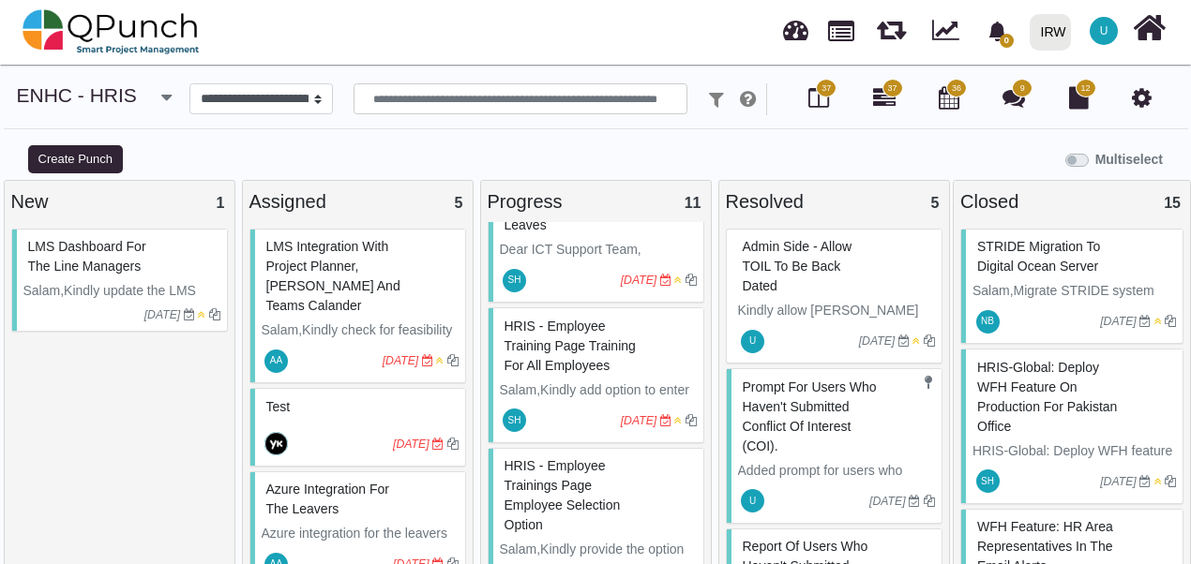
scroll to position [1031, 0]
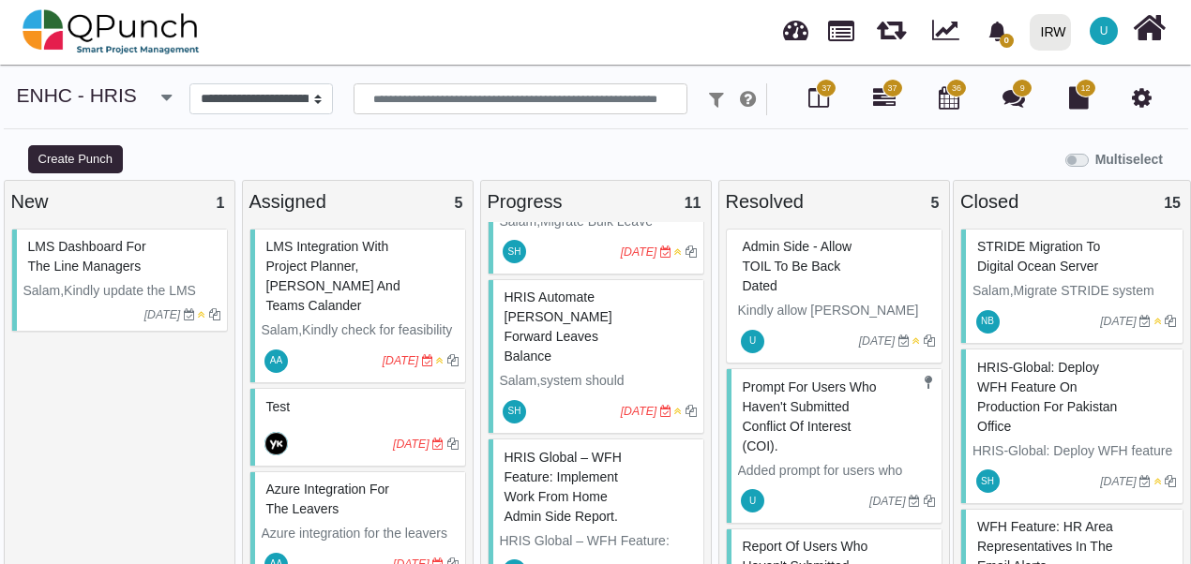
click at [97, 399] on div "LMS dashboard for the line managers Salam,Kindly update the LMS Dashboard for L…" at bounding box center [119, 401] width 217 height 344
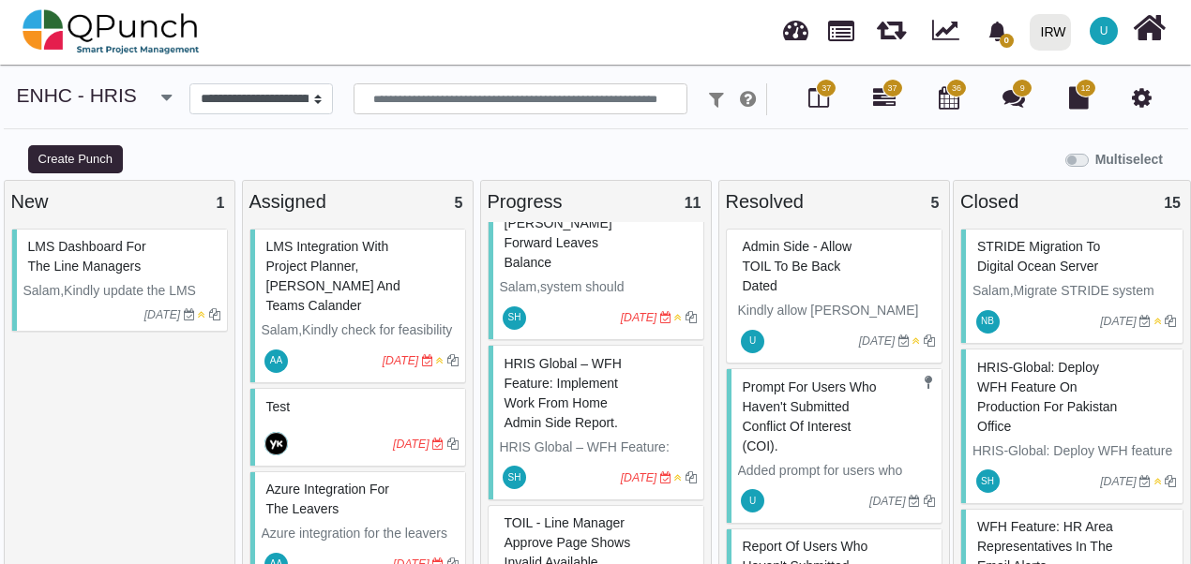
scroll to position [1363, 0]
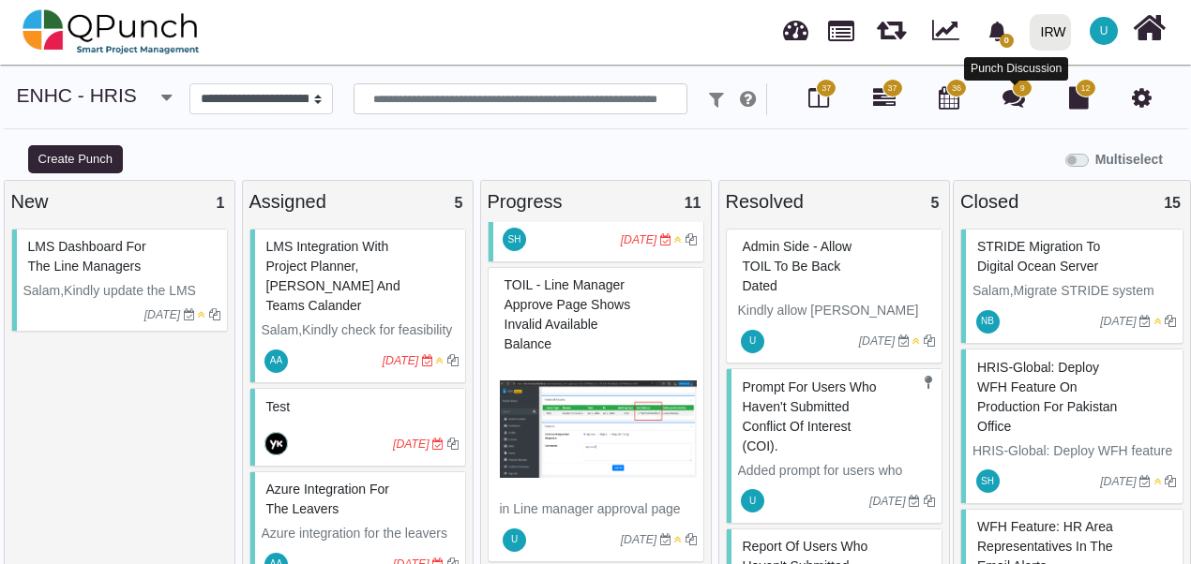
click at [1014, 97] on icon at bounding box center [1013, 97] width 22 height 22
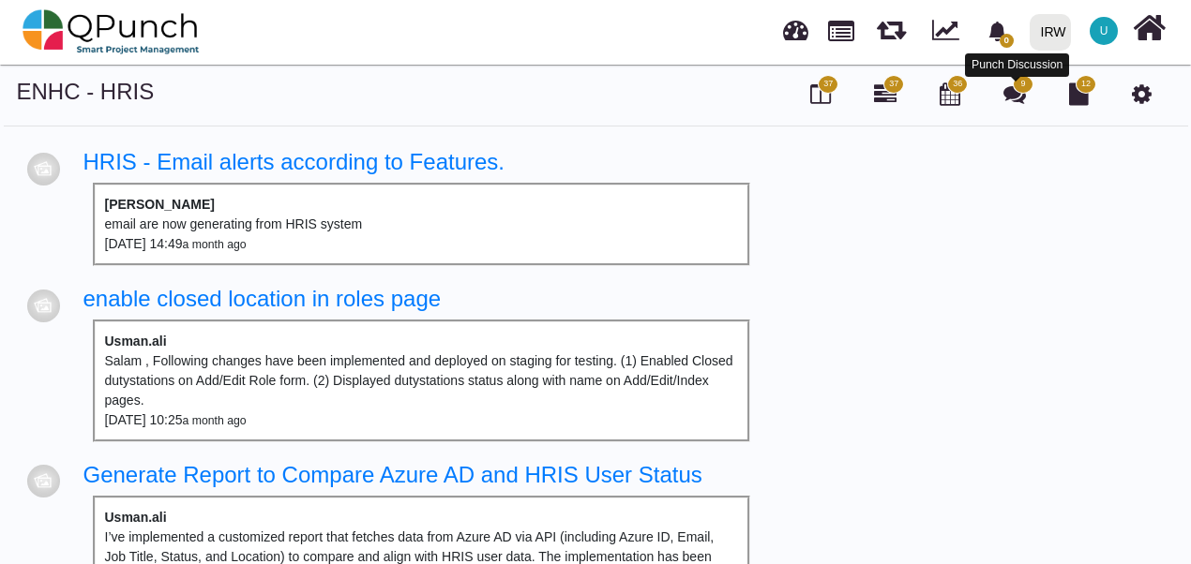
click at [1014, 98] on icon at bounding box center [1014, 93] width 22 height 22
click at [1018, 99] on icon at bounding box center [1014, 93] width 22 height 22
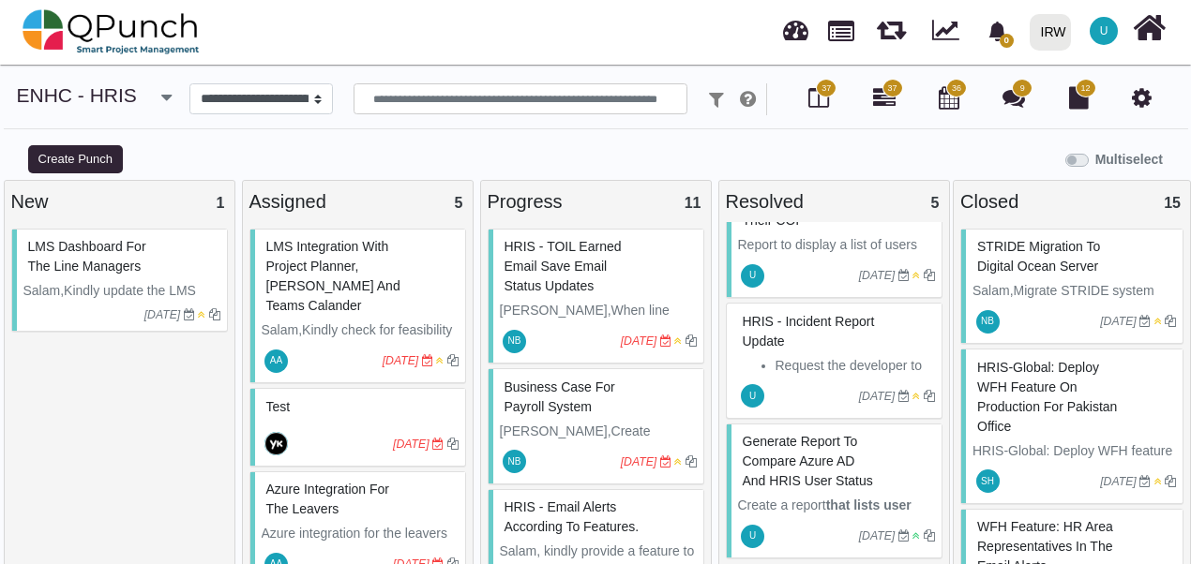
click at [1012, 112] on div "9" at bounding box center [1013, 99] width 29 height 32
click at [1014, 103] on icon at bounding box center [1013, 97] width 22 height 22
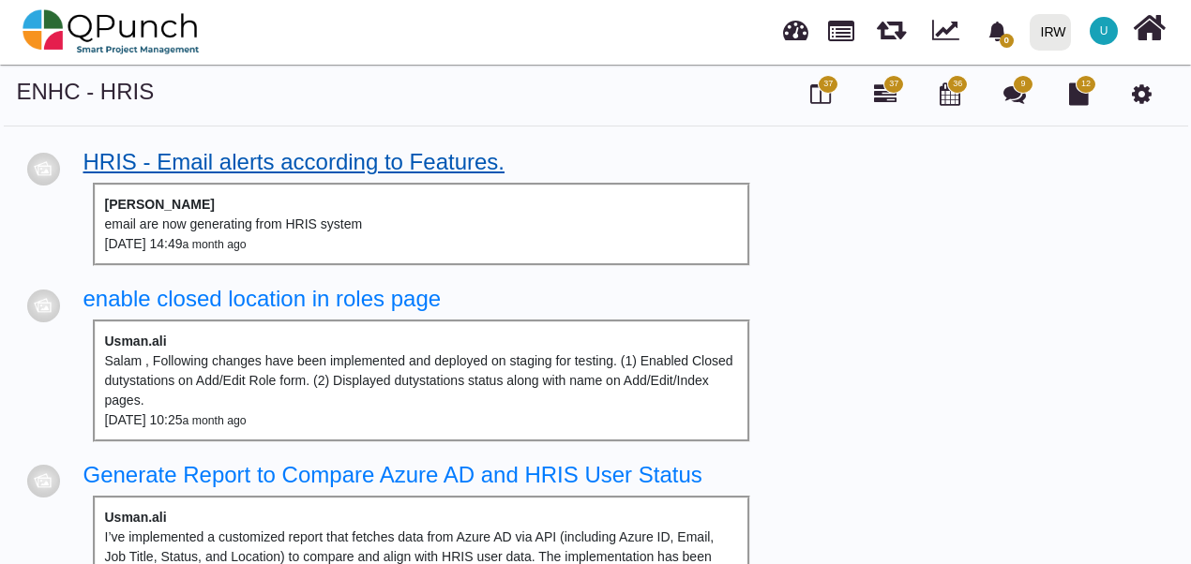
click at [238, 154] on link "HRIS - Email alerts according to Features." at bounding box center [294, 161] width 422 height 25
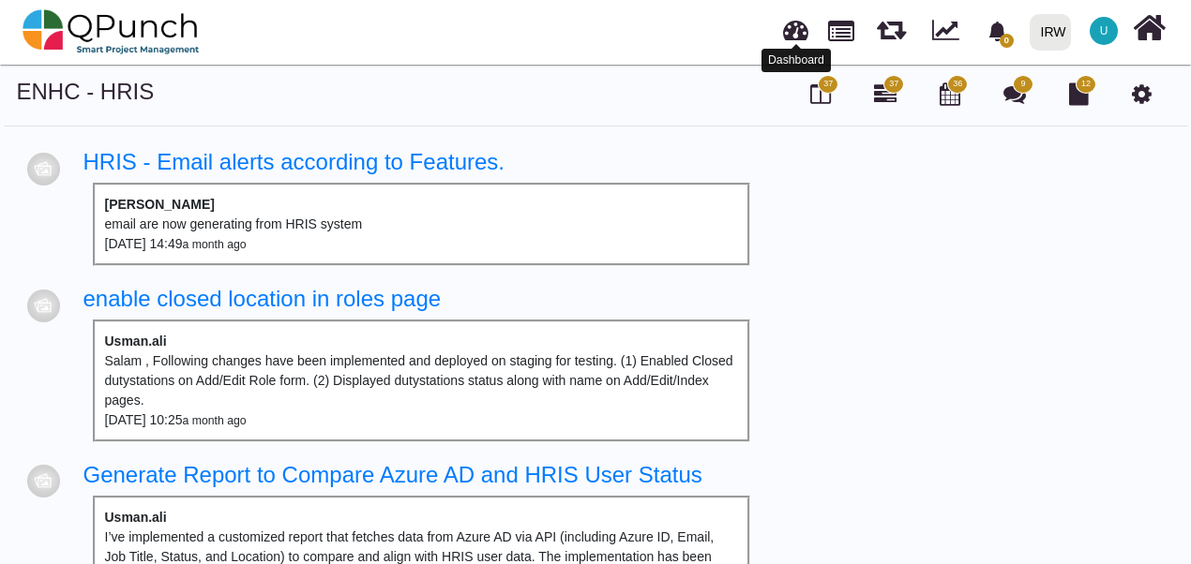
click at [802, 30] on link at bounding box center [795, 27] width 25 height 31
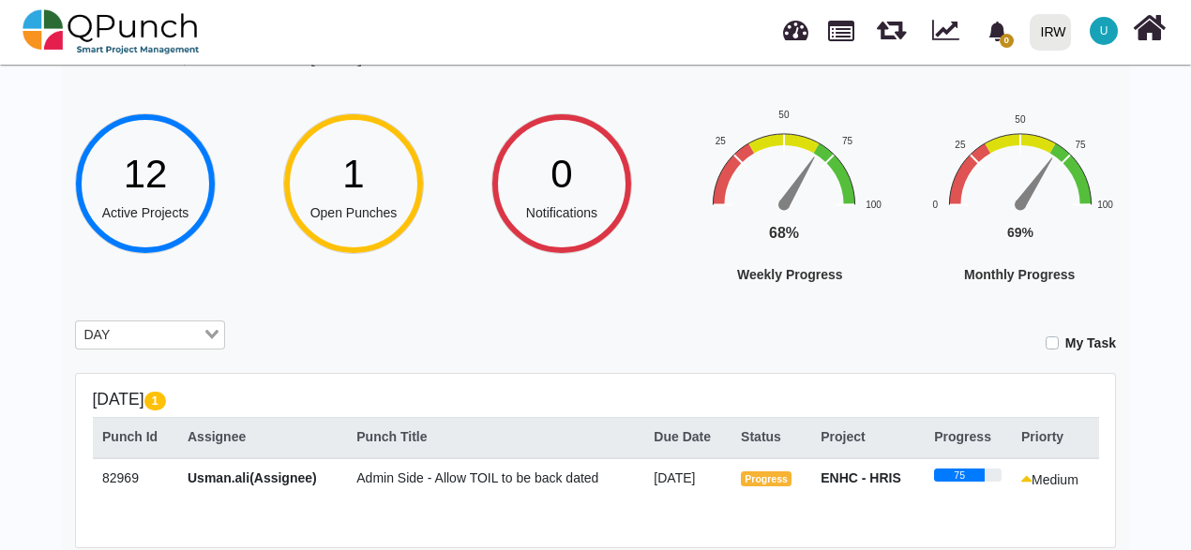
scroll to position [281, 0]
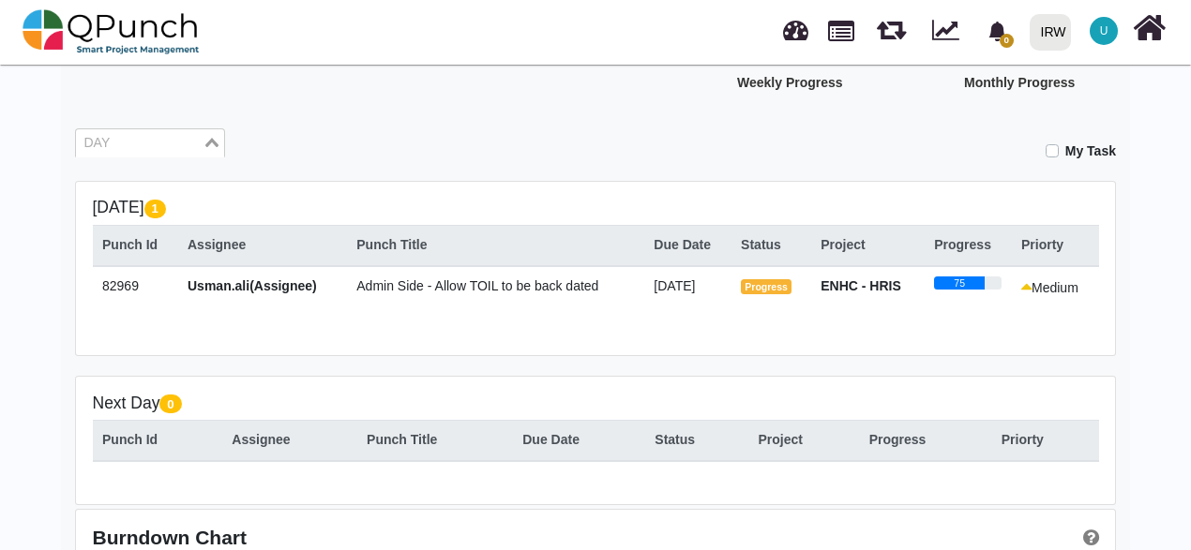
click at [212, 133] on div "Loading..." at bounding box center [213, 141] width 22 height 24
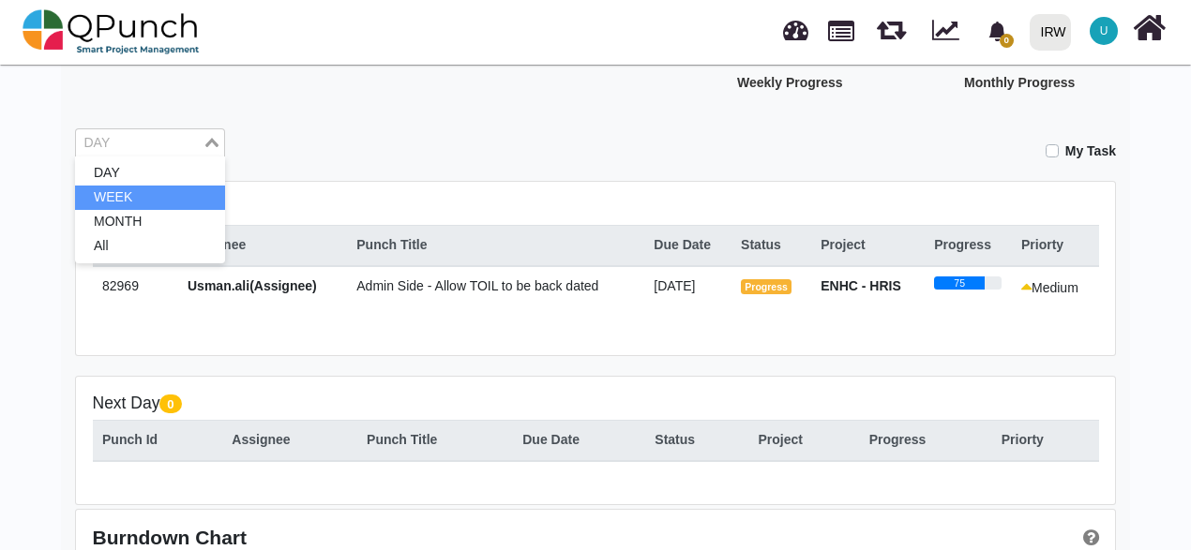
click at [150, 207] on li "WEEK" at bounding box center [150, 198] width 150 height 24
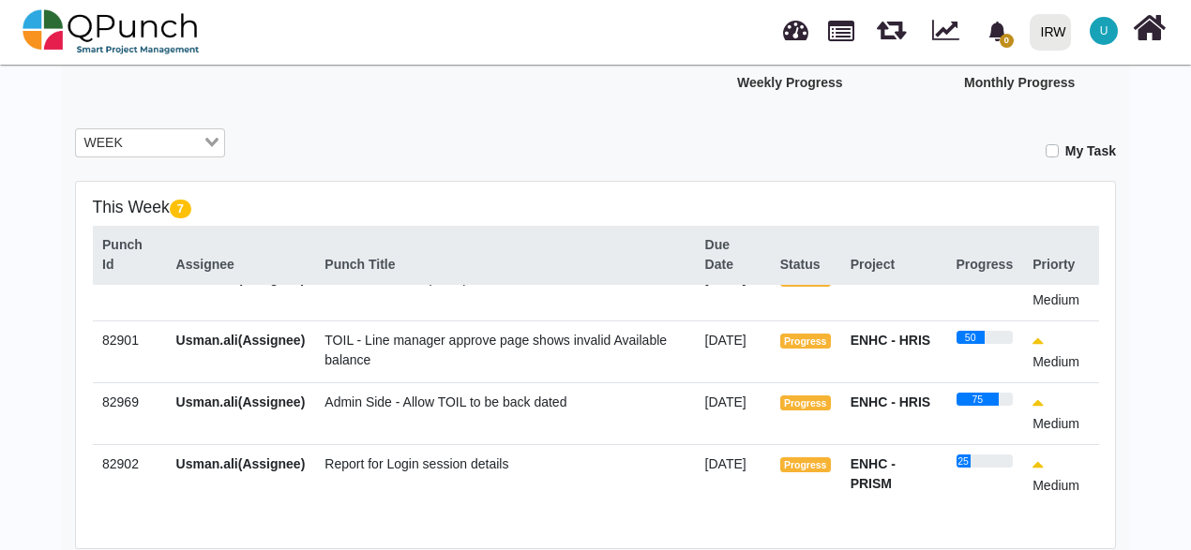
scroll to position [203, 0]
click at [695, 429] on td "03-Sep-2025" at bounding box center [732, 413] width 75 height 62
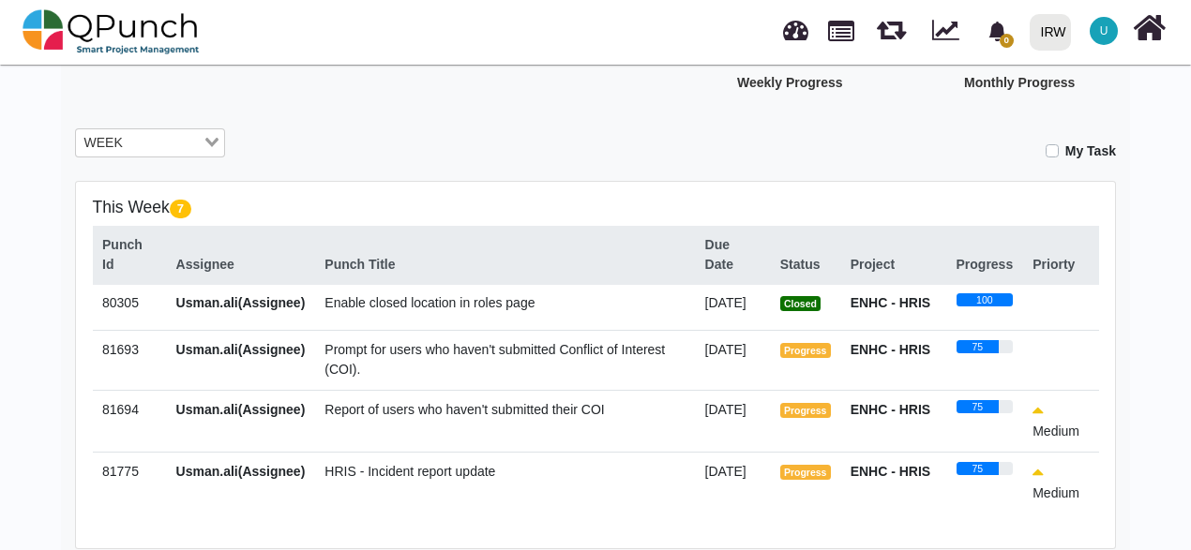
scroll to position [0, 0]
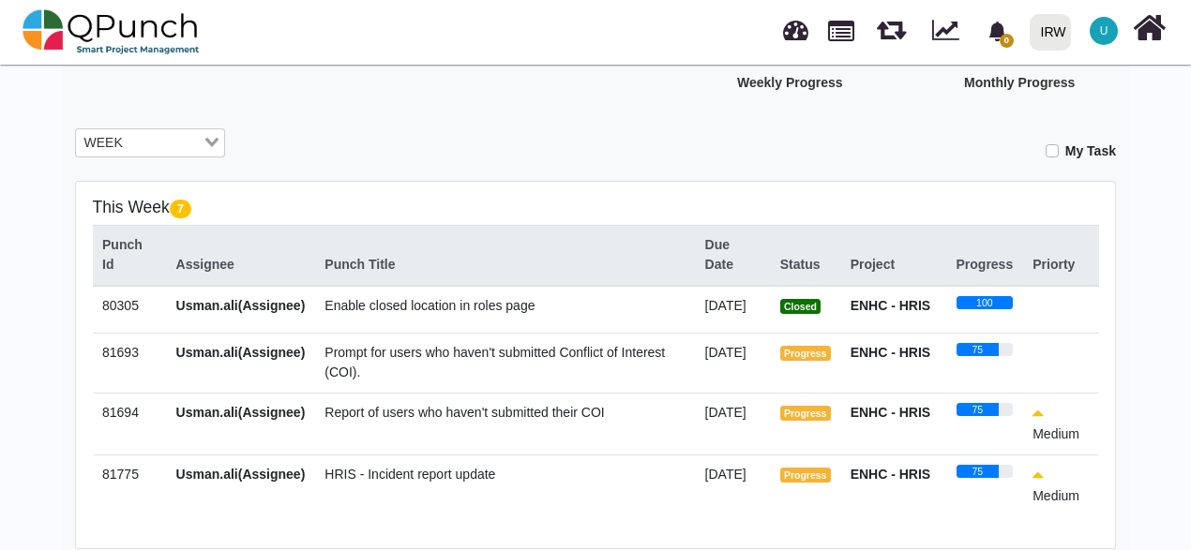
click at [391, 309] on span "Enable closed location in roles page" at bounding box center [429, 305] width 210 height 15
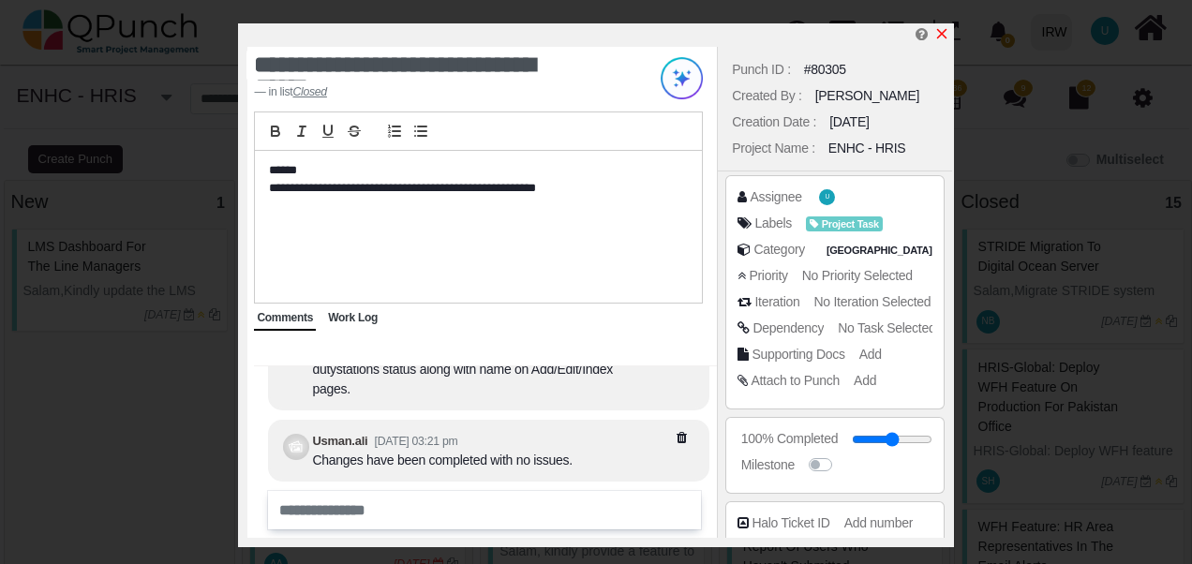
click at [941, 33] on icon "x" at bounding box center [942, 33] width 15 height 15
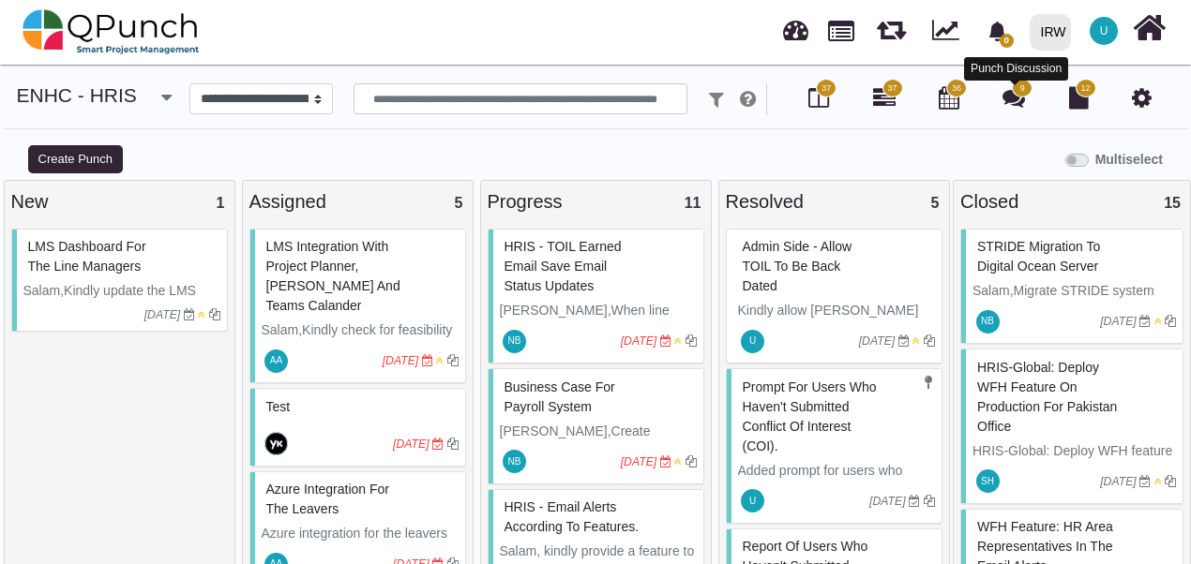
click at [1010, 97] on icon at bounding box center [1013, 97] width 22 height 22
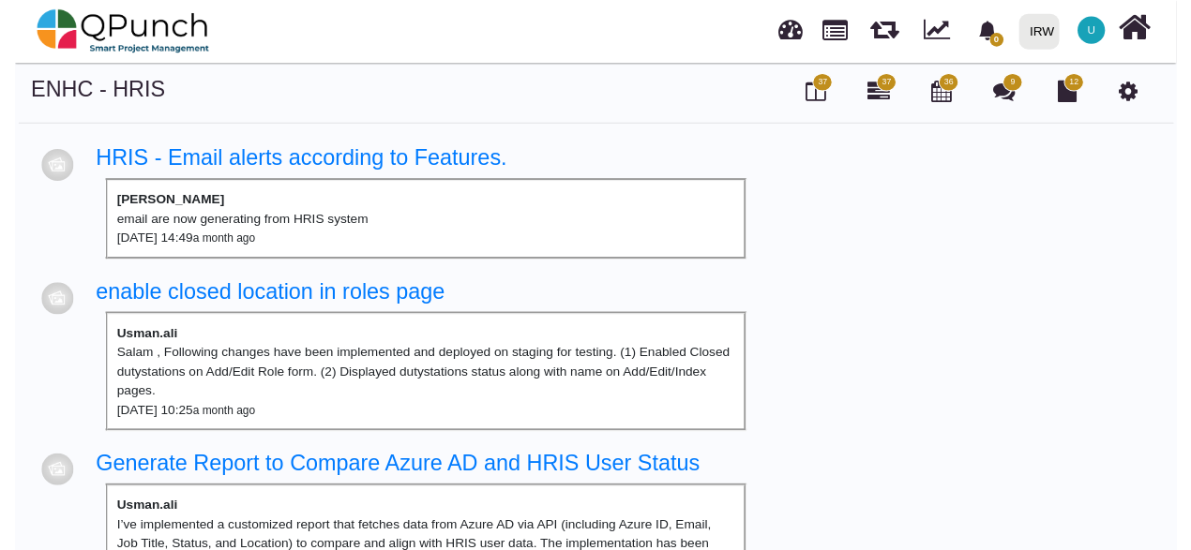
scroll to position [281, 0]
